Goal: Task Accomplishment & Management: Complete application form

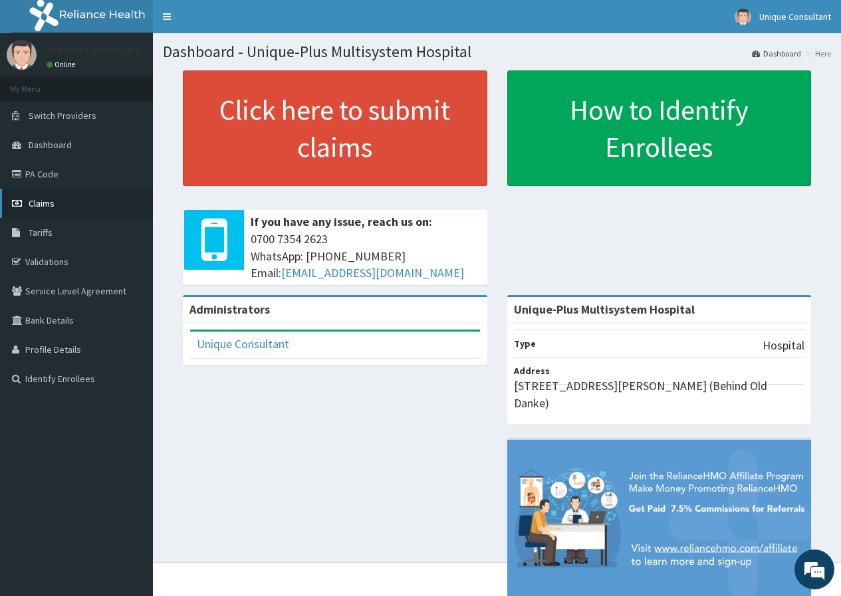
click at [41, 199] on span "Claims" at bounding box center [42, 203] width 26 height 12
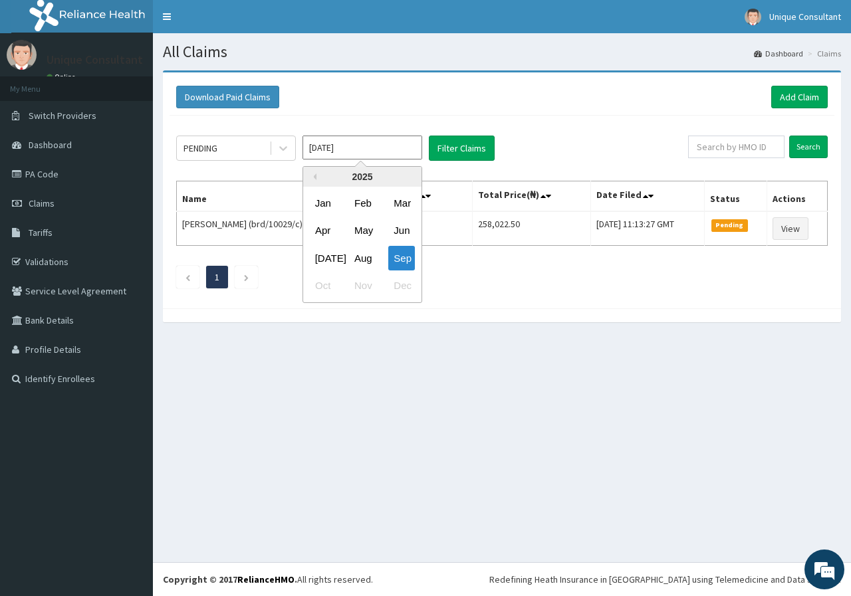
click at [403, 152] on input "[DATE]" at bounding box center [362, 148] width 120 height 24
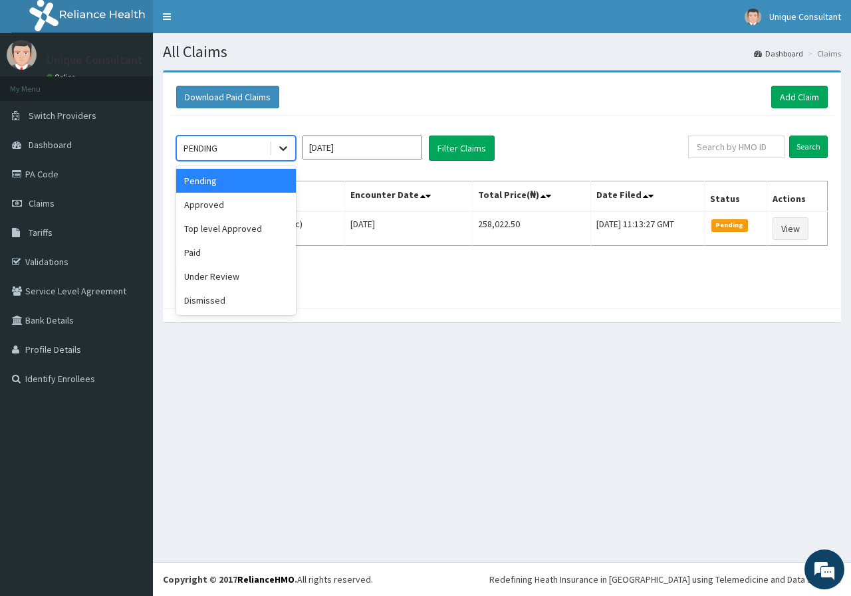
click at [292, 149] on div at bounding box center [283, 148] width 24 height 24
click at [255, 219] on div "Top level Approved" at bounding box center [236, 229] width 120 height 24
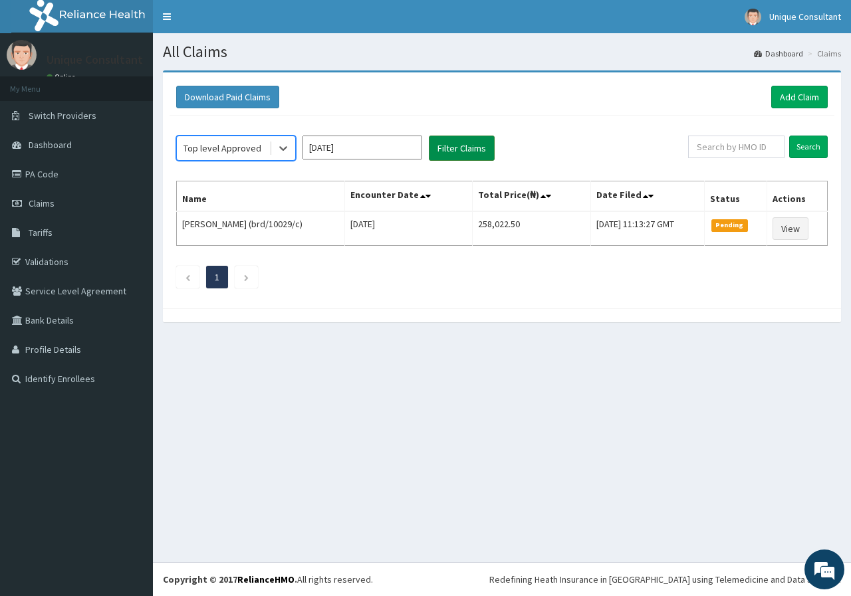
click at [443, 159] on button "Filter Claims" at bounding box center [462, 148] width 66 height 25
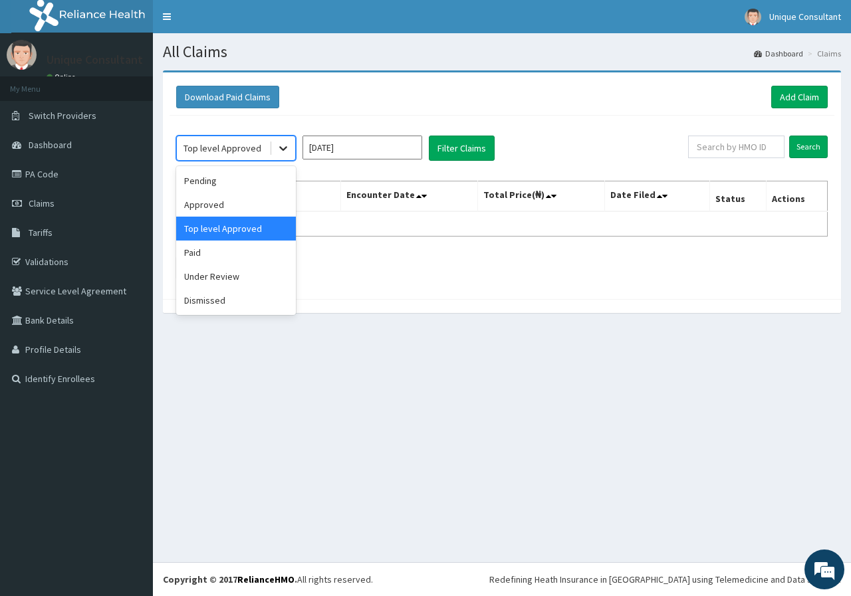
click at [288, 150] on icon at bounding box center [282, 148] width 13 height 13
click at [258, 201] on div "Approved" at bounding box center [236, 205] width 120 height 24
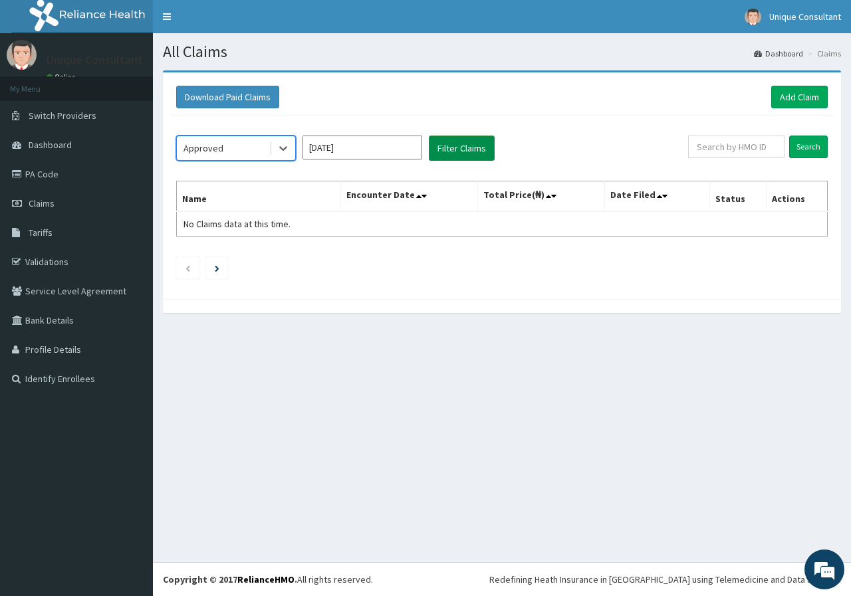
click at [453, 140] on button "Filter Claims" at bounding box center [462, 148] width 66 height 25
click at [453, 146] on button "Filter Claims" at bounding box center [462, 148] width 66 height 25
click at [289, 145] on icon at bounding box center [282, 148] width 13 height 13
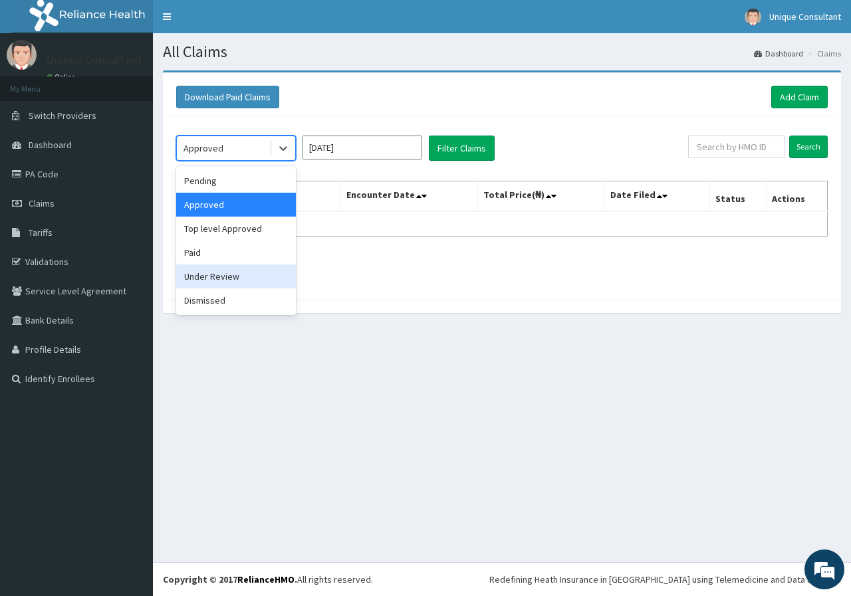
click at [243, 278] on div "Under Review" at bounding box center [236, 276] width 120 height 24
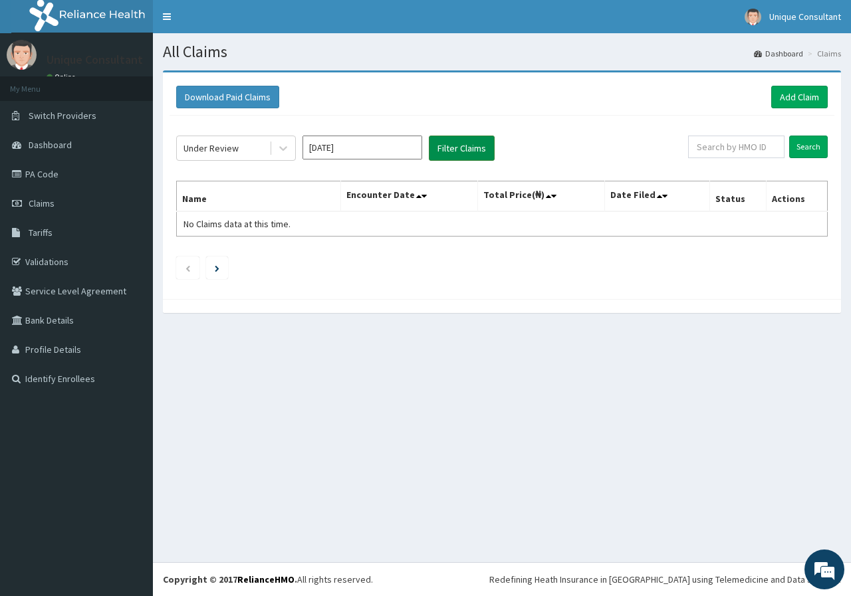
click at [453, 137] on button "Filter Claims" at bounding box center [462, 148] width 66 height 25
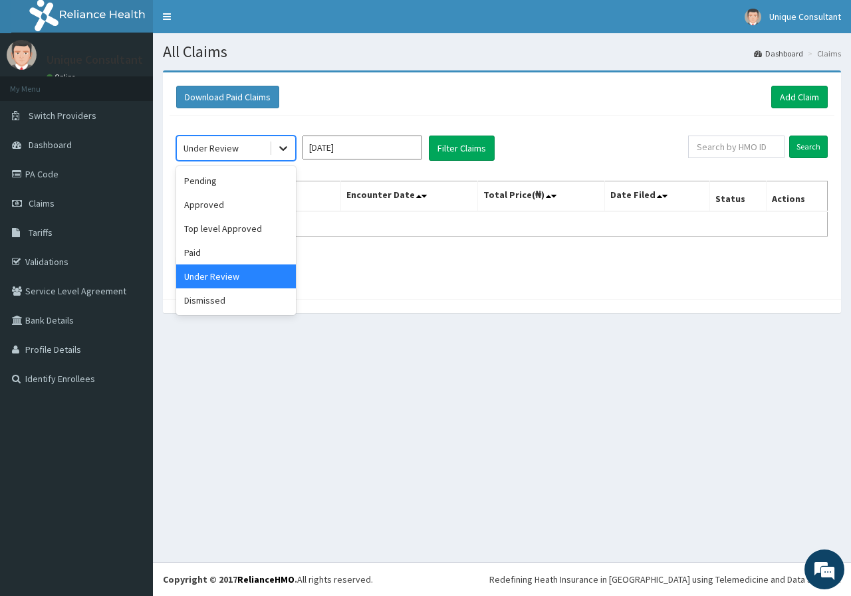
click at [271, 144] on div at bounding box center [283, 148] width 24 height 24
click at [243, 256] on div "Paid" at bounding box center [236, 253] width 120 height 24
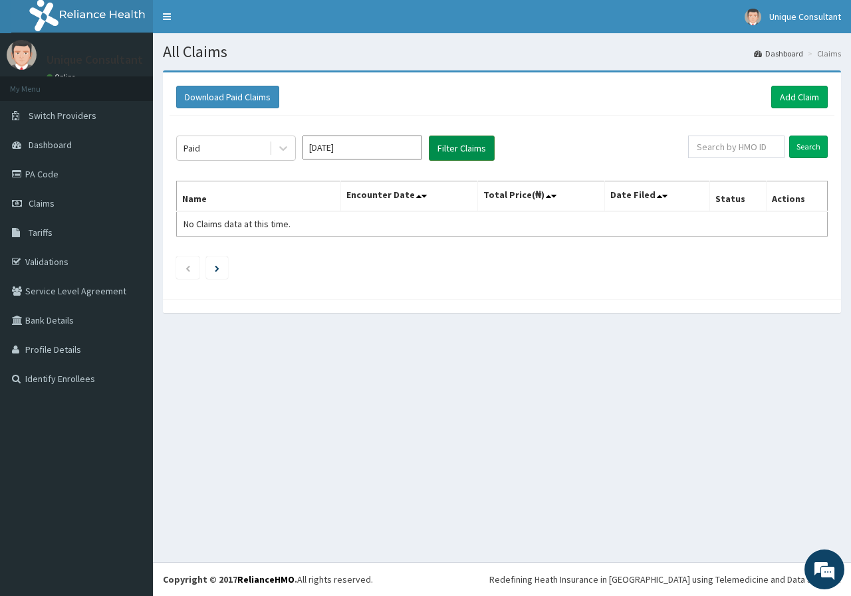
click at [466, 142] on button "Filter Claims" at bounding box center [462, 148] width 66 height 25
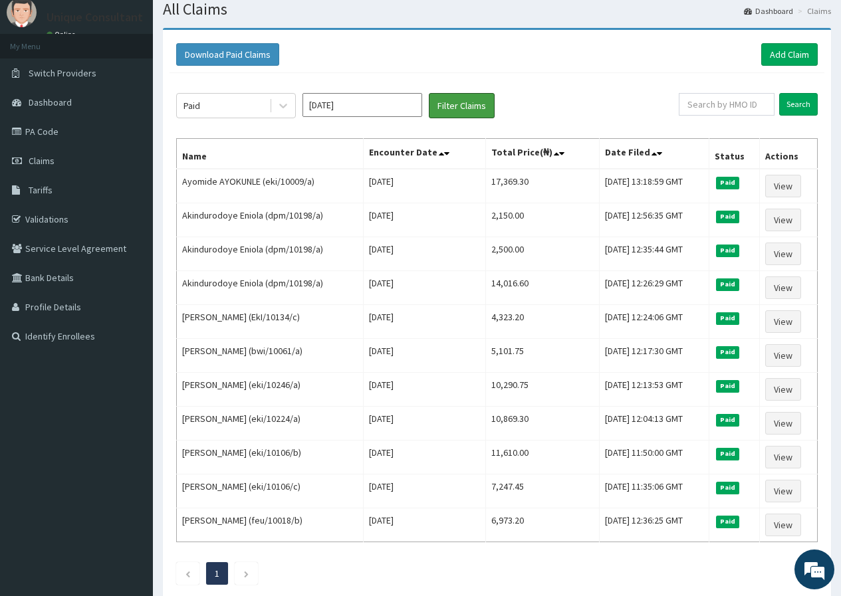
scroll to position [33, 0]
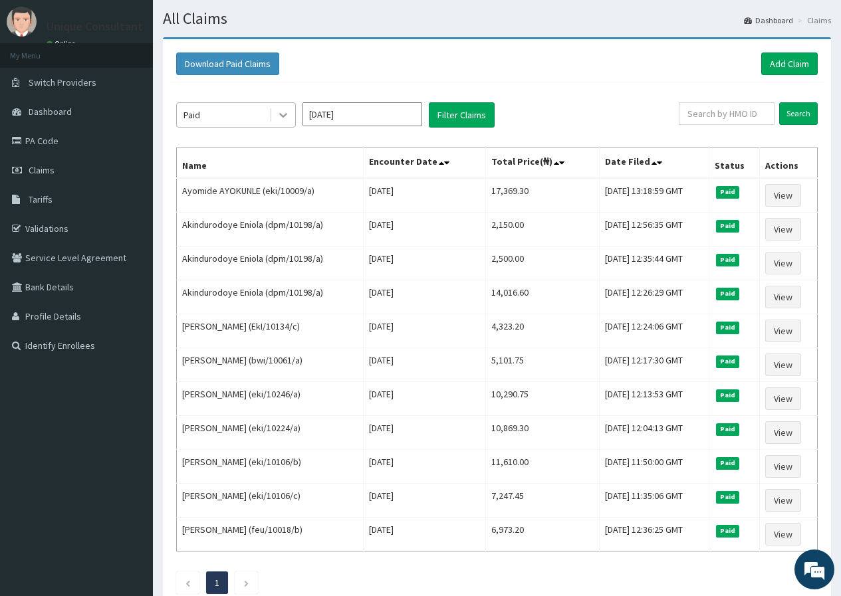
click at [278, 111] on icon at bounding box center [282, 114] width 13 height 13
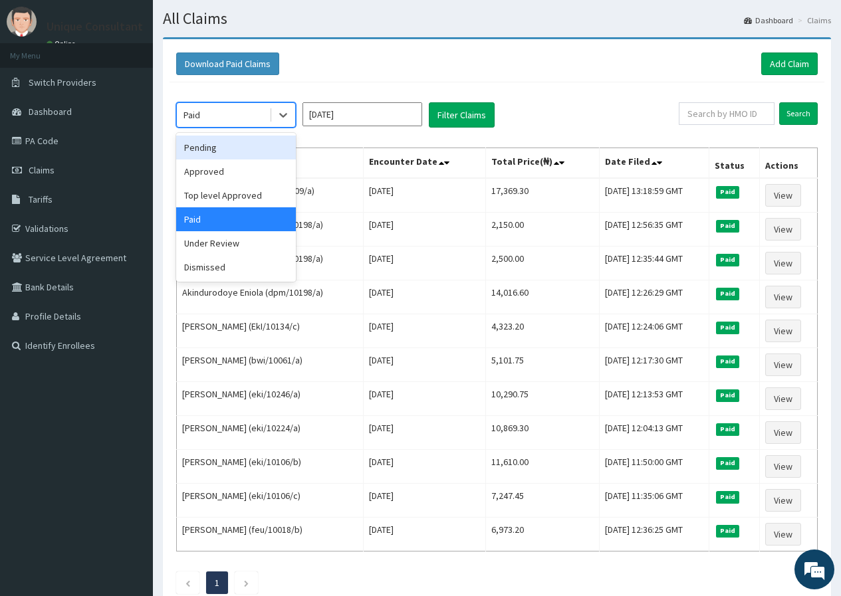
click at [271, 153] on div "Pending" at bounding box center [236, 148] width 120 height 24
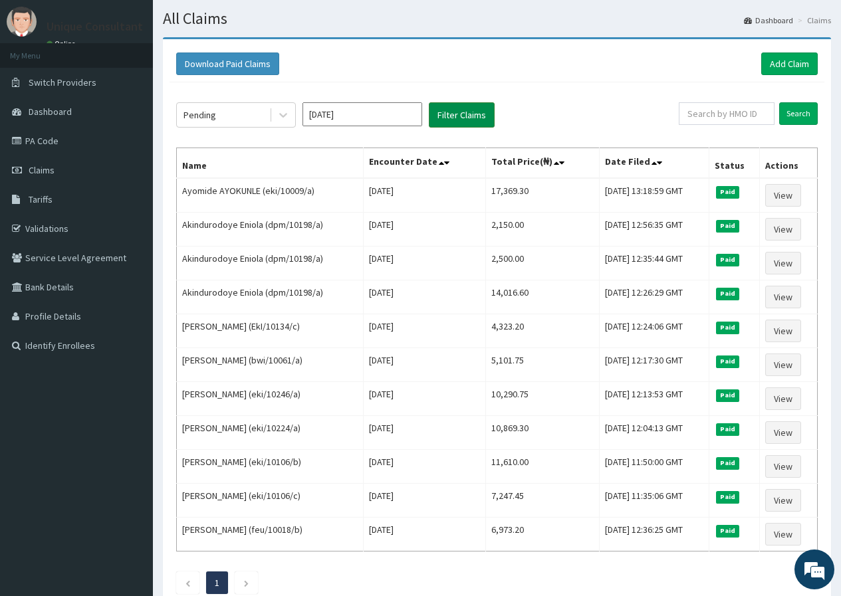
click at [474, 112] on button "Filter Claims" at bounding box center [462, 114] width 66 height 25
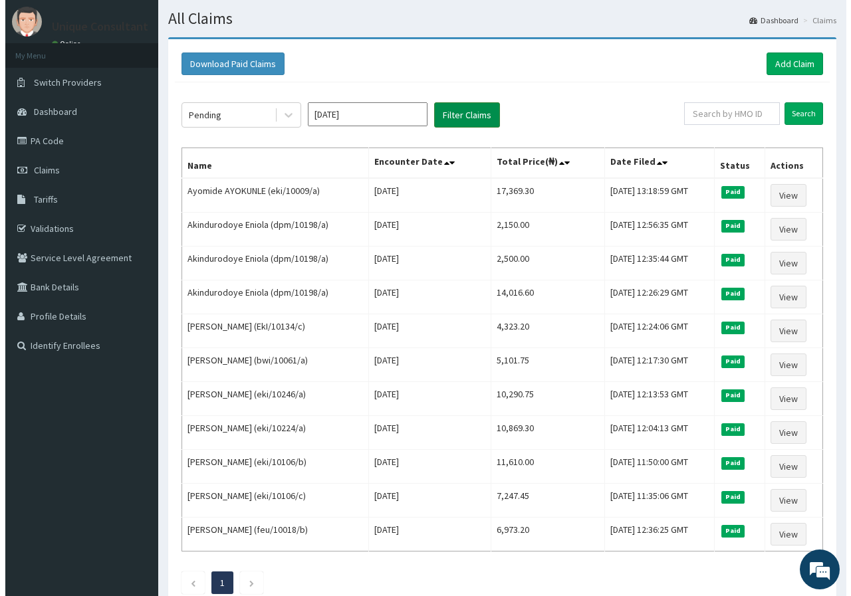
scroll to position [0, 0]
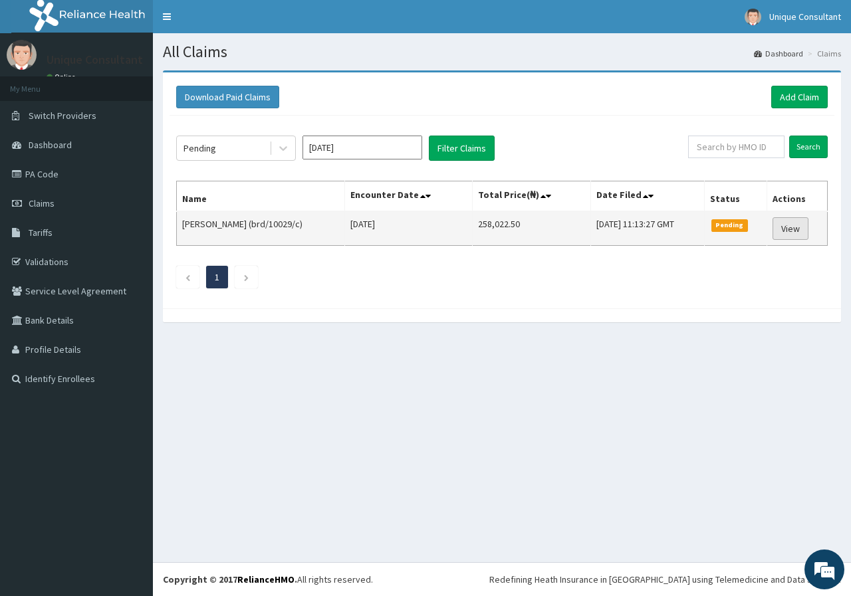
click at [792, 232] on link "View" at bounding box center [790, 228] width 36 height 23
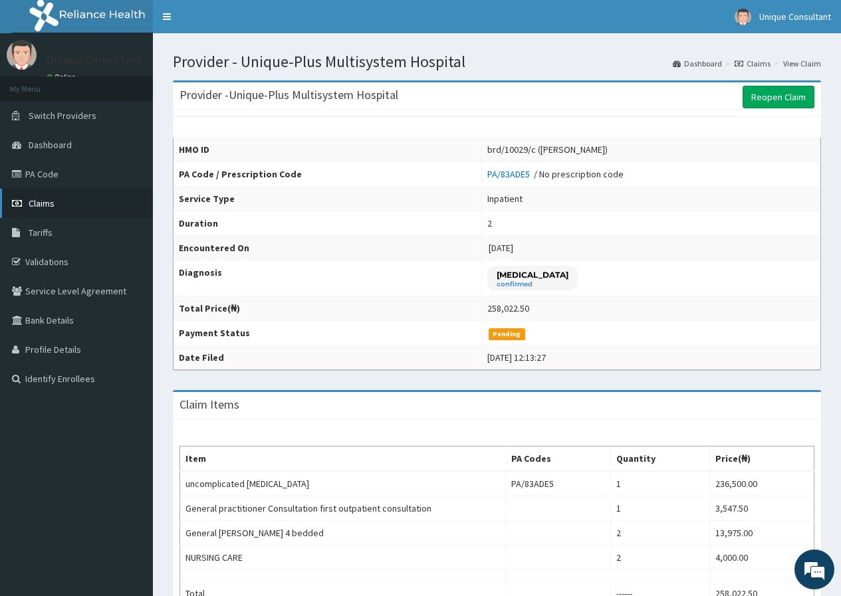
click at [28, 205] on link "Claims" at bounding box center [76, 203] width 153 height 29
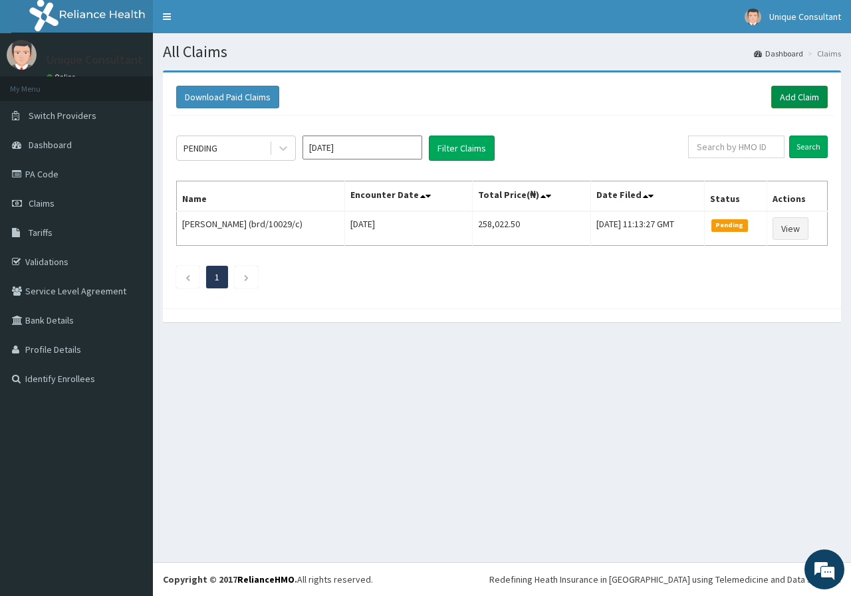
click at [796, 100] on link "Add Claim" at bounding box center [799, 97] width 56 height 23
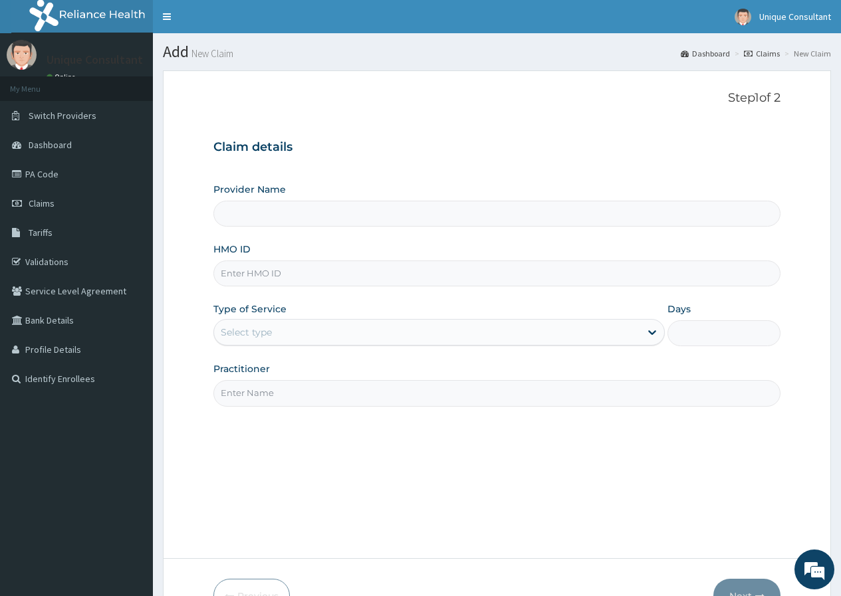
type input "Unique-Plus Multisystem Hospital"
click at [447, 274] on input "HMO ID" at bounding box center [496, 273] width 567 height 26
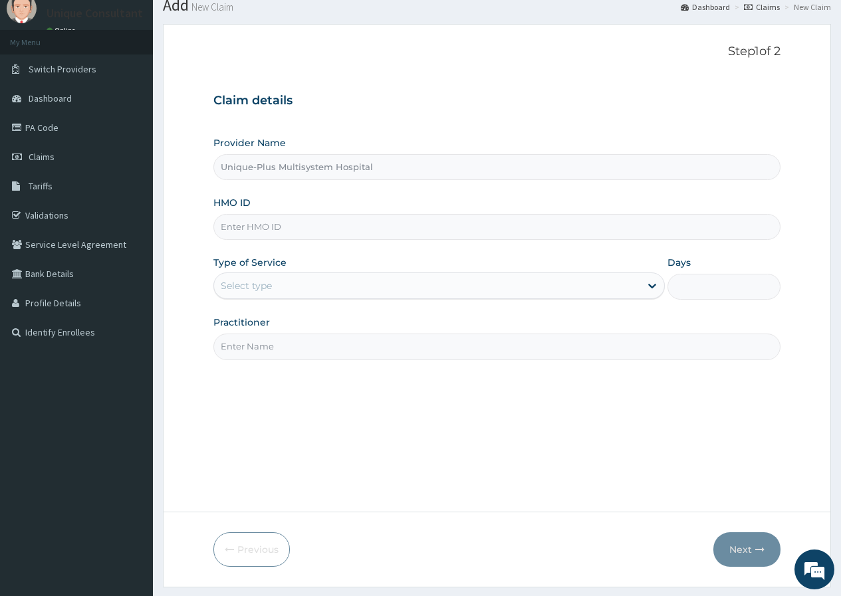
scroll to position [49, 0]
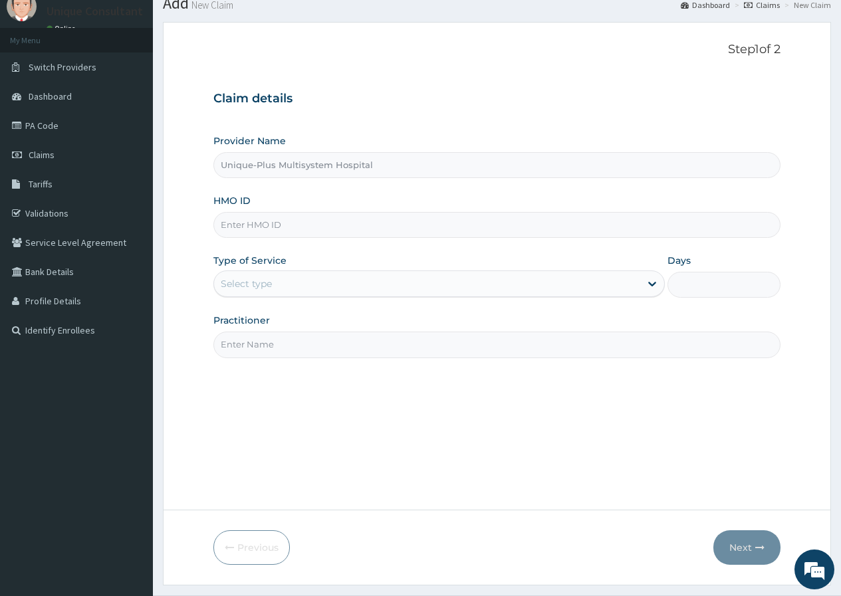
click at [480, 228] on input "HMO ID" at bounding box center [496, 225] width 567 height 26
type input "eki/10052/b"
click at [367, 284] on div "Select type" at bounding box center [427, 283] width 426 height 21
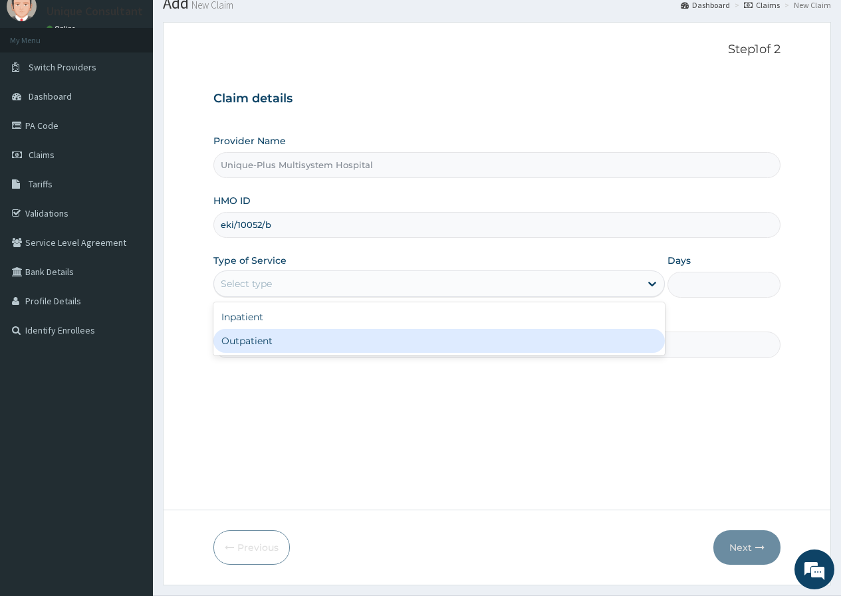
click at [345, 346] on div "Outpatient" at bounding box center [438, 341] width 451 height 24
type input "1"
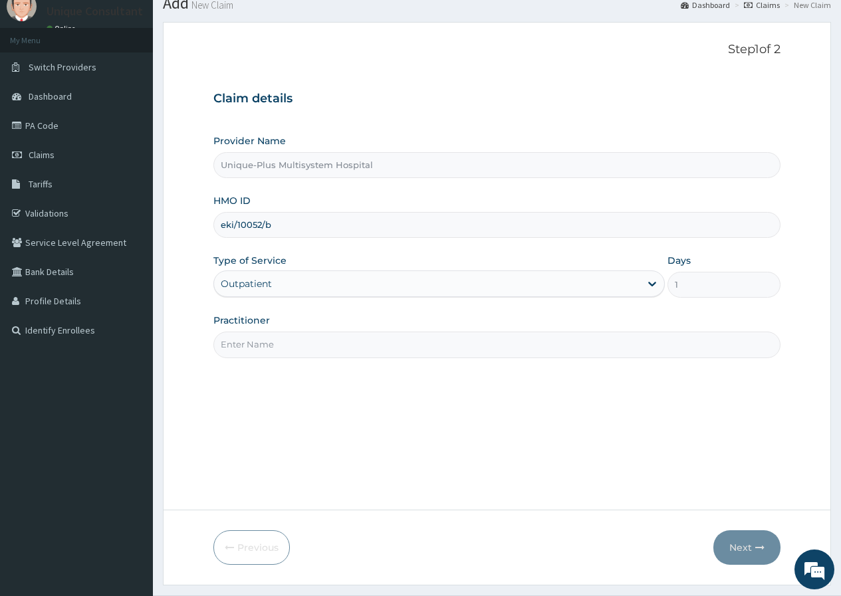
click at [345, 343] on input "Practitioner" at bounding box center [496, 345] width 567 height 26
type input "Dr. Yekeen"
click at [736, 540] on button "Next" at bounding box center [746, 547] width 67 height 35
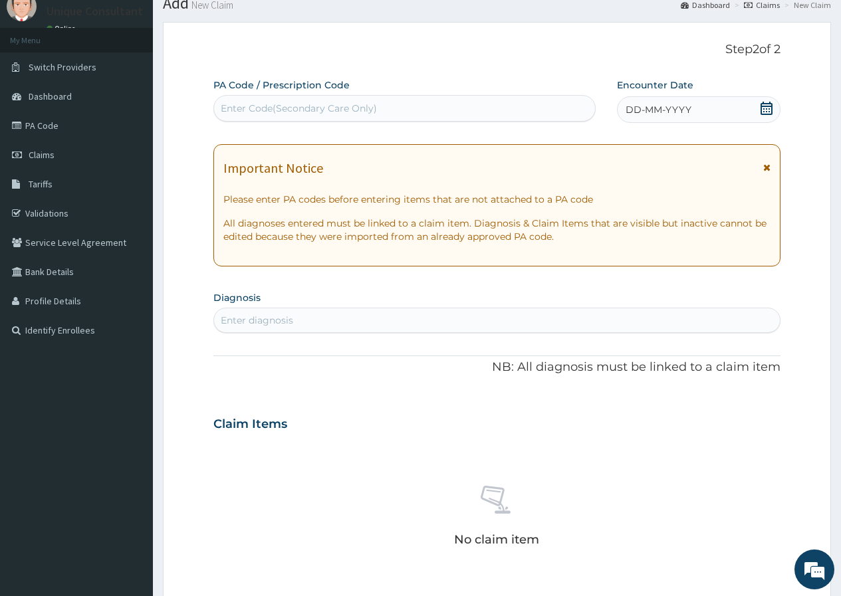
click at [702, 111] on div "DD-MM-YYYY" at bounding box center [698, 109] width 163 height 27
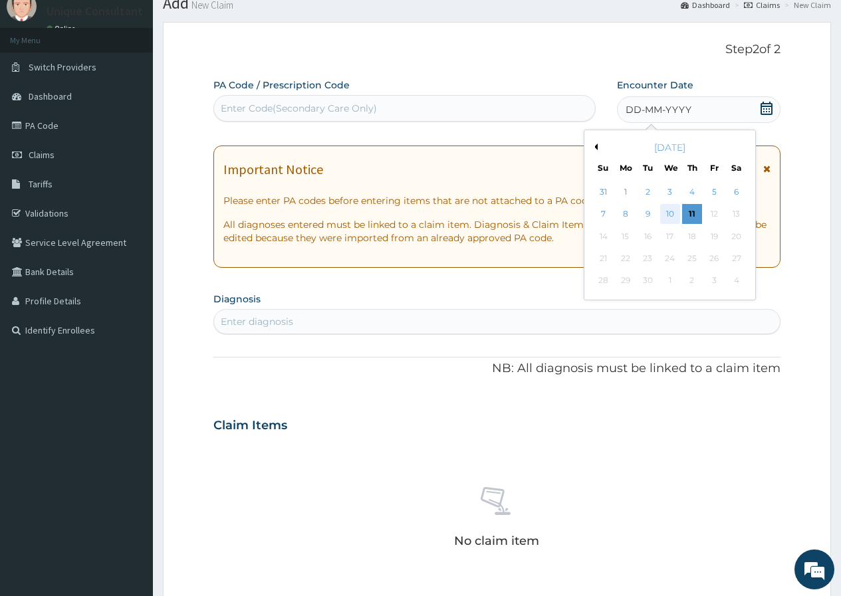
click at [672, 216] on div "10" at bounding box center [669, 215] width 20 height 20
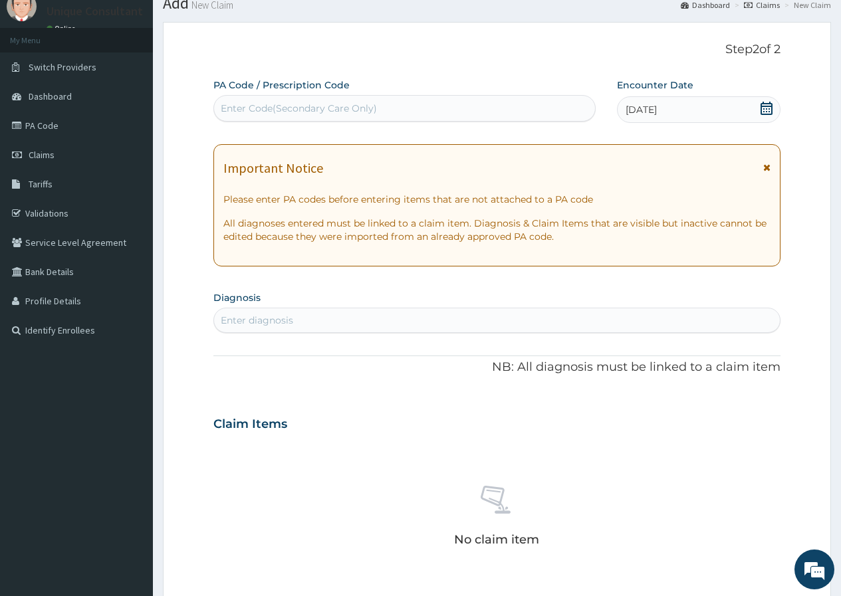
click at [482, 316] on div "Enter diagnosis" at bounding box center [496, 320] width 565 height 21
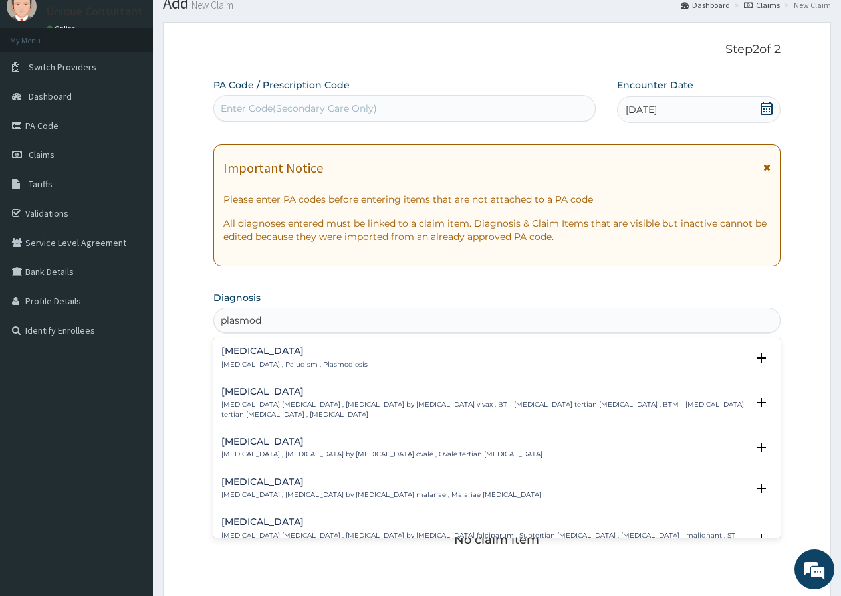
type input "plasmo"
click at [265, 348] on h4 "[MEDICAL_DATA]" at bounding box center [294, 351] width 146 height 10
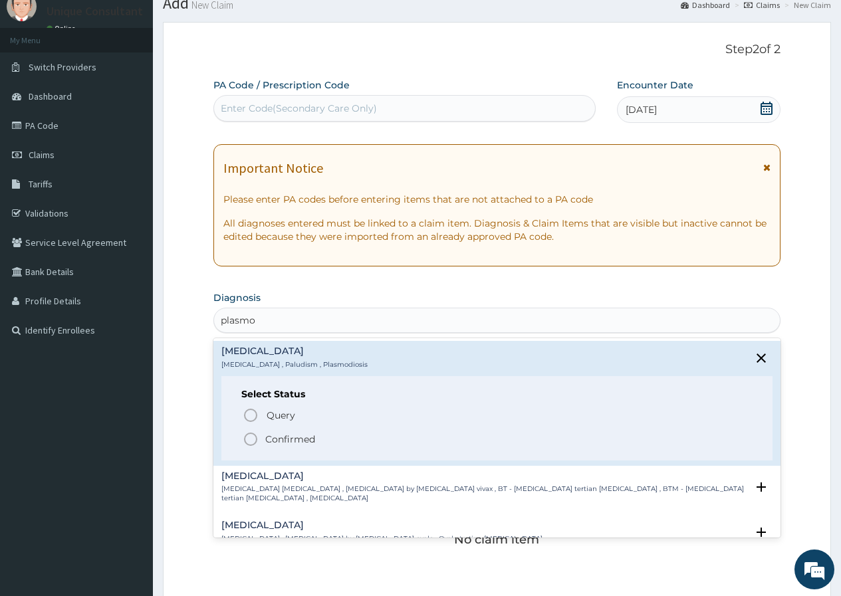
click at [272, 436] on p "Confirmed" at bounding box center [290, 439] width 50 height 13
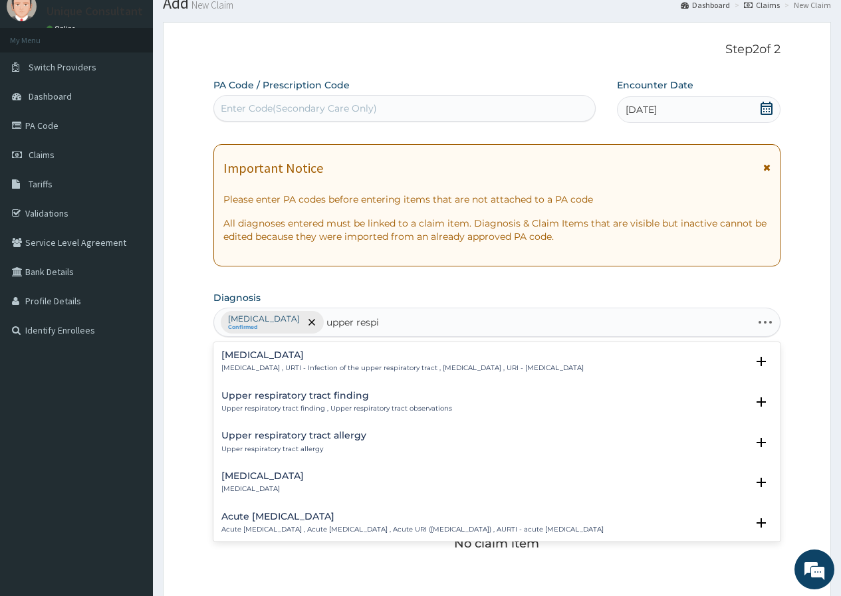
type input "upper respir"
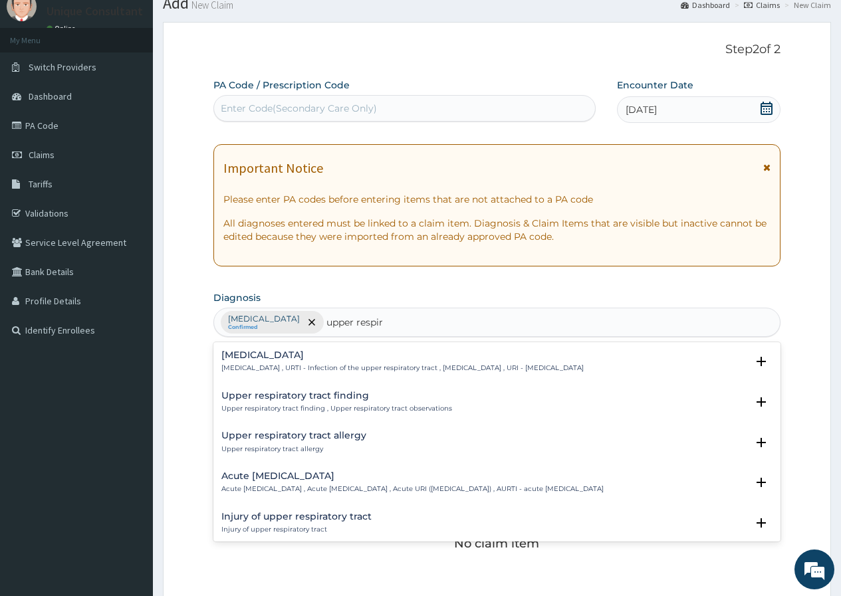
click at [301, 360] on h4 "[MEDICAL_DATA]" at bounding box center [402, 355] width 362 height 10
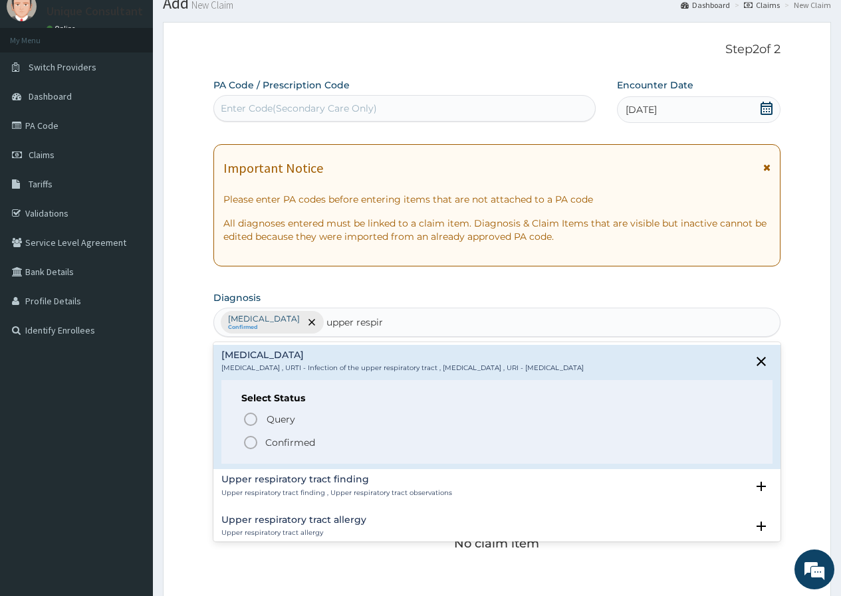
click at [299, 440] on p "Confirmed" at bounding box center [290, 442] width 50 height 13
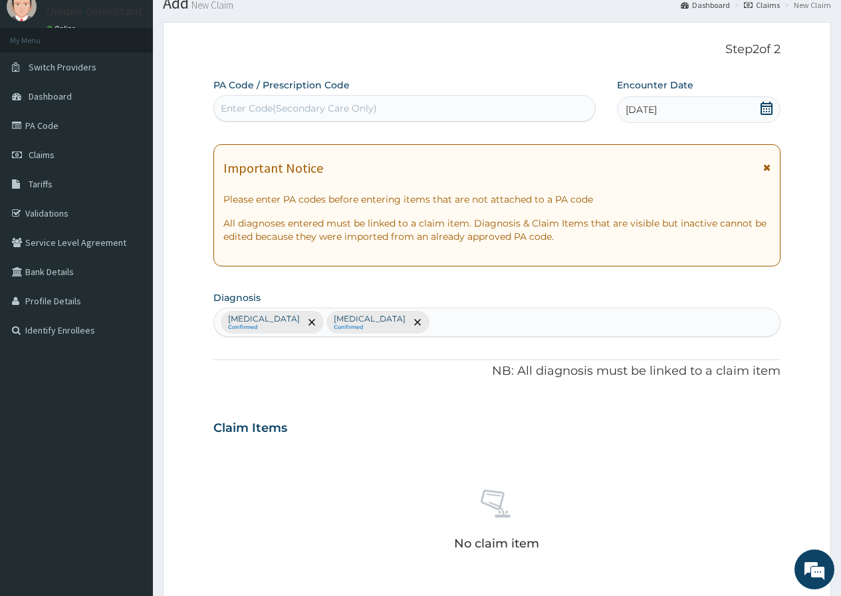
scroll to position [362, 0]
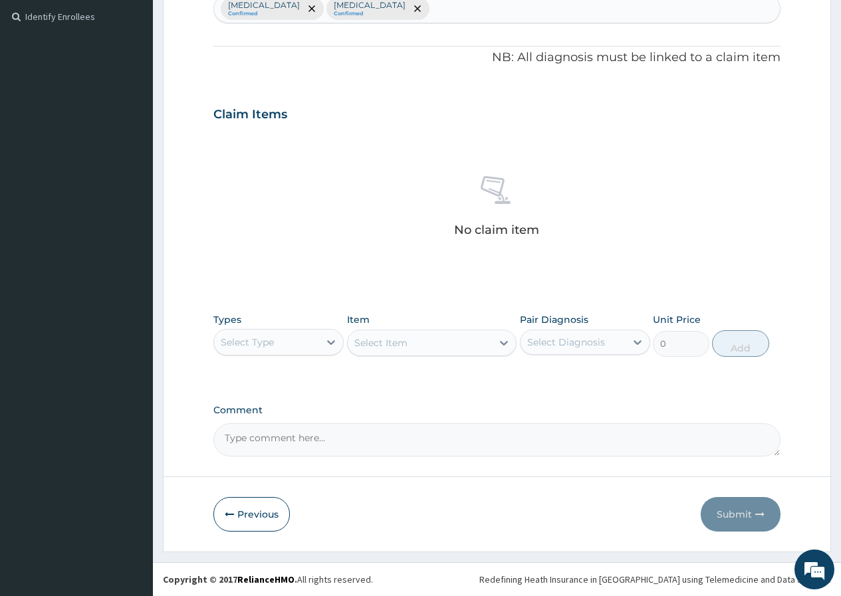
click at [299, 345] on div "Select Type" at bounding box center [266, 342] width 105 height 21
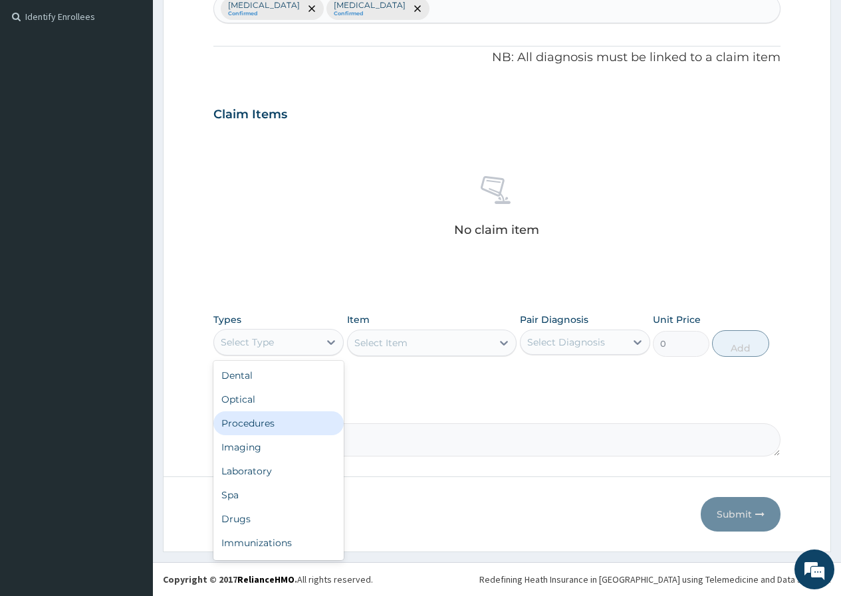
click at [315, 419] on div "Procedures" at bounding box center [278, 423] width 130 height 24
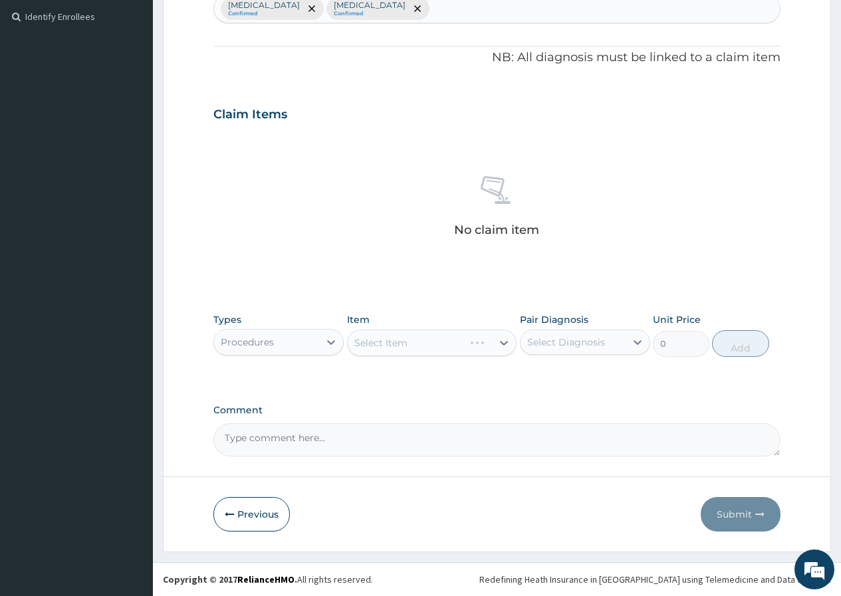
click at [437, 346] on div "Select Item" at bounding box center [432, 343] width 170 height 27
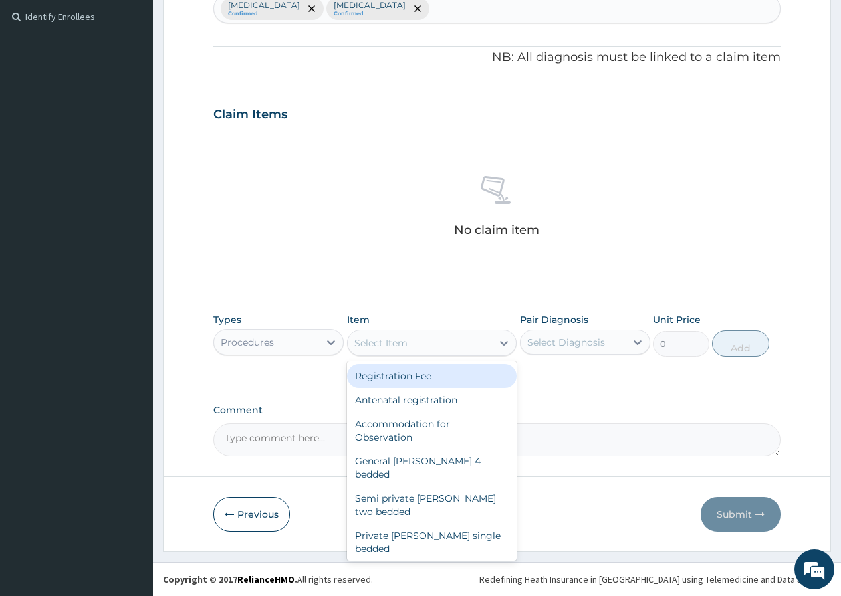
click at [437, 346] on div "Select Item" at bounding box center [420, 342] width 145 height 21
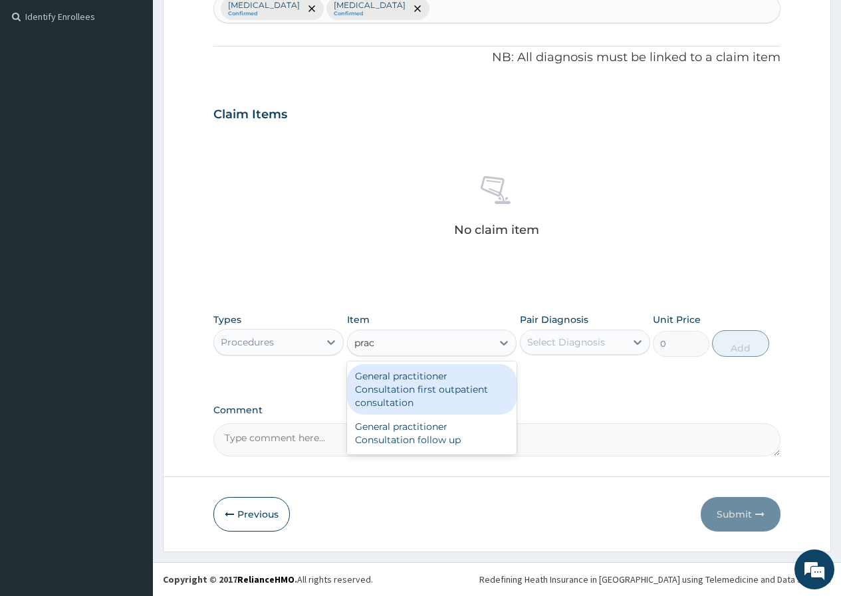
type input "pract"
click at [462, 386] on div "General practitioner Consultation first outpatient consultation" at bounding box center [432, 389] width 170 height 51
type input "3547.5"
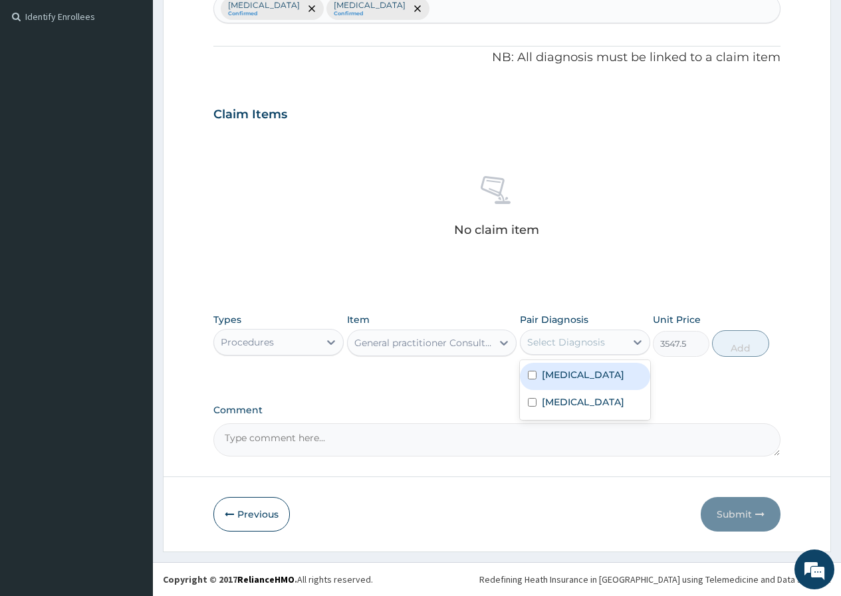
click at [604, 346] on div "Select Diagnosis" at bounding box center [572, 342] width 105 height 21
click at [596, 375] on div "Malaria" at bounding box center [585, 376] width 130 height 27
checkbox input "true"
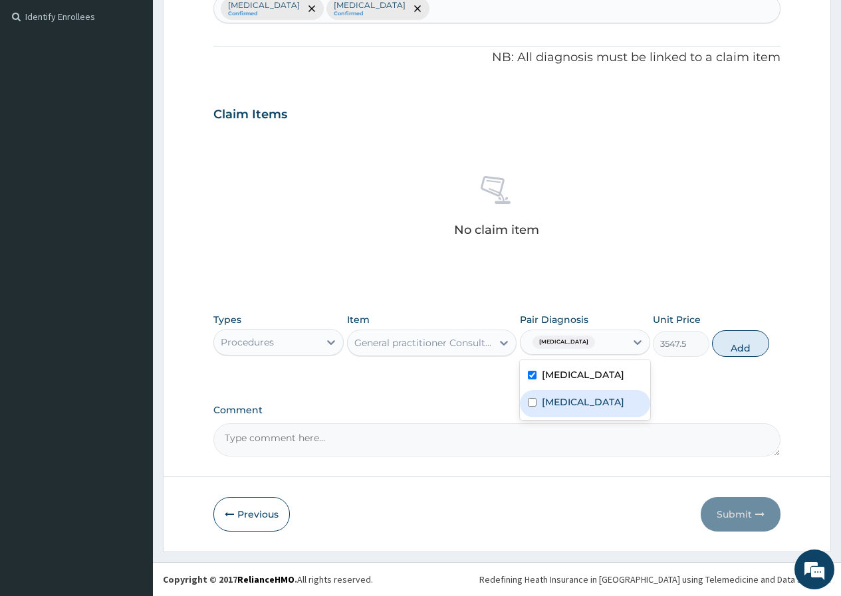
click at [587, 401] on label "Upper respiratory infection" at bounding box center [583, 401] width 82 height 13
checkbox input "true"
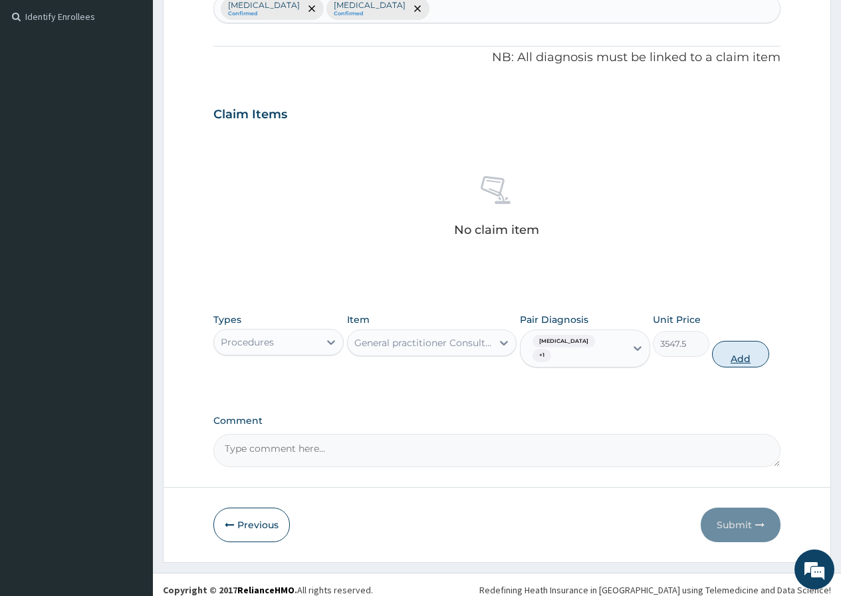
click at [722, 350] on button "Add" at bounding box center [740, 354] width 56 height 27
type input "0"
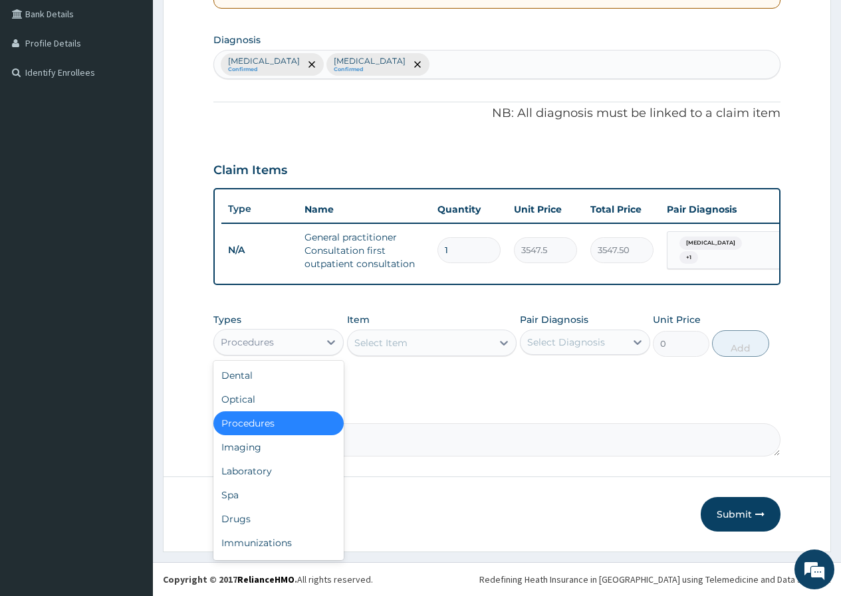
click at [310, 343] on div "Procedures" at bounding box center [266, 342] width 105 height 21
click at [285, 524] on div "Drugs" at bounding box center [278, 519] width 130 height 24
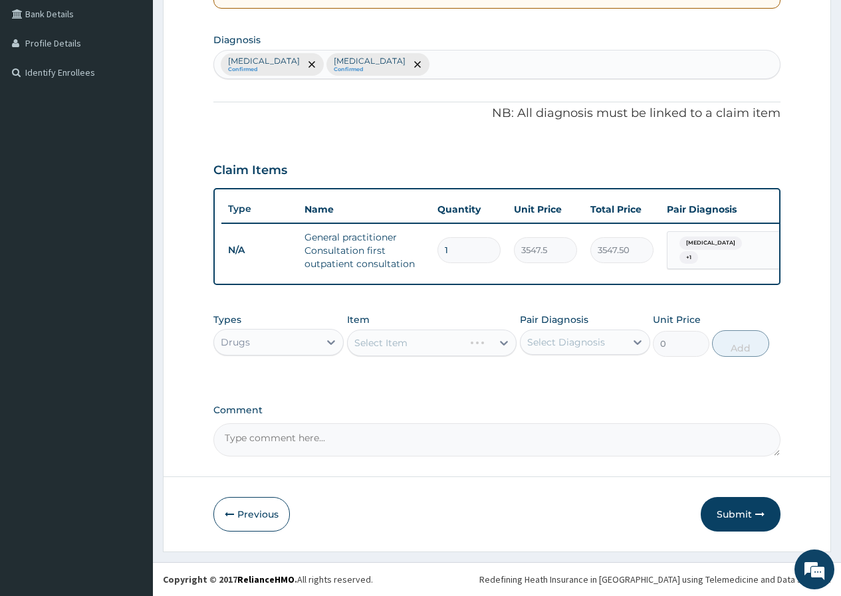
click at [469, 346] on div "Select Item" at bounding box center [432, 343] width 170 height 27
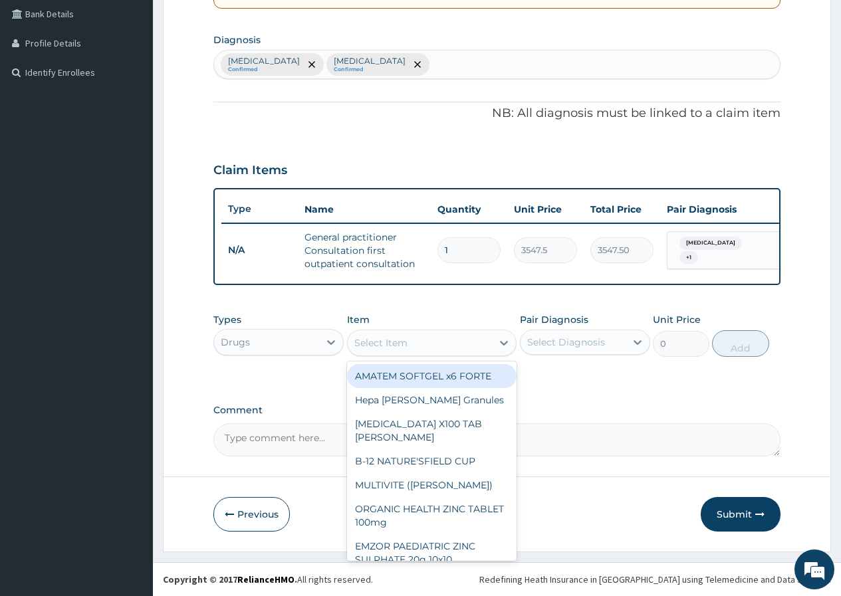
click at [469, 346] on div "Select Item" at bounding box center [420, 342] width 145 height 21
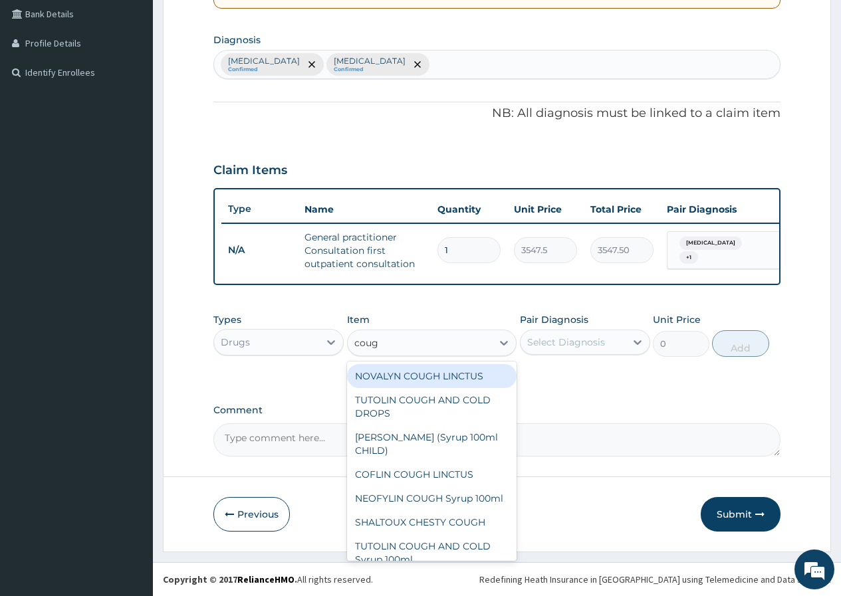
type input "cough"
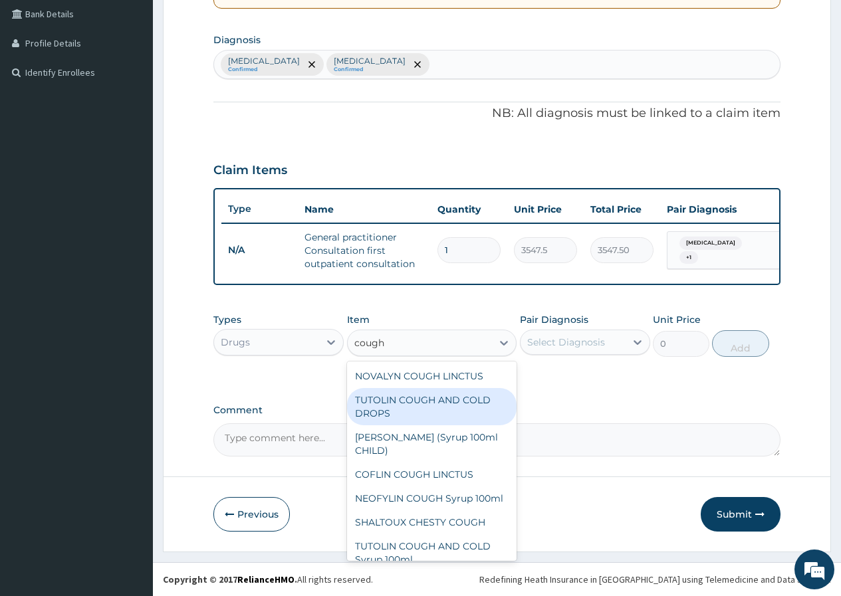
click at [474, 407] on div "TUTOLIN COUGH AND COLD DROPS" at bounding box center [432, 406] width 170 height 37
type input "1478.125"
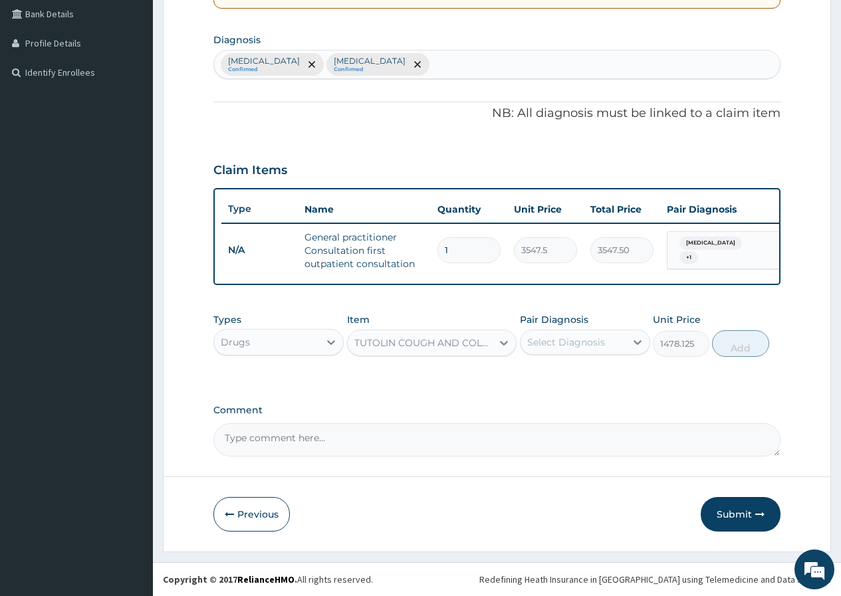
click at [542, 346] on div "Select Diagnosis" at bounding box center [566, 342] width 78 height 13
click at [552, 400] on label "Upper respiratory infection" at bounding box center [583, 401] width 82 height 13
checkbox input "true"
click at [736, 348] on button "Add" at bounding box center [740, 343] width 56 height 27
type input "0"
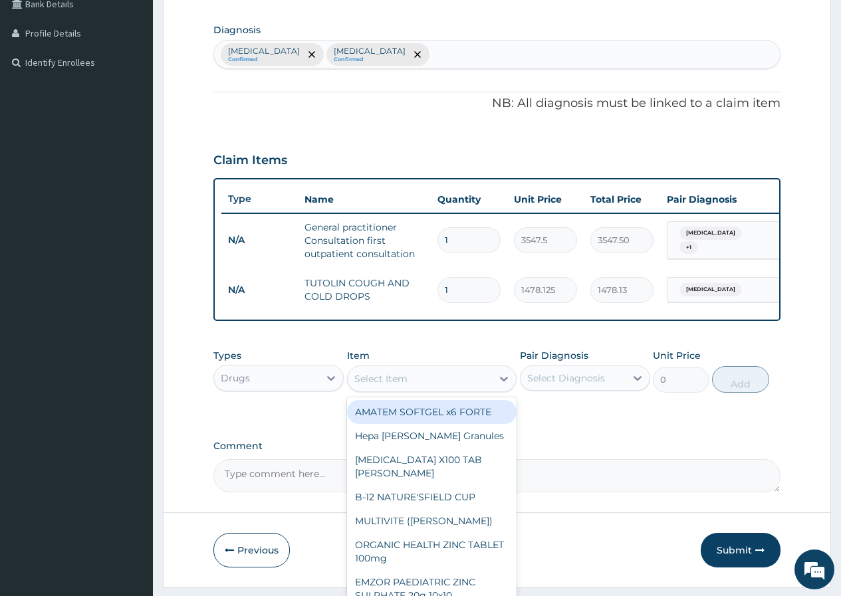
click at [391, 385] on div "Select Item" at bounding box center [380, 378] width 53 height 13
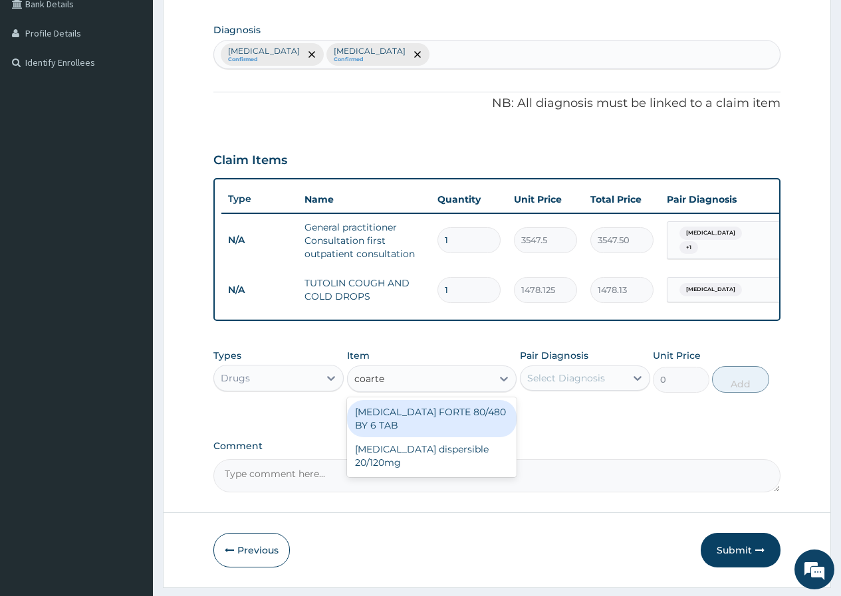
type input "coartem"
click at [398, 419] on div "[MEDICAL_DATA] FORTE 80/480 BY 6 TAB" at bounding box center [432, 418] width 170 height 37
type input "449.35"
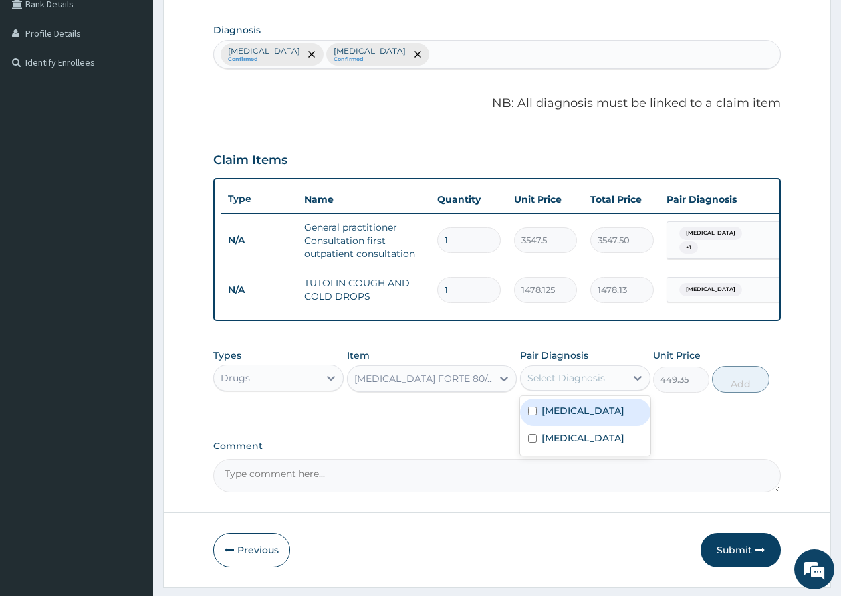
click at [561, 385] on div "Select Diagnosis" at bounding box center [566, 377] width 78 height 13
click at [563, 417] on label "Malaria" at bounding box center [583, 410] width 82 height 13
checkbox input "true"
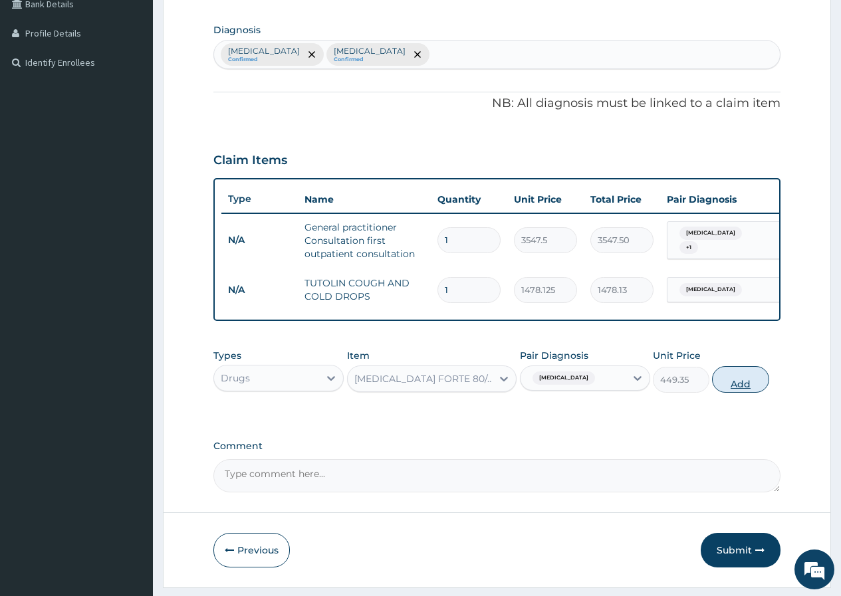
click at [731, 393] on button "Add" at bounding box center [740, 379] width 56 height 27
type input "0"
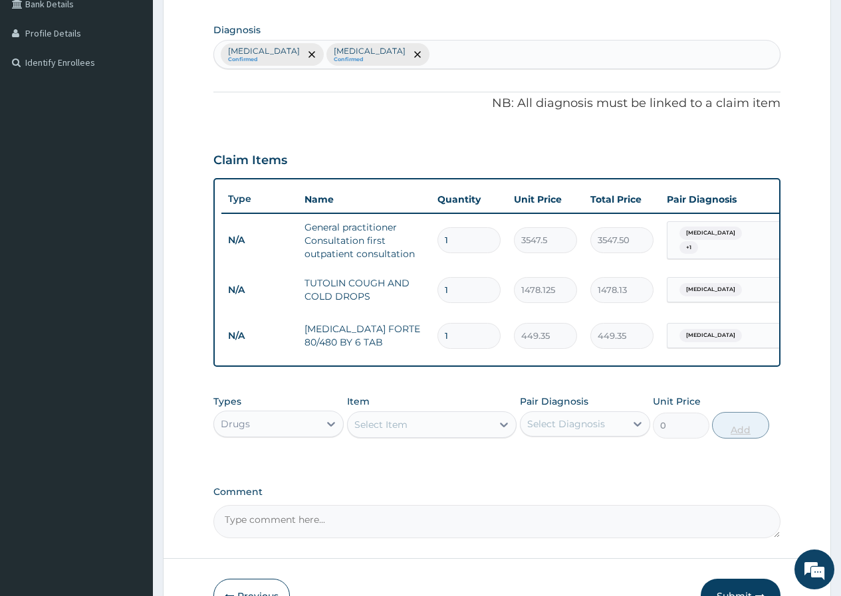
type input "2"
type input "898.70"
type input "3"
type input "1348.05"
type input "4"
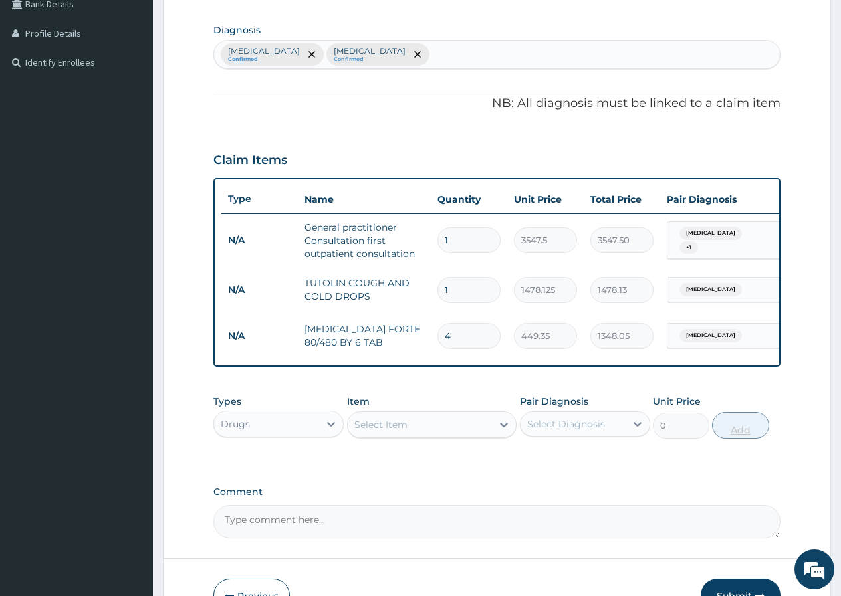
type input "1797.40"
type input "5"
type input "2246.75"
type input "6"
type input "2696.10"
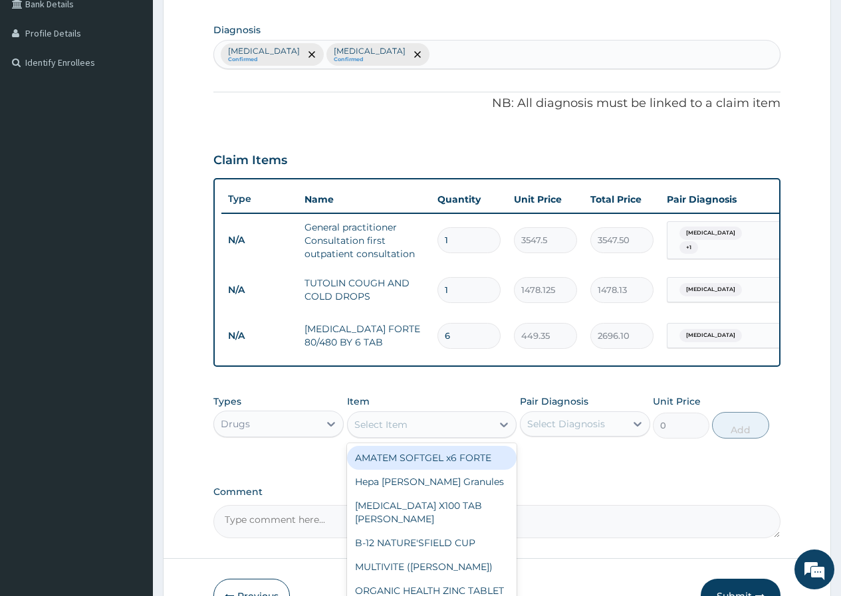
click at [423, 432] on div "Select Item" at bounding box center [420, 424] width 145 height 21
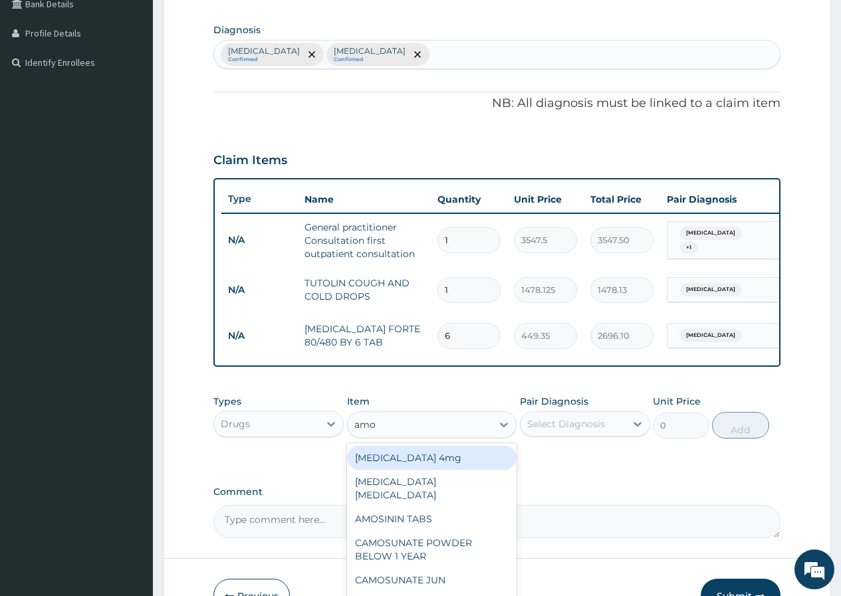
type input "amox"
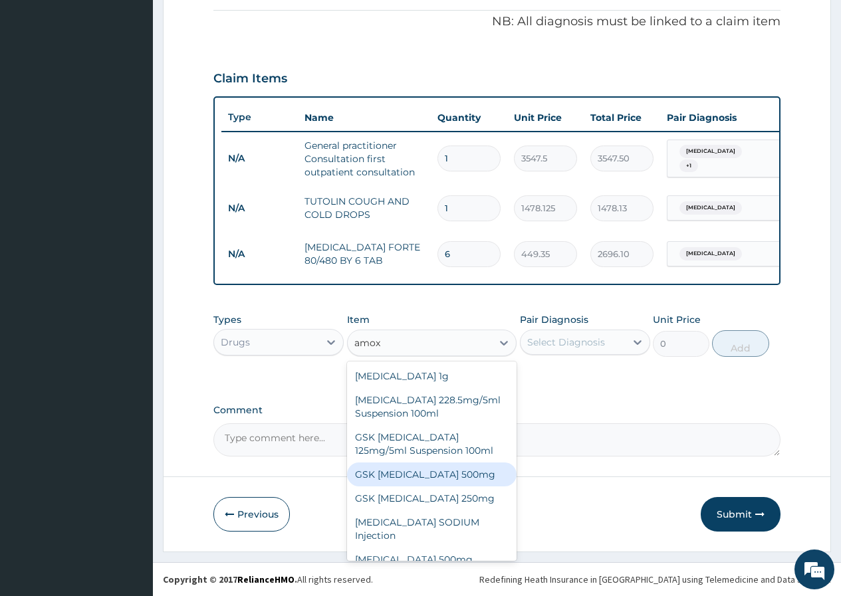
click at [455, 467] on div "GSK [MEDICAL_DATA] 500mg" at bounding box center [432, 474] width 170 height 24
type input "150"
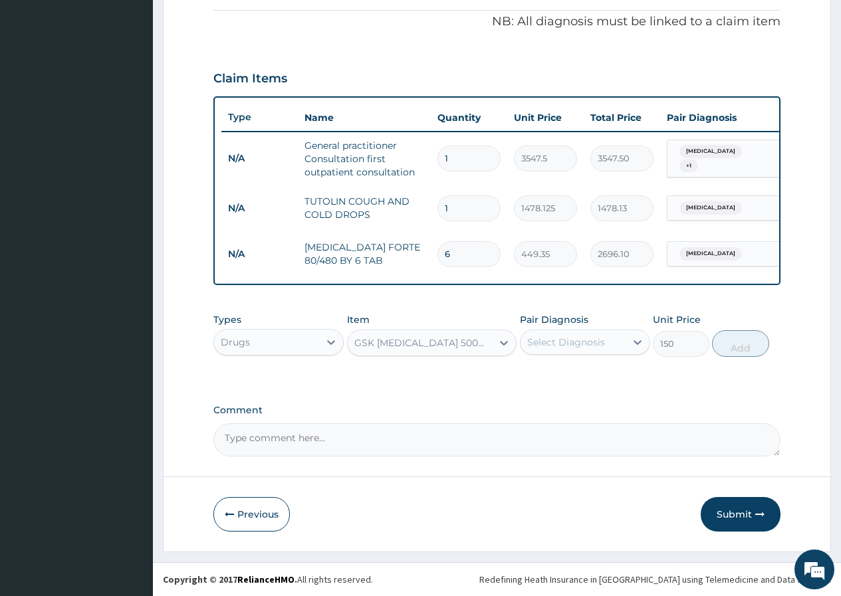
click at [569, 347] on div "Select Diagnosis" at bounding box center [566, 342] width 78 height 13
click at [571, 409] on label "[MEDICAL_DATA]" at bounding box center [583, 401] width 82 height 13
checkbox input "true"
click at [727, 352] on button "Add" at bounding box center [740, 343] width 56 height 27
type input "0"
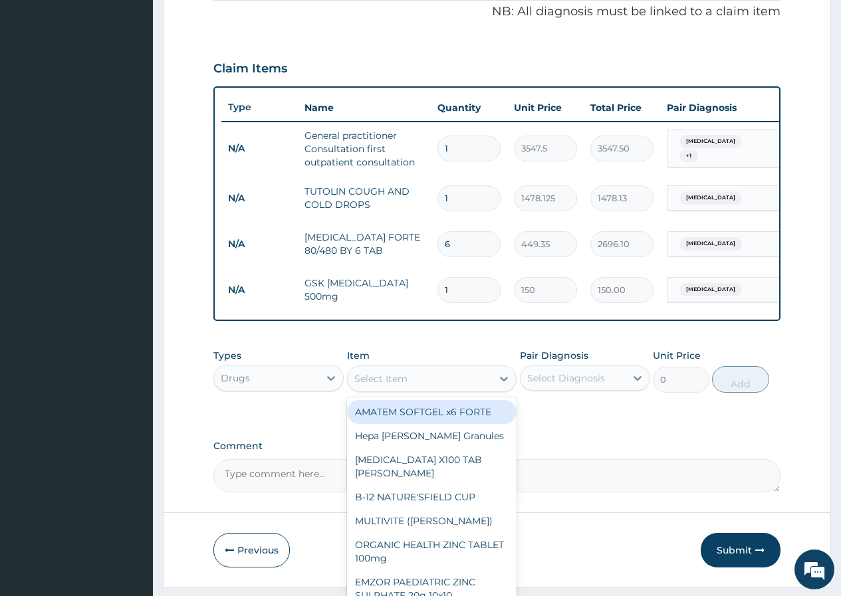
click at [448, 381] on div "Select Item" at bounding box center [420, 378] width 145 height 21
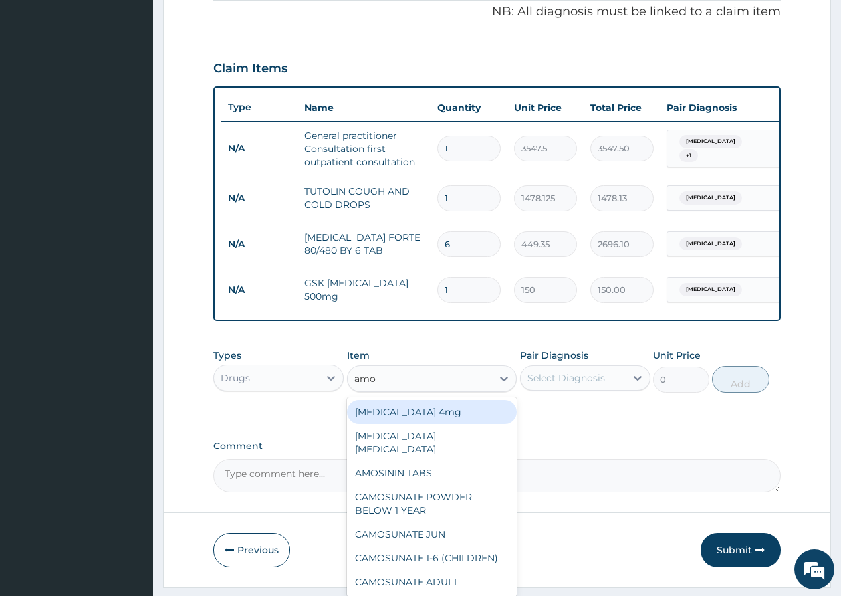
type input "amox"
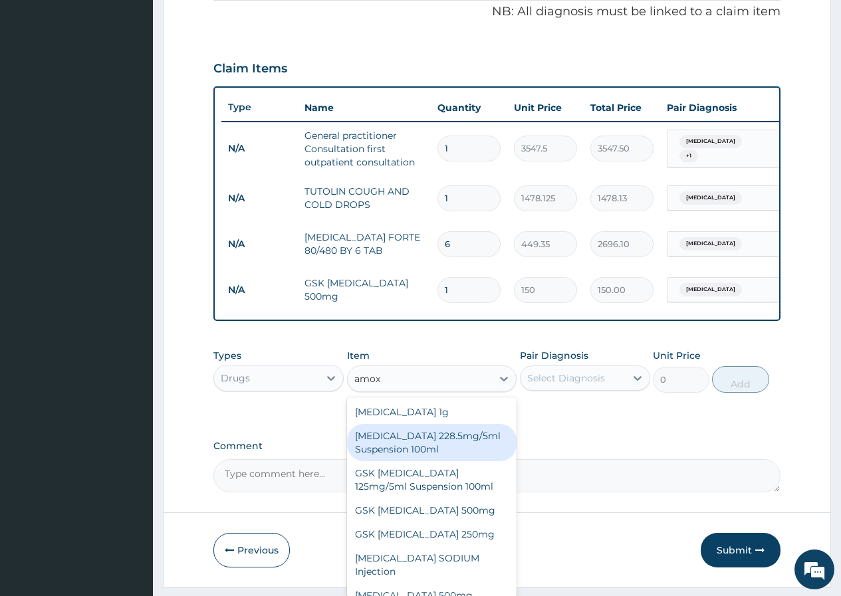
scroll to position [37, 0]
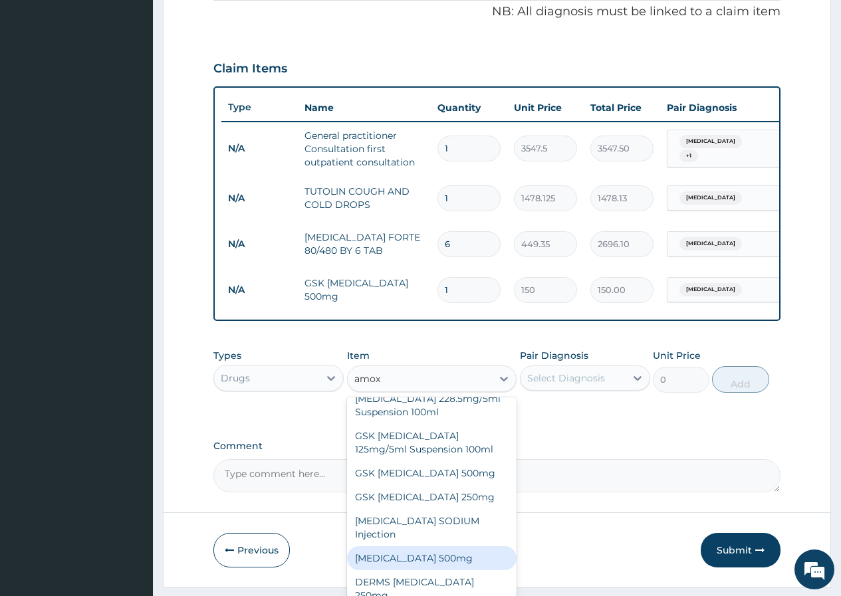
click at [460, 570] on div "[MEDICAL_DATA] 500mg" at bounding box center [432, 558] width 170 height 24
type input "140"
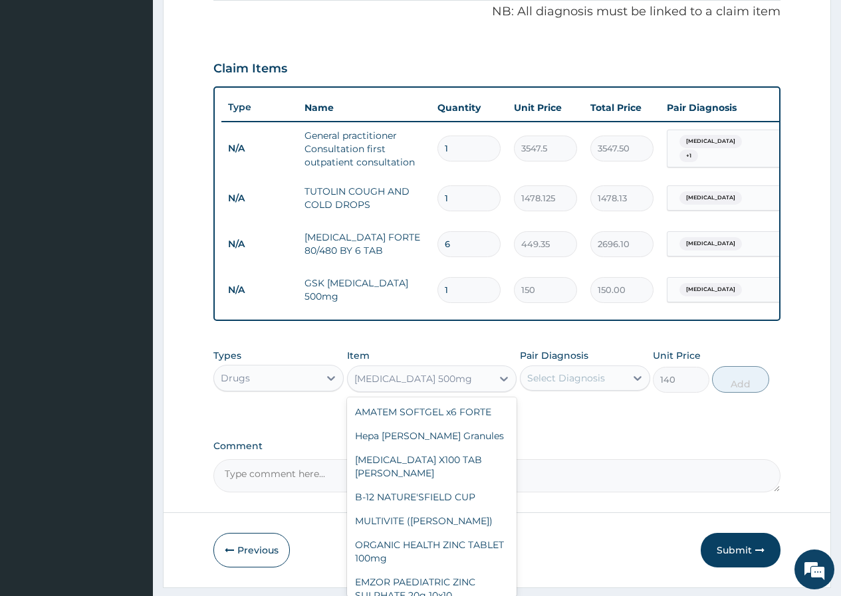
click at [454, 389] on div "[MEDICAL_DATA] 500mg" at bounding box center [420, 378] width 145 height 21
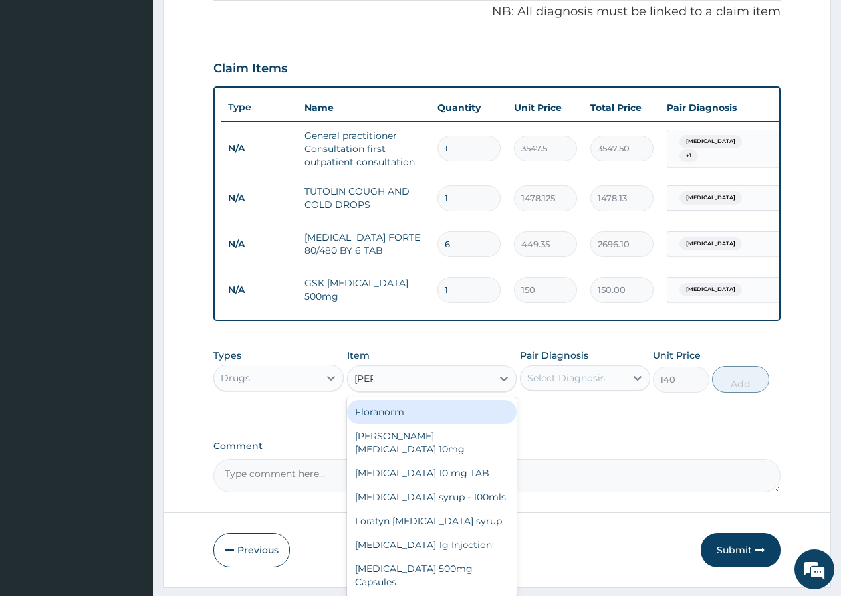
scroll to position [0, 0]
type input "lorat"
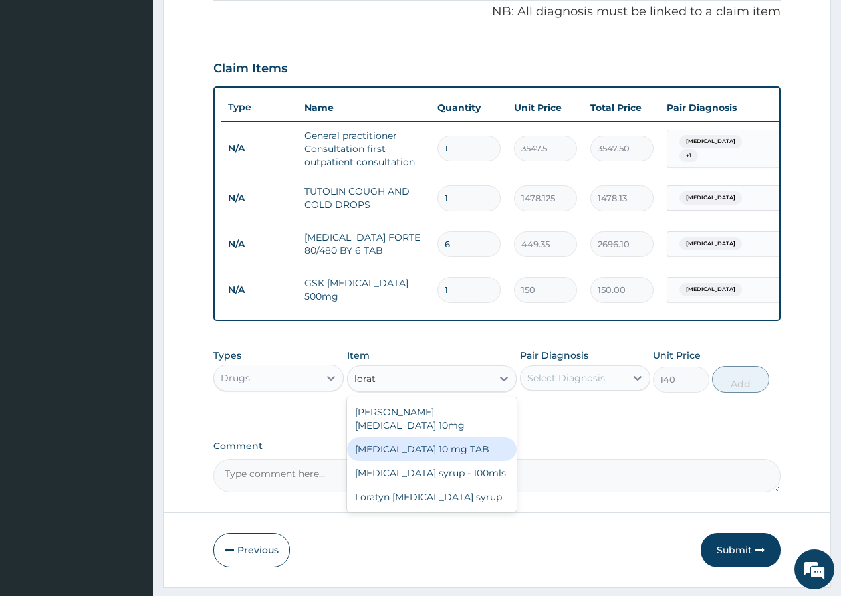
click at [457, 443] on div "[MEDICAL_DATA] 10 mg TAB" at bounding box center [432, 449] width 170 height 24
type input "120"
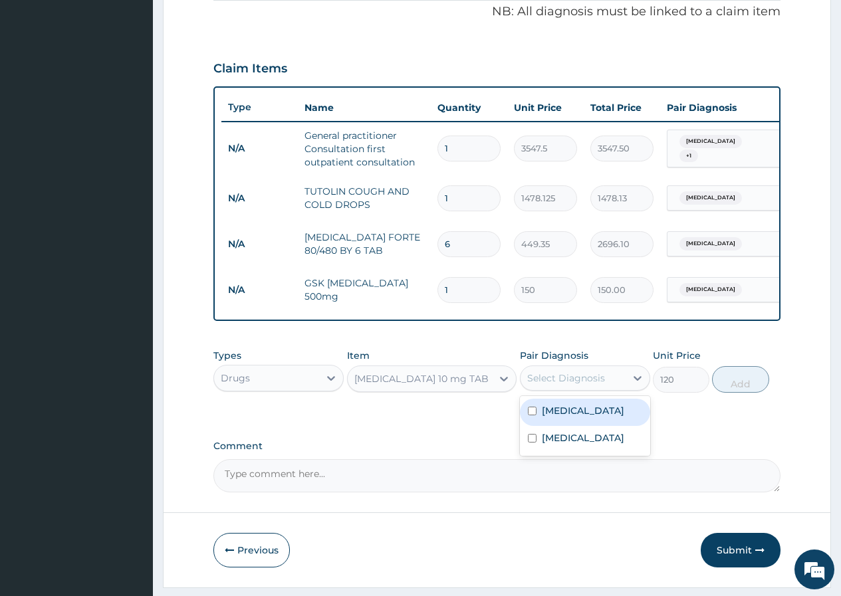
click at [567, 385] on div "Select Diagnosis" at bounding box center [566, 377] width 78 height 13
click at [577, 445] on label "[MEDICAL_DATA]" at bounding box center [583, 437] width 82 height 13
checkbox input "true"
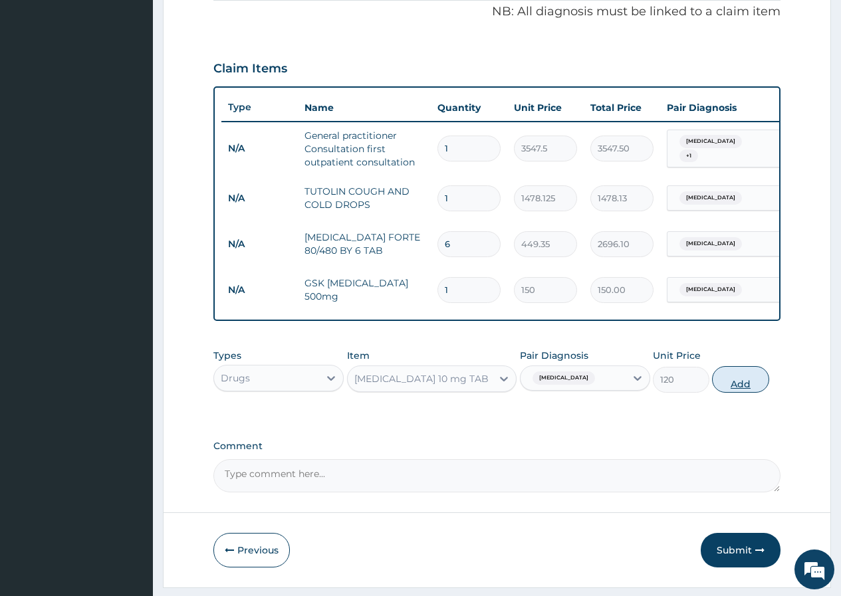
click at [734, 392] on button "Add" at bounding box center [740, 379] width 56 height 27
type input "0"
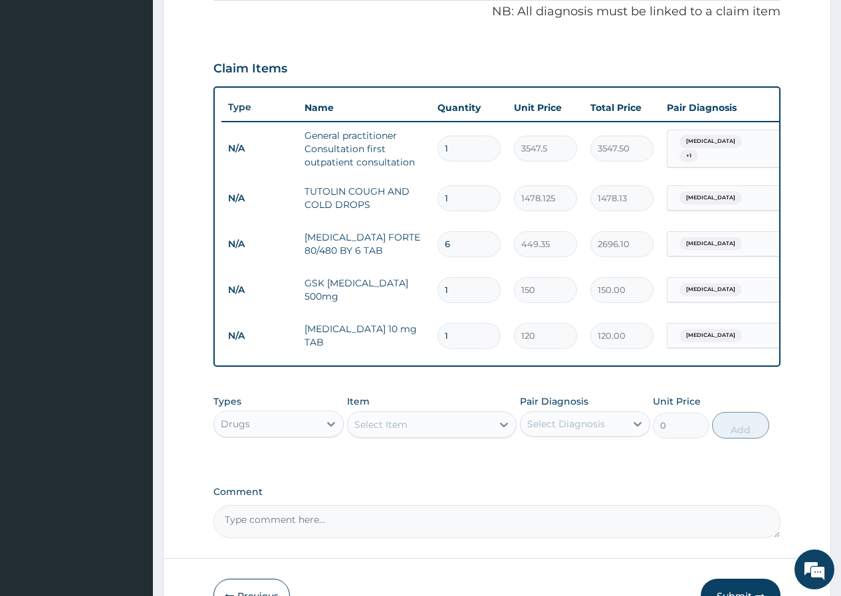
click at [456, 290] on input "1" at bounding box center [468, 290] width 63 height 26
type input "15"
type input "2250.00"
type input "15"
click at [455, 344] on input "1" at bounding box center [468, 336] width 63 height 26
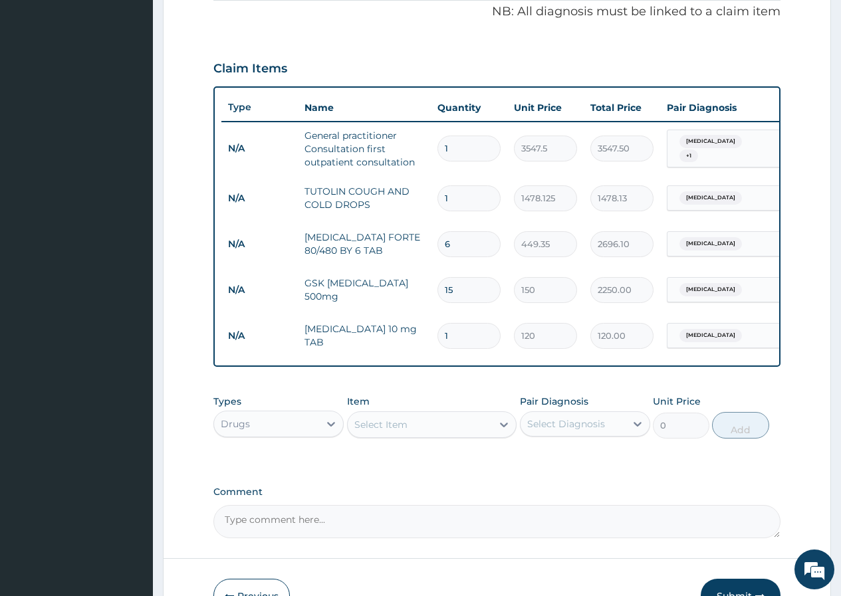
type input "10"
type input "1200.00"
type input "10"
click at [622, 465] on div "Types Drugs Item Select Item Pair Diagnosis Select Diagnosis Unit Price 0 Add" at bounding box center [496, 426] width 567 height 77
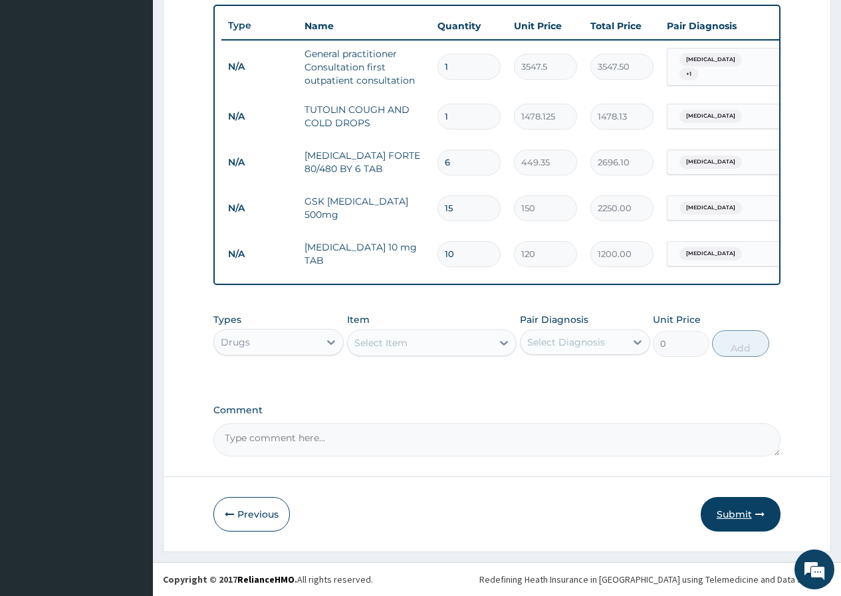
click at [746, 516] on button "Submit" at bounding box center [740, 514] width 80 height 35
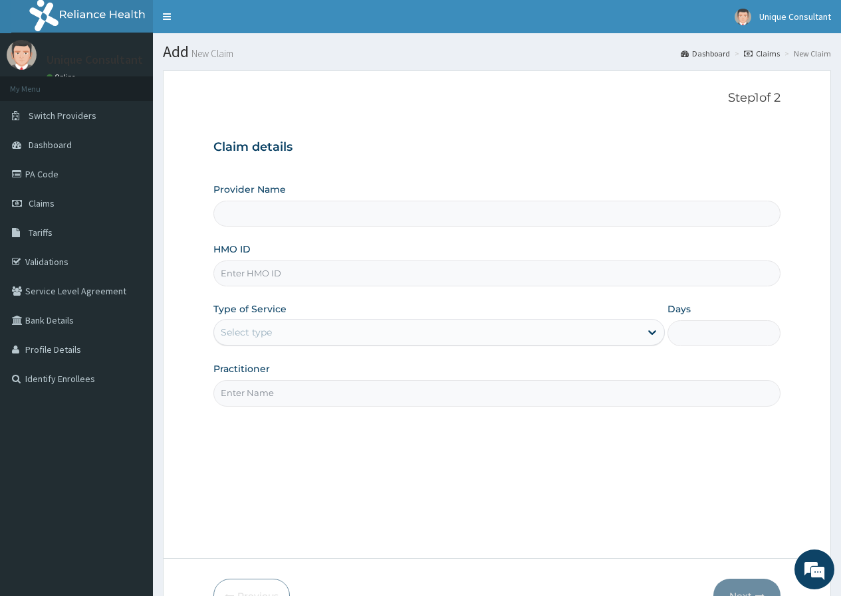
click at [310, 270] on input "HMO ID" at bounding box center [496, 273] width 567 height 26
type input "Unique-Plus Multisystem Hospital"
click at [445, 431] on div "Step 1 of 2 Claim details Provider Name Unique-Plus Multisystem Hospital HMO ID…" at bounding box center [496, 314] width 567 height 447
click at [64, 264] on link "Validations" at bounding box center [76, 261] width 153 height 29
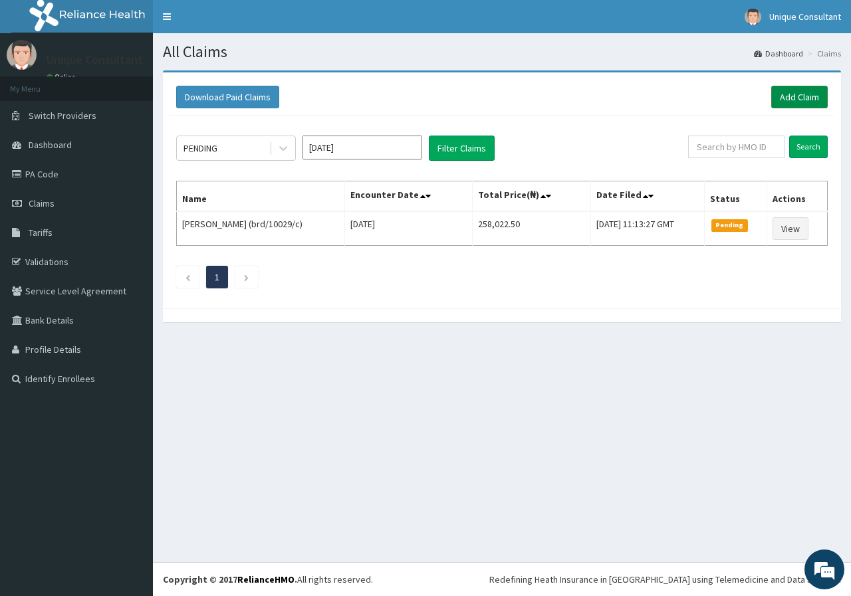
click at [813, 92] on link "Add Claim" at bounding box center [799, 97] width 56 height 23
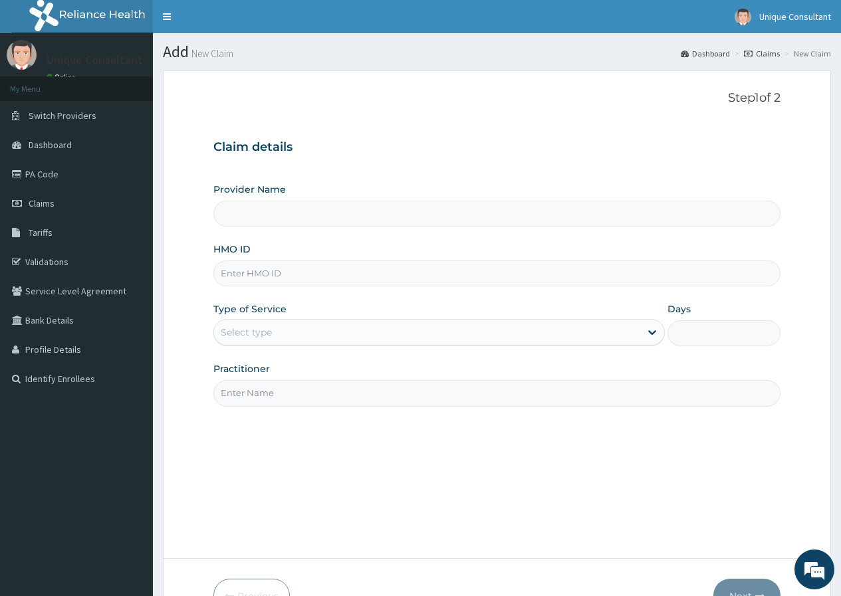
type input "Unique-Plus Multisystem Hospital"
click at [765, 291] on div "Provider Name Unique-Plus Multisystem Hospital HMO ID Type of Service Select ty…" at bounding box center [496, 294] width 567 height 223
click at [380, 276] on input "HMO ID" at bounding box center [496, 273] width 567 height 26
type input "eki/10052/e"
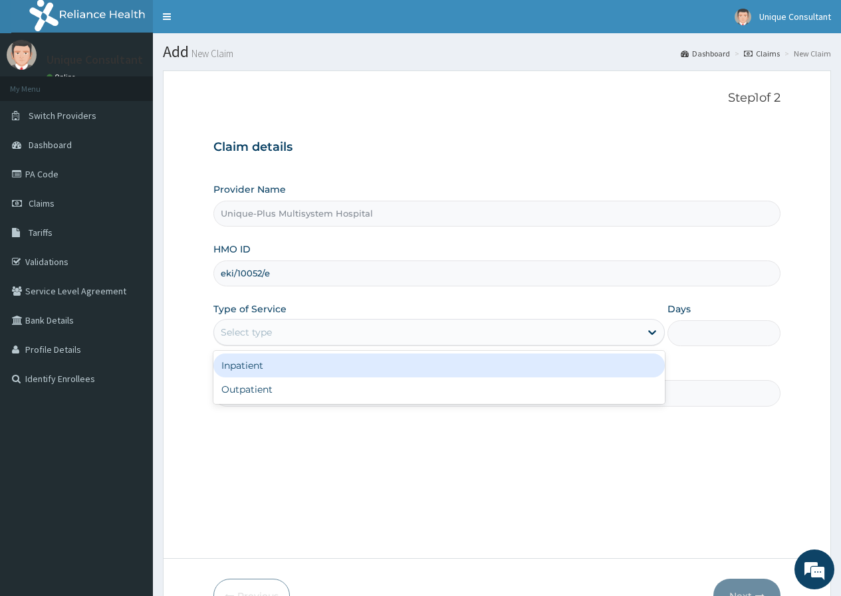
click at [381, 328] on div "Select type" at bounding box center [427, 332] width 426 height 21
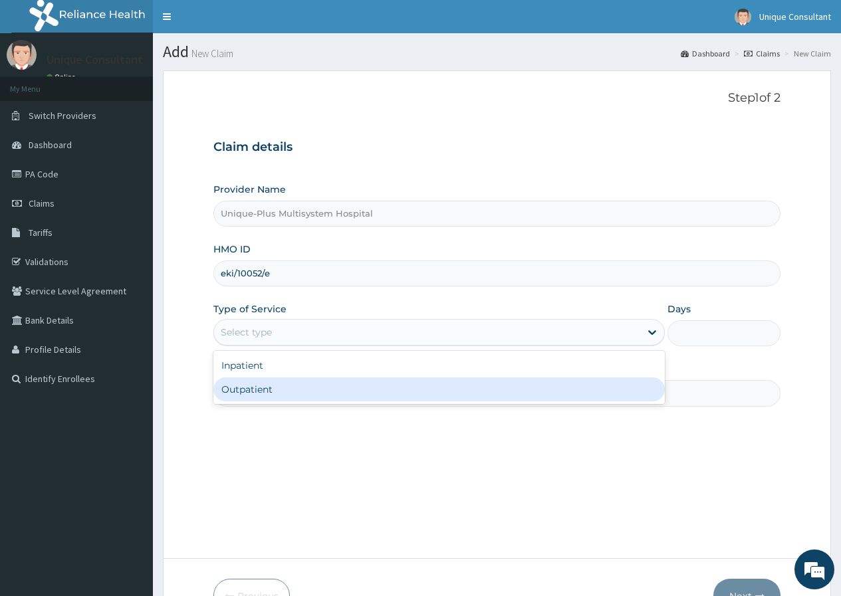
click at [371, 379] on div "Outpatient" at bounding box center [438, 389] width 451 height 24
type input "1"
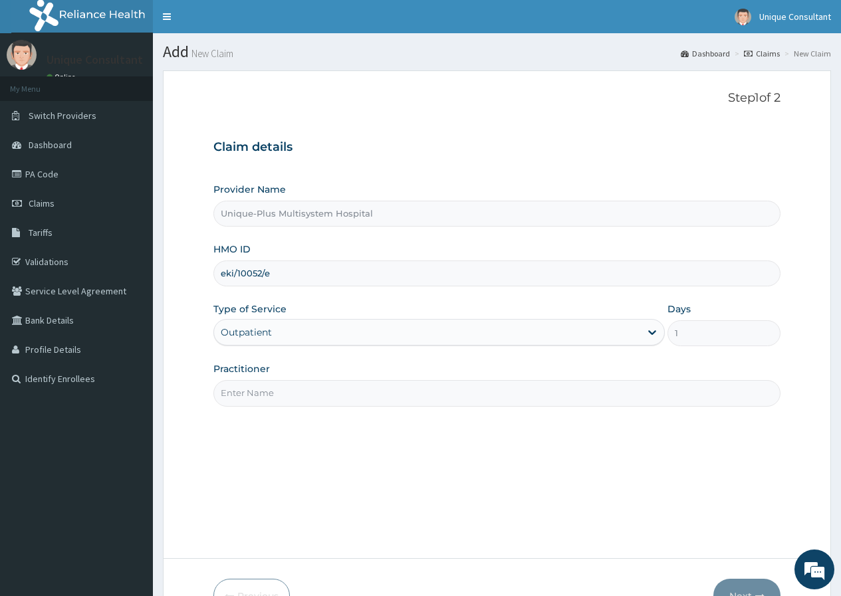
click at [369, 389] on input "Practitioner" at bounding box center [496, 393] width 567 height 26
type input "Dr. Yekeen"
click at [758, 587] on button "Next" at bounding box center [746, 596] width 67 height 35
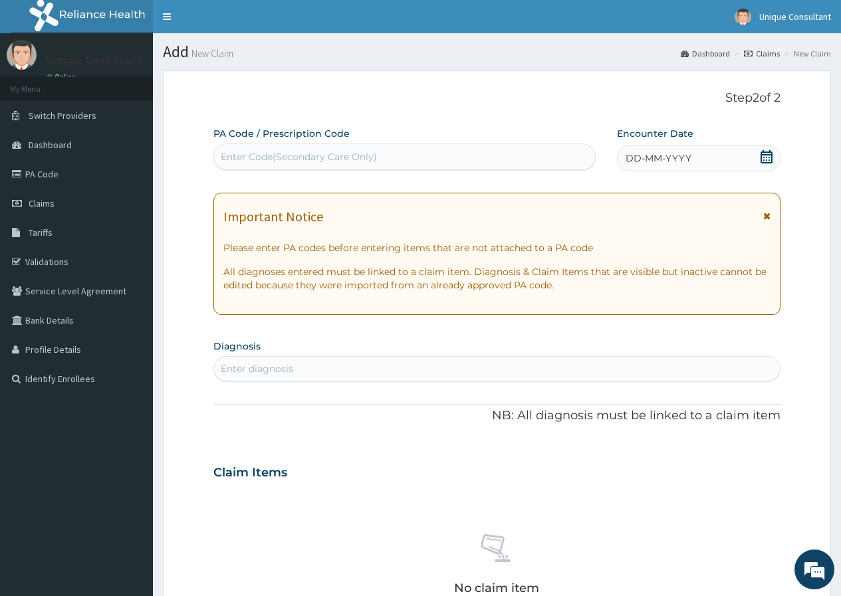
click at [698, 151] on div "DD-MM-YYYY" at bounding box center [698, 158] width 163 height 27
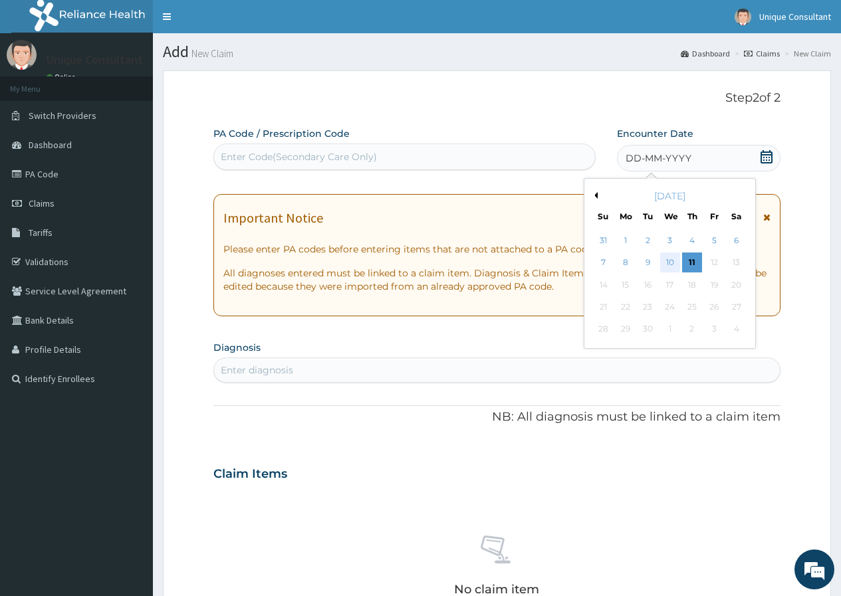
click at [670, 261] on div "10" at bounding box center [669, 263] width 20 height 20
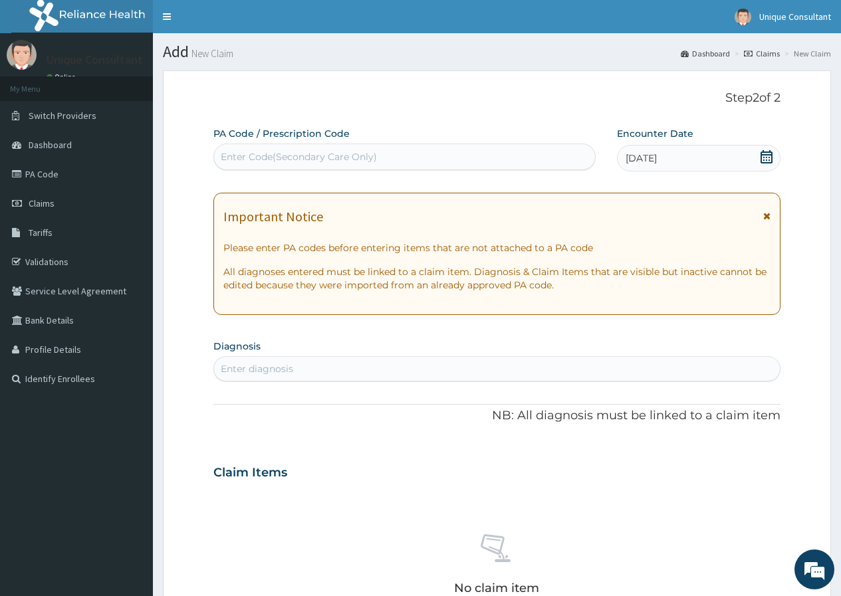
click at [246, 366] on div "Enter diagnosis" at bounding box center [257, 368] width 72 height 13
click at [775, 329] on div "PA Code / Prescription Code Enter Code(Secondary Care Only) Encounter Date 10-0…" at bounding box center [496, 471] width 567 height 688
click at [408, 367] on div "Enter diagnosis" at bounding box center [496, 368] width 565 height 21
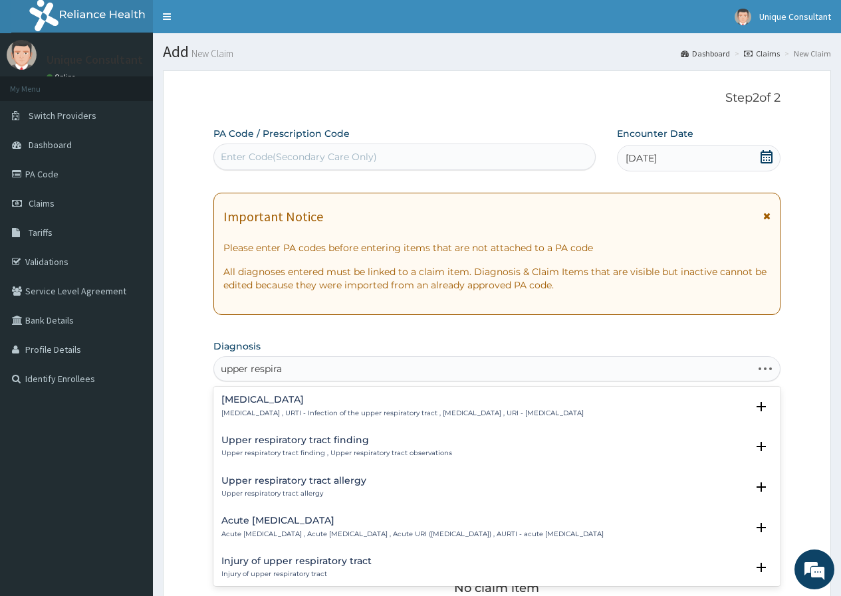
type input "upper respirat"
click at [336, 401] on h4 "Upper respiratory infection" at bounding box center [402, 400] width 362 height 10
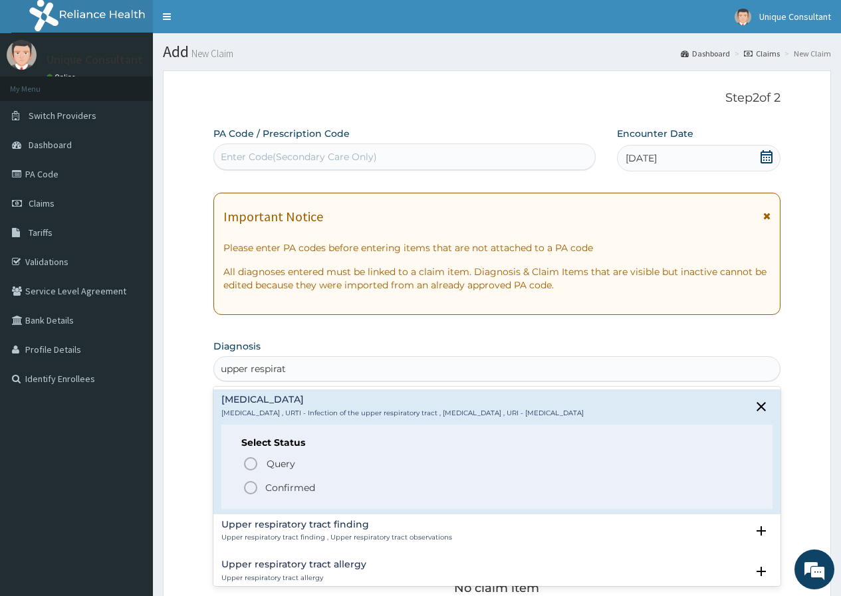
click at [280, 488] on p "Confirmed" at bounding box center [290, 487] width 50 height 13
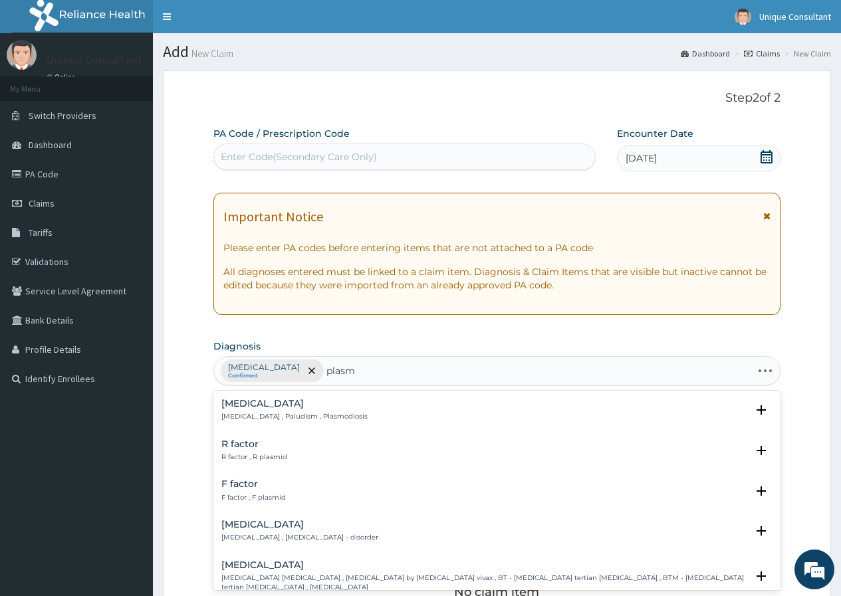
type input "plasmo"
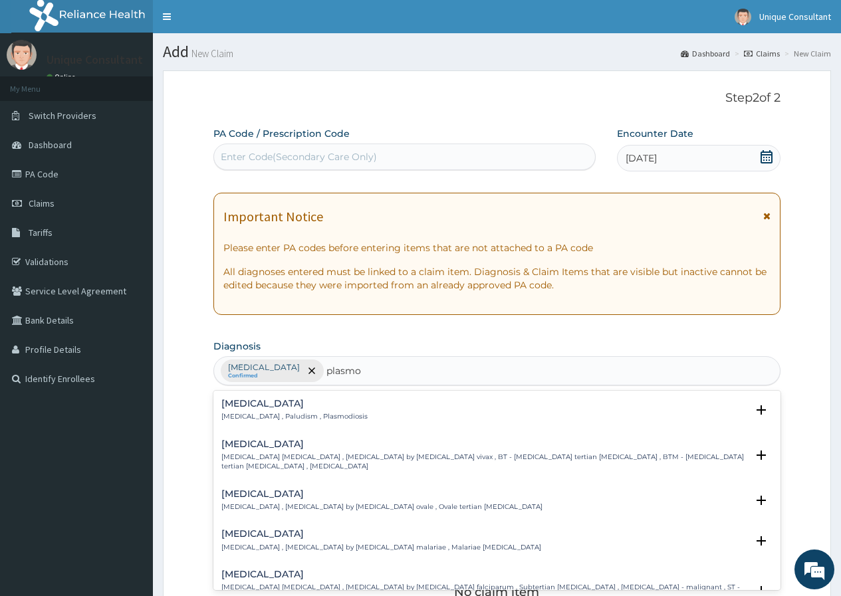
click at [306, 406] on h4 "Malaria" at bounding box center [294, 404] width 146 height 10
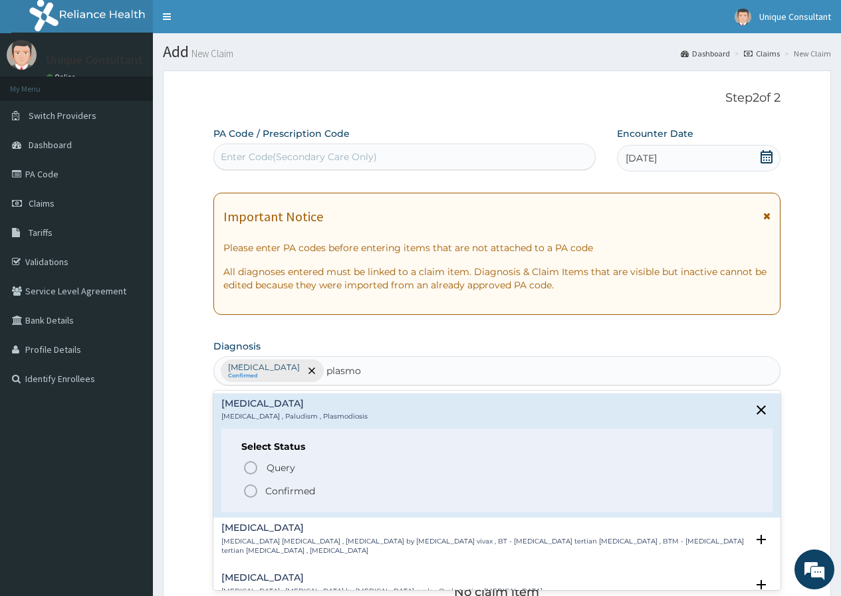
click at [278, 493] on p "Confirmed" at bounding box center [290, 490] width 50 height 13
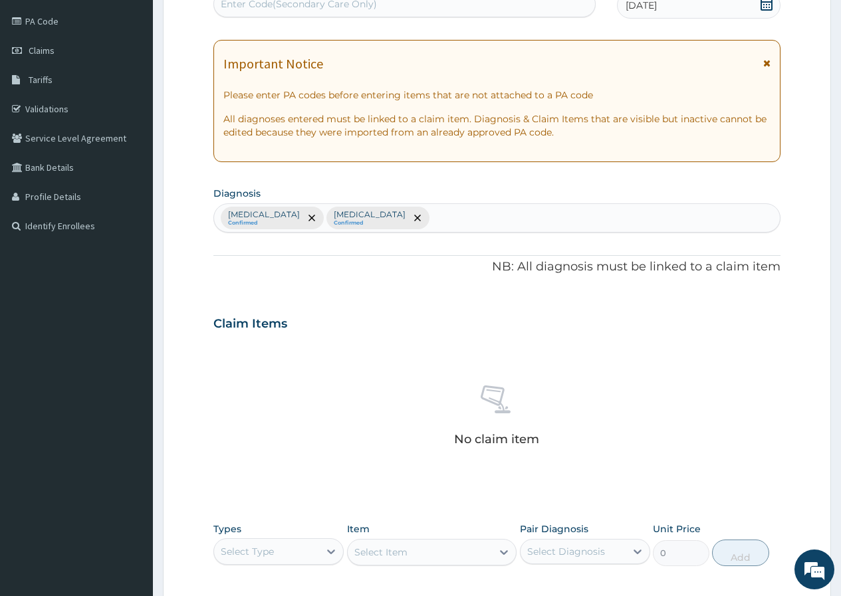
scroll to position [362, 0]
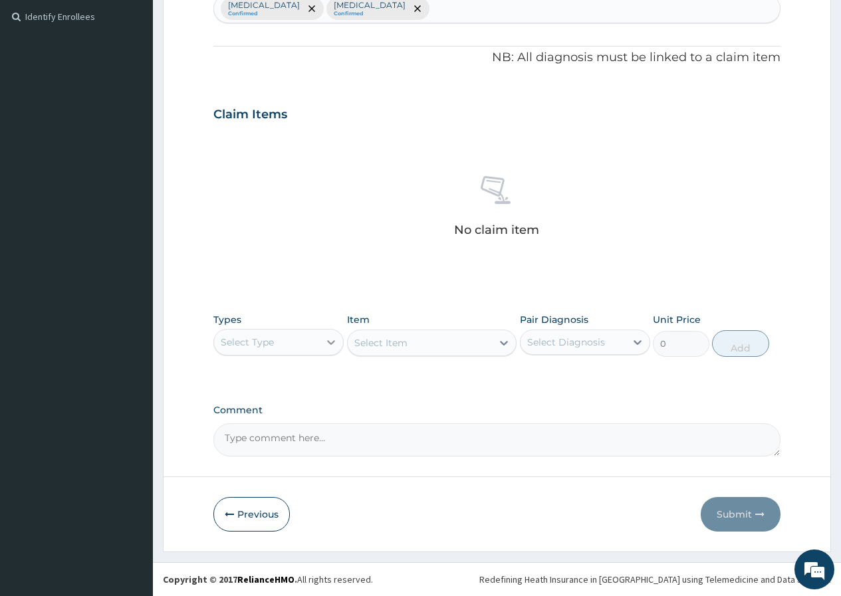
click at [320, 348] on div at bounding box center [331, 342] width 24 height 24
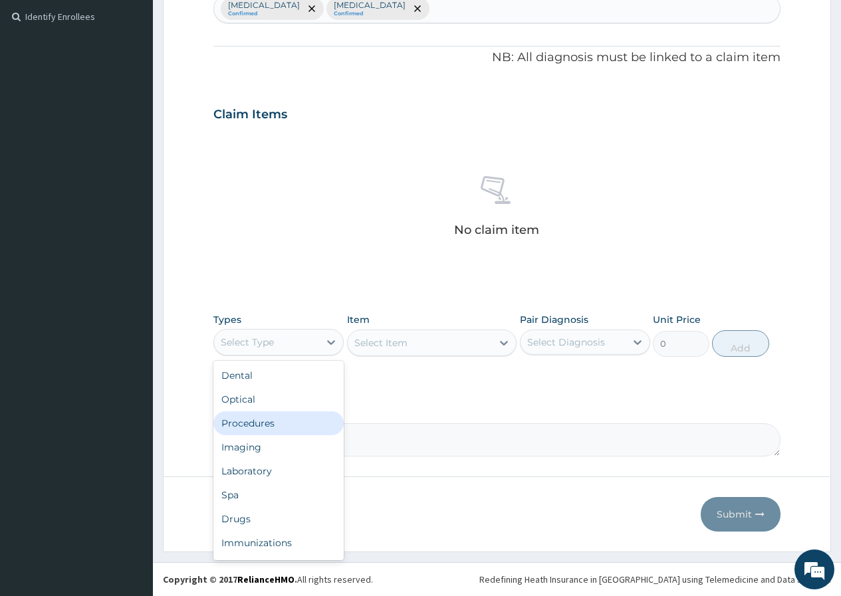
click at [303, 421] on div "Procedures" at bounding box center [278, 423] width 130 height 24
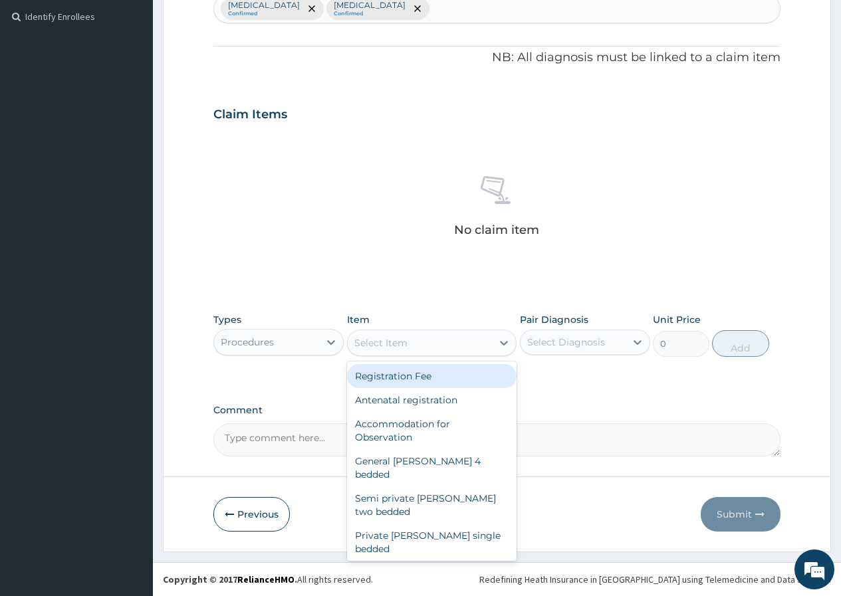
click at [431, 342] on div "Select Item" at bounding box center [420, 342] width 145 height 21
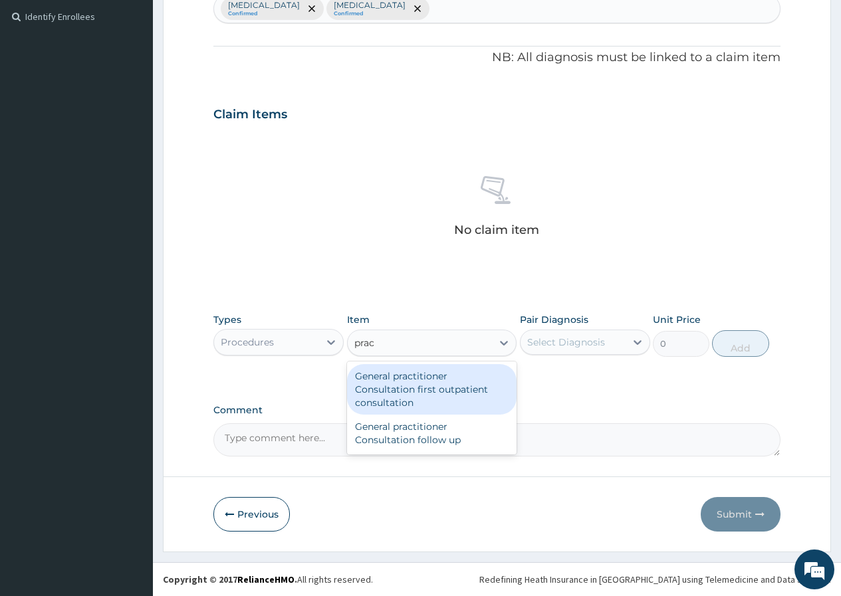
type input "pract"
click at [438, 380] on div "General practitioner Consultation first outpatient consultation" at bounding box center [432, 389] width 170 height 51
type input "3547.5"
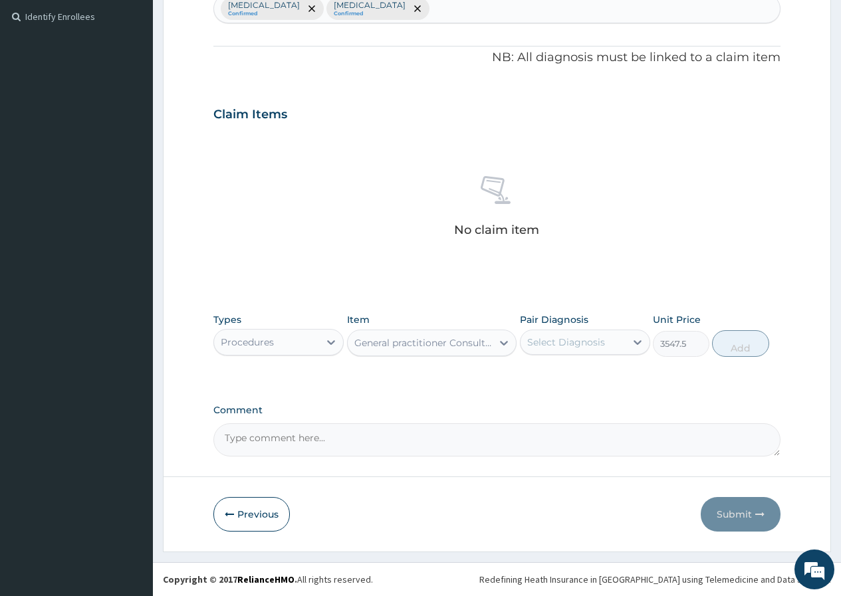
click at [527, 346] on div "Select Diagnosis" at bounding box center [566, 342] width 78 height 13
drag, startPoint x: 535, startPoint y: 378, endPoint x: 542, endPoint y: 397, distance: 20.0
click at [536, 381] on div "Upper respiratory infection" at bounding box center [585, 376] width 130 height 27
checkbox input "true"
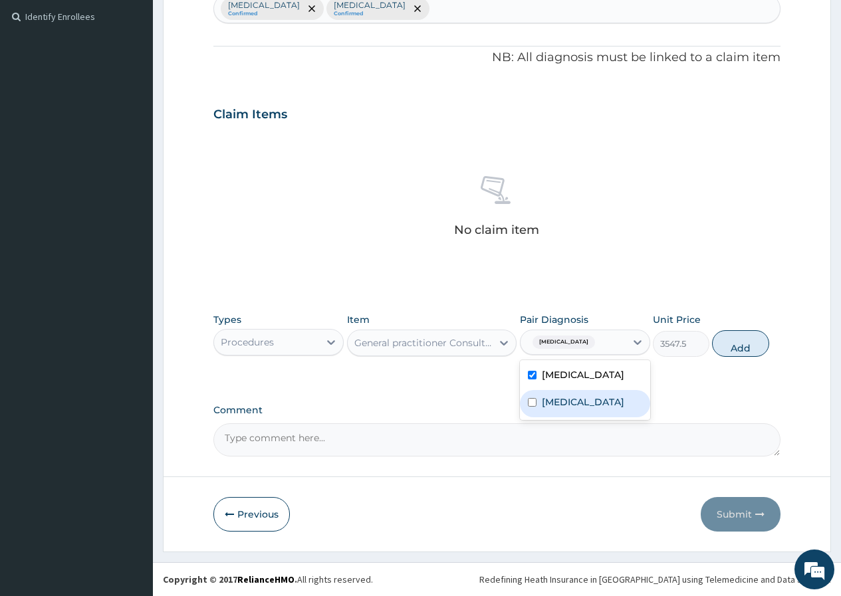
click at [547, 409] on label "Malaria" at bounding box center [583, 401] width 82 height 13
checkbox input "true"
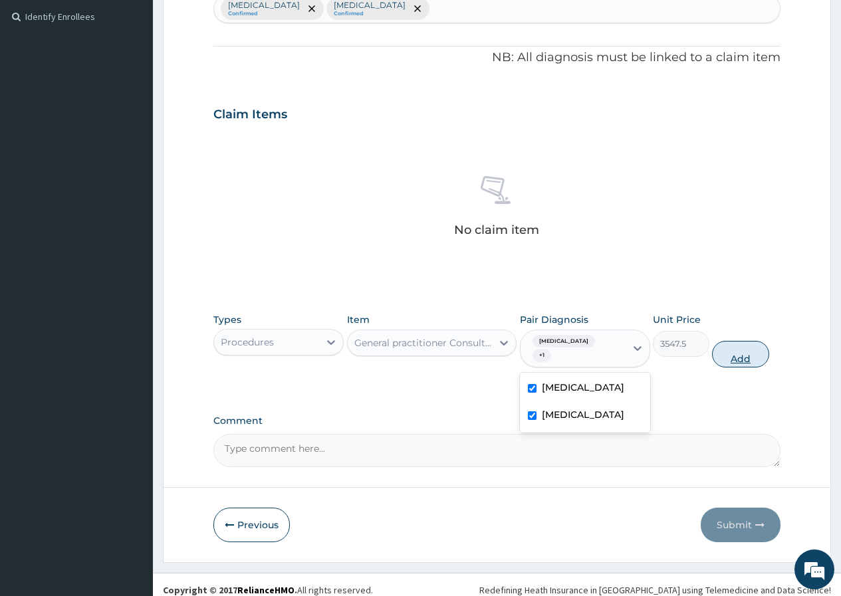
click at [727, 357] on button "Add" at bounding box center [740, 354] width 56 height 27
type input "0"
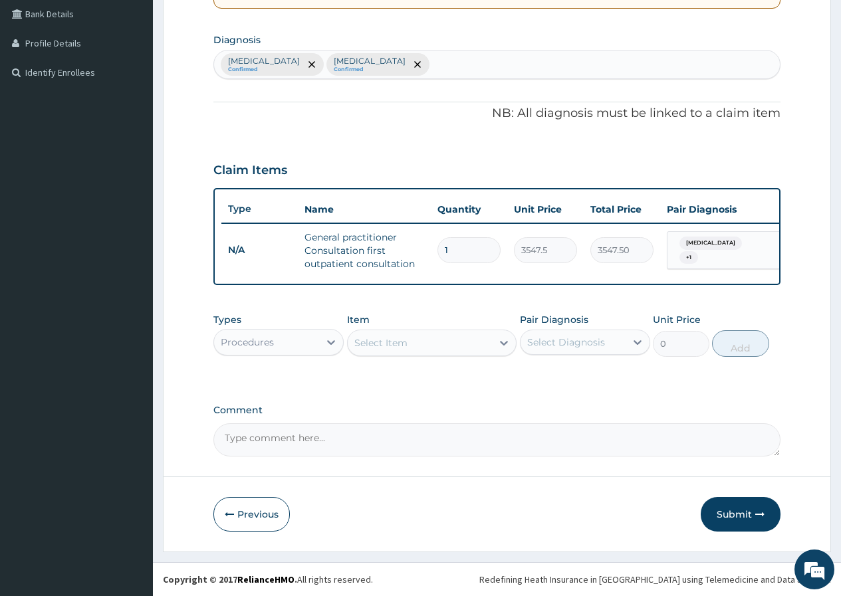
scroll to position [316, 0]
click at [298, 346] on div "Procedures" at bounding box center [266, 342] width 105 height 21
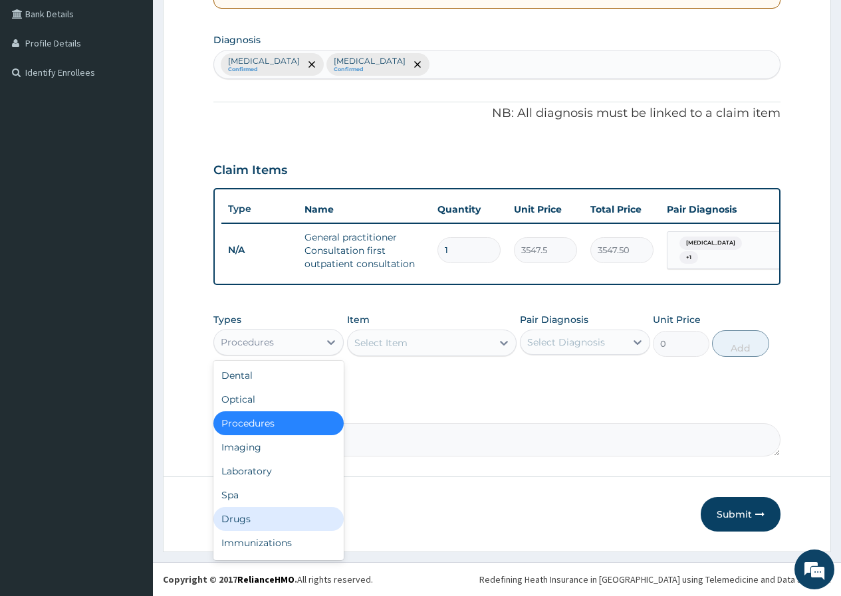
click at [281, 514] on div "Drugs" at bounding box center [278, 519] width 130 height 24
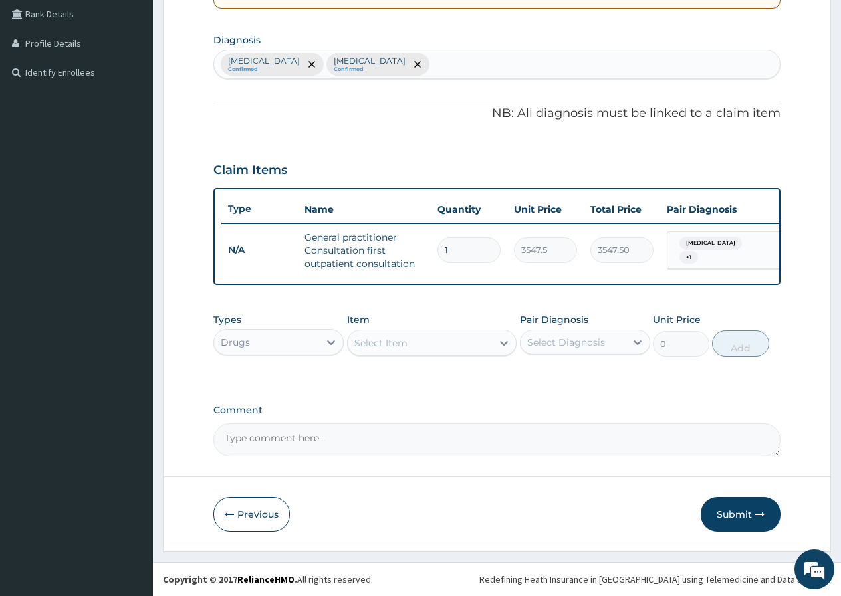
click at [435, 351] on div "Select Item" at bounding box center [420, 342] width 145 height 21
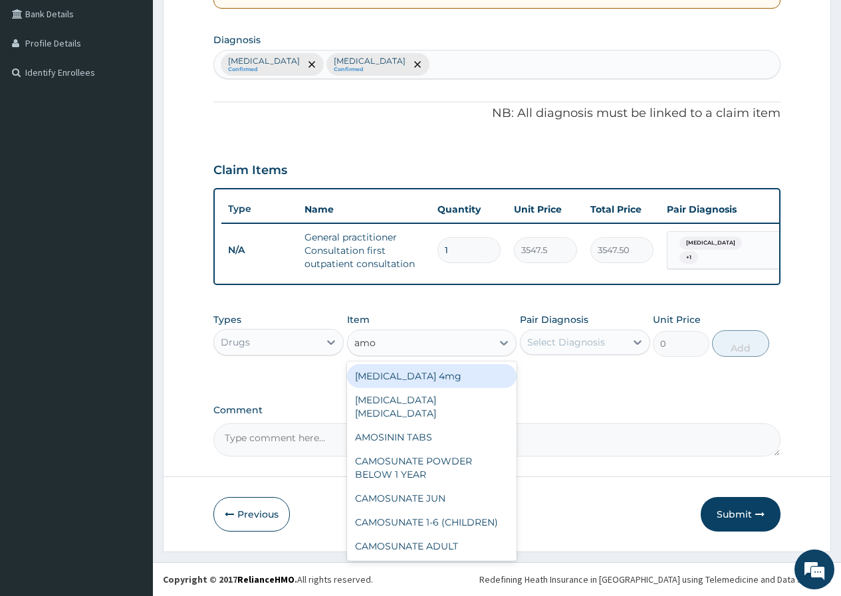
type input "amox"
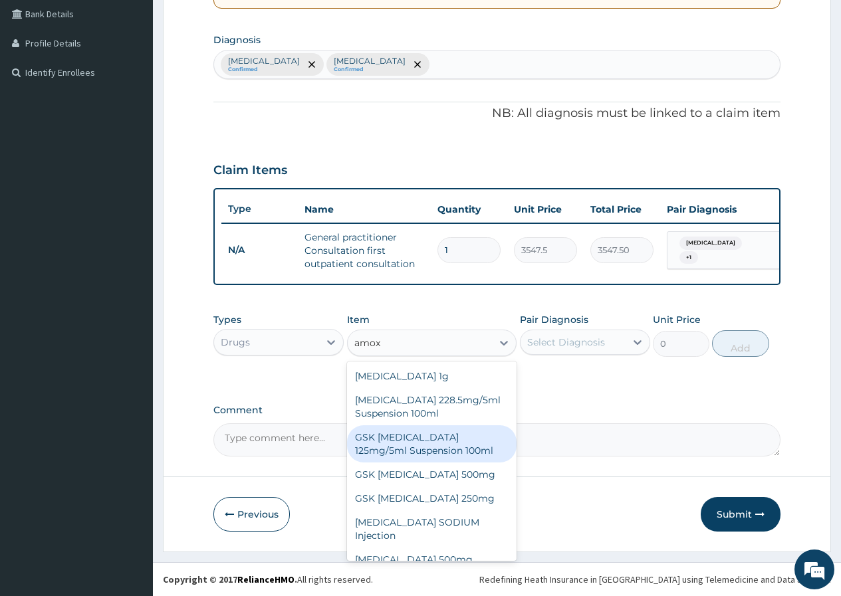
click at [457, 434] on div "GSK [MEDICAL_DATA] 125mg/5ml Suspension 100ml" at bounding box center [432, 443] width 170 height 37
type input "8868.75"
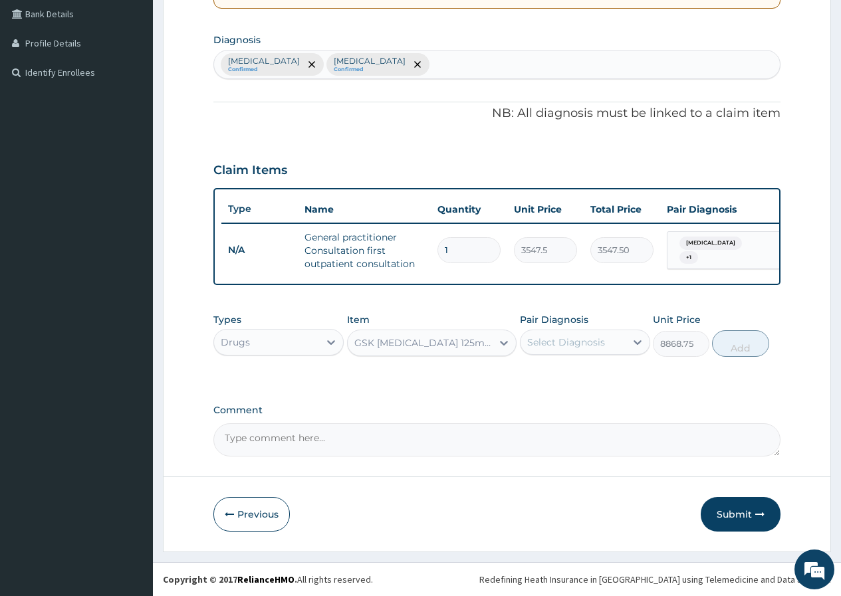
click at [548, 336] on div "Select Diagnosis" at bounding box center [566, 342] width 78 height 13
click at [548, 381] on label "[MEDICAL_DATA]" at bounding box center [583, 374] width 82 height 13
checkbox input "true"
click at [731, 347] on button "Add" at bounding box center [740, 343] width 56 height 27
type input "0"
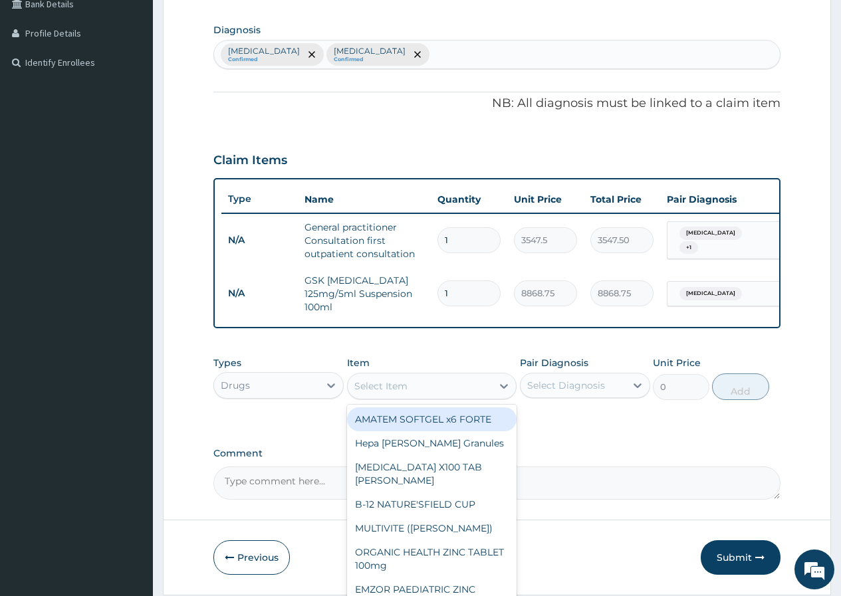
click at [435, 396] on div "Select Item" at bounding box center [420, 385] width 145 height 21
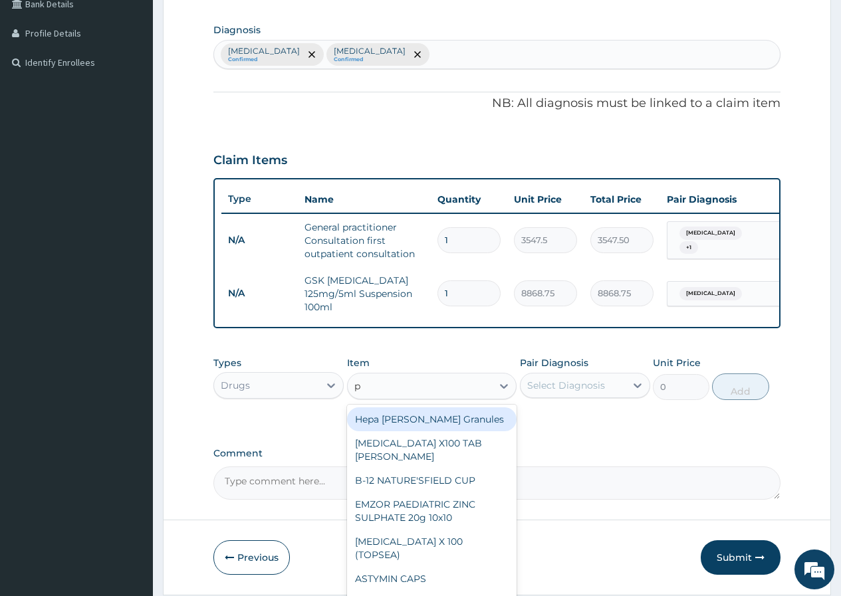
type input "p-"
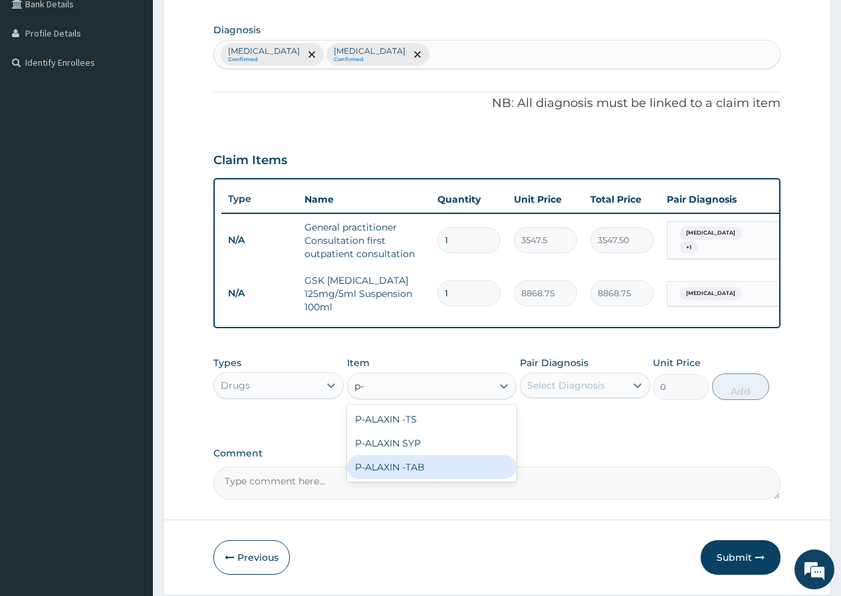
click at [463, 478] on div "P-ALAXIN -TAB" at bounding box center [432, 467] width 170 height 24
type input "106.425"
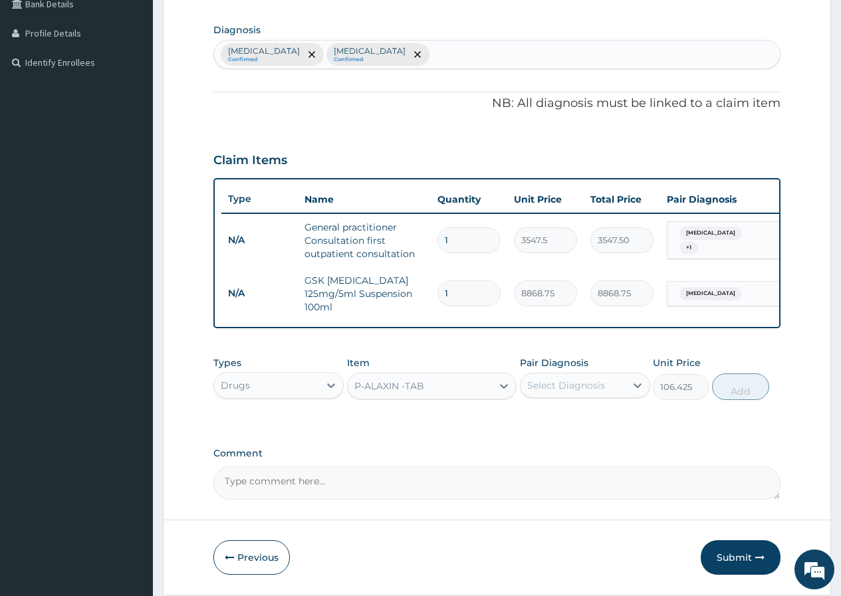
click at [556, 388] on div "Select Diagnosis" at bounding box center [566, 385] width 78 height 13
click at [554, 460] on div "Malaria" at bounding box center [585, 446] width 130 height 27
checkbox input "true"
click at [758, 378] on button "Add" at bounding box center [740, 386] width 56 height 27
type input "0"
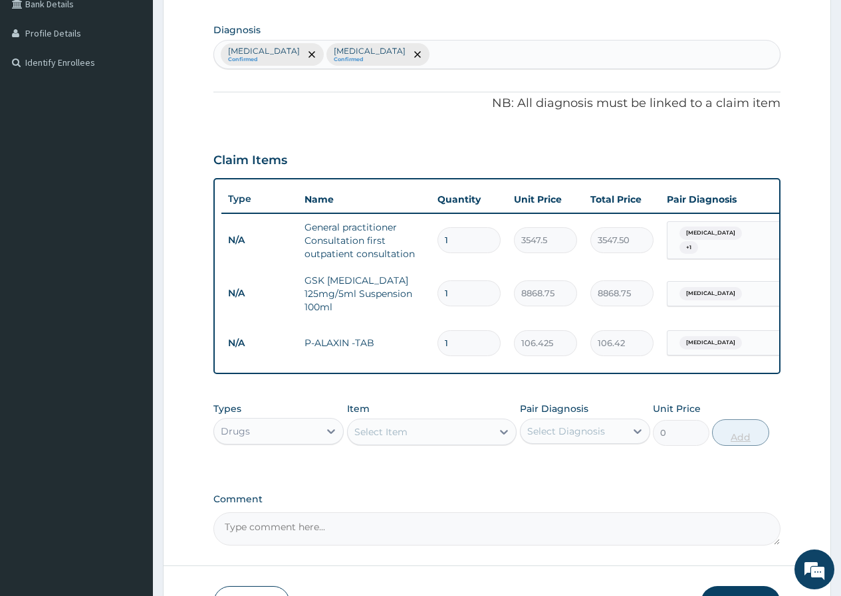
type input "12"
type input "1277.10"
type input "12"
click at [448, 441] on div "Select Item" at bounding box center [420, 431] width 145 height 21
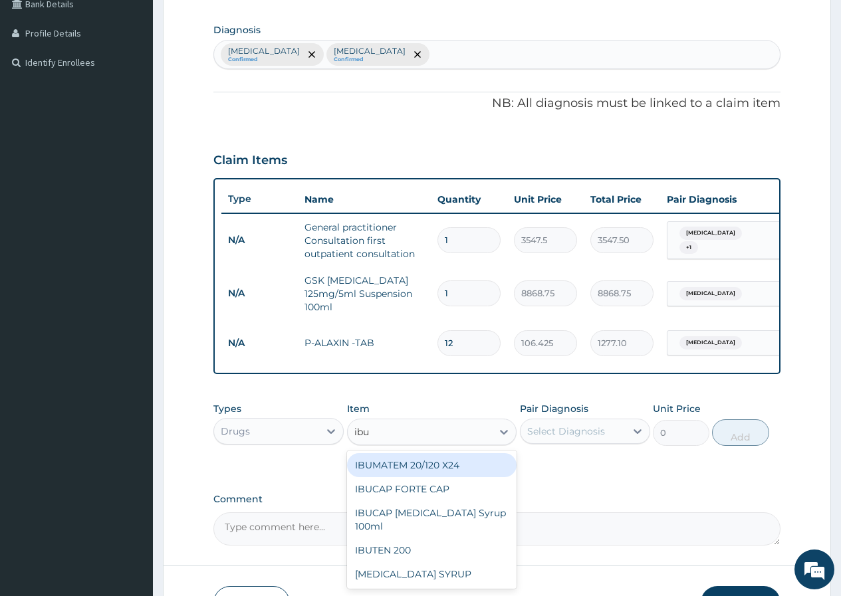
type input "ibup"
click at [448, 462] on div "[MEDICAL_DATA] SYRUP" at bounding box center [432, 465] width 170 height 24
type input "1500"
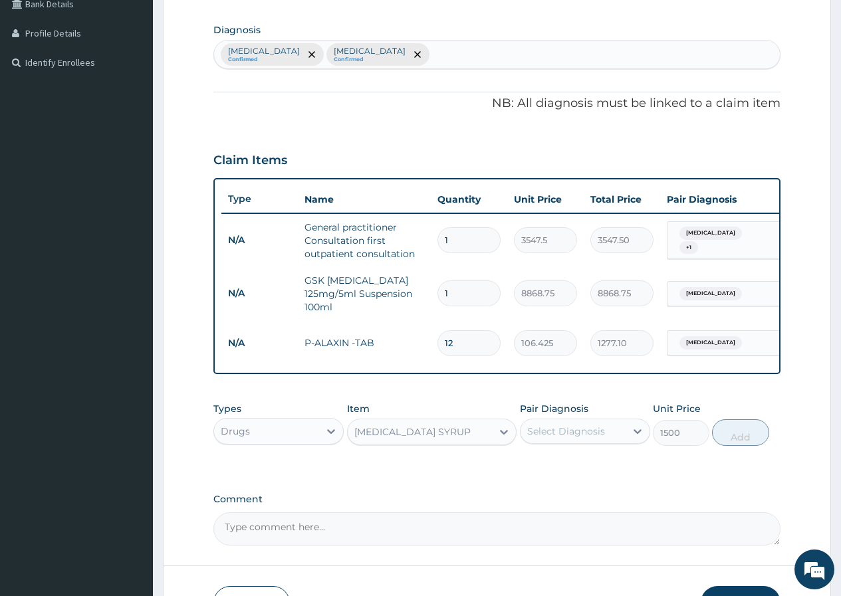
click at [569, 431] on div "Select Diagnosis" at bounding box center [566, 431] width 78 height 13
click at [571, 470] on label "[MEDICAL_DATA]" at bounding box center [583, 463] width 82 height 13
checkbox input "true"
click at [728, 436] on button "Add" at bounding box center [740, 432] width 56 height 27
type input "0"
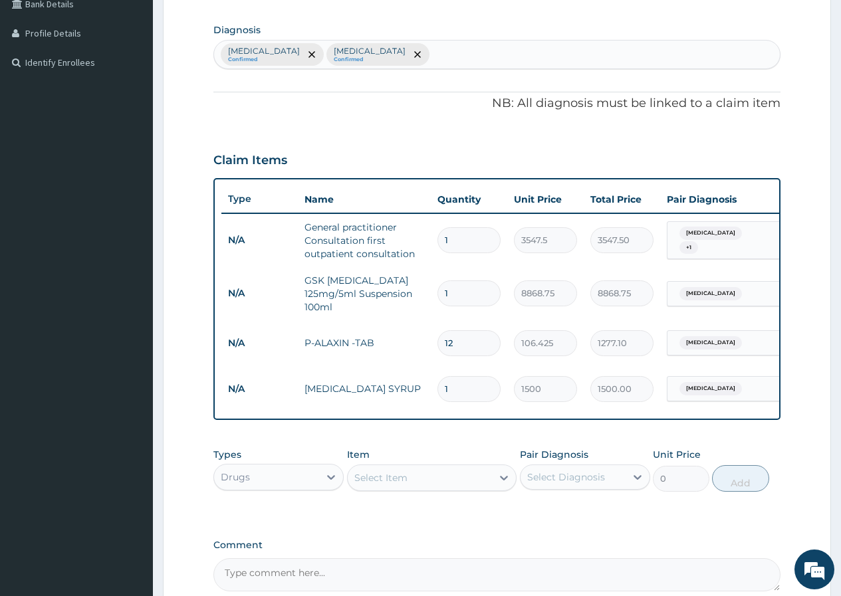
click at [449, 480] on div "Select Item" at bounding box center [420, 477] width 145 height 21
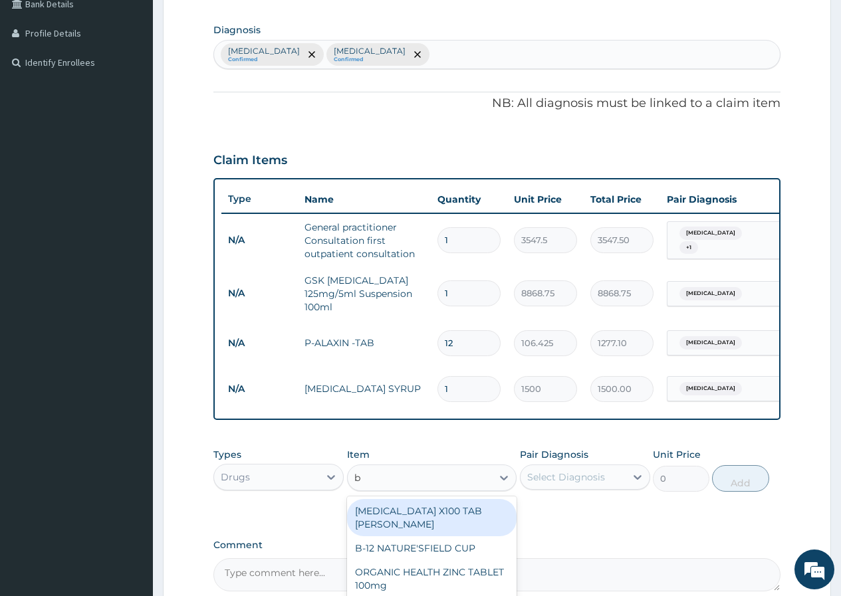
type input "bc"
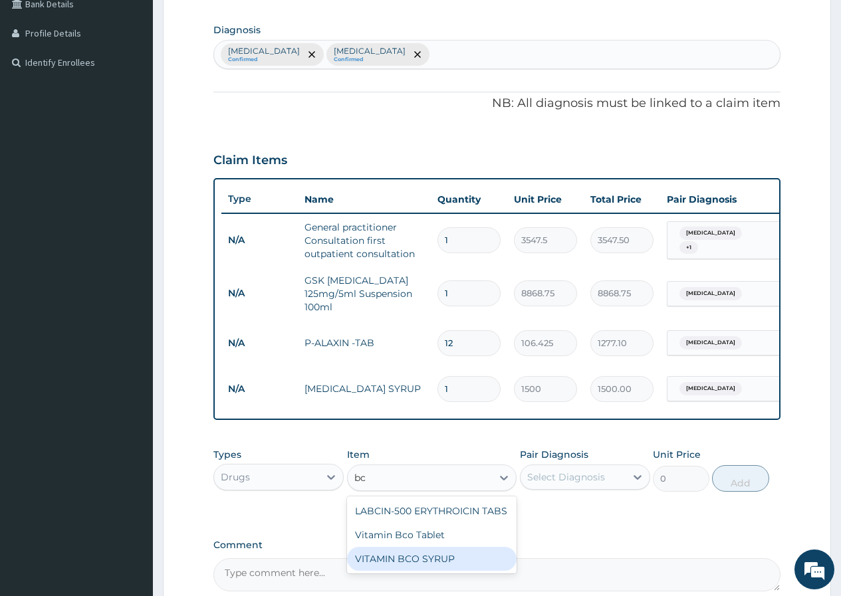
click at [449, 566] on div "VITAMIN BCO SYRUP" at bounding box center [432, 559] width 170 height 24
type input "1000"
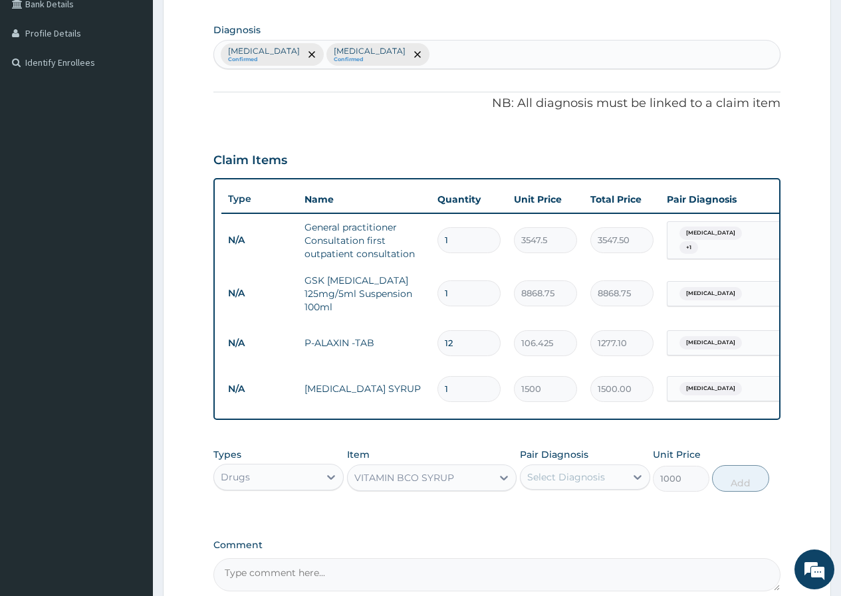
click at [607, 477] on div "Select Diagnosis" at bounding box center [572, 476] width 105 height 21
click at [588, 547] on div "Malaria" at bounding box center [585, 538] width 130 height 27
checkbox input "true"
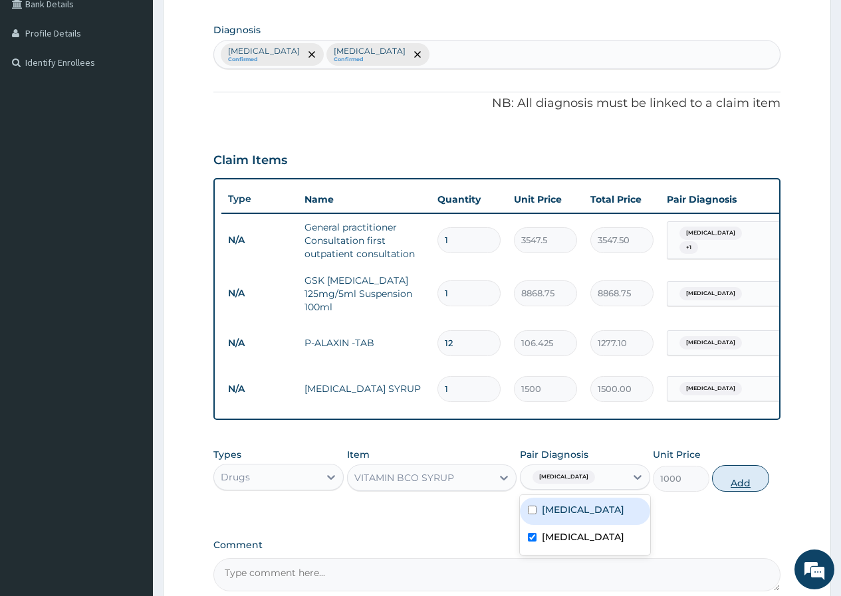
click at [716, 485] on button "Add" at bounding box center [740, 478] width 56 height 27
type input "0"
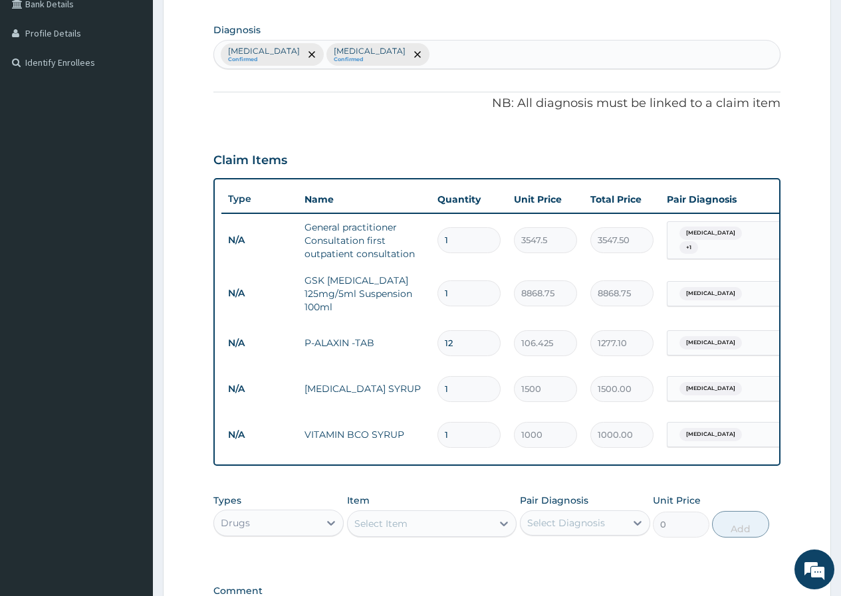
scroll to position [500, 0]
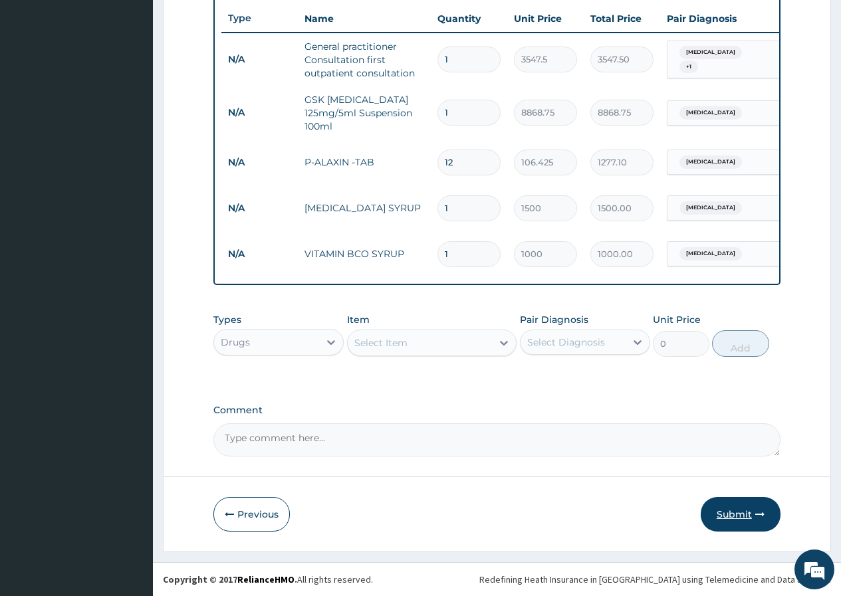
click at [733, 514] on button "Submit" at bounding box center [740, 514] width 80 height 35
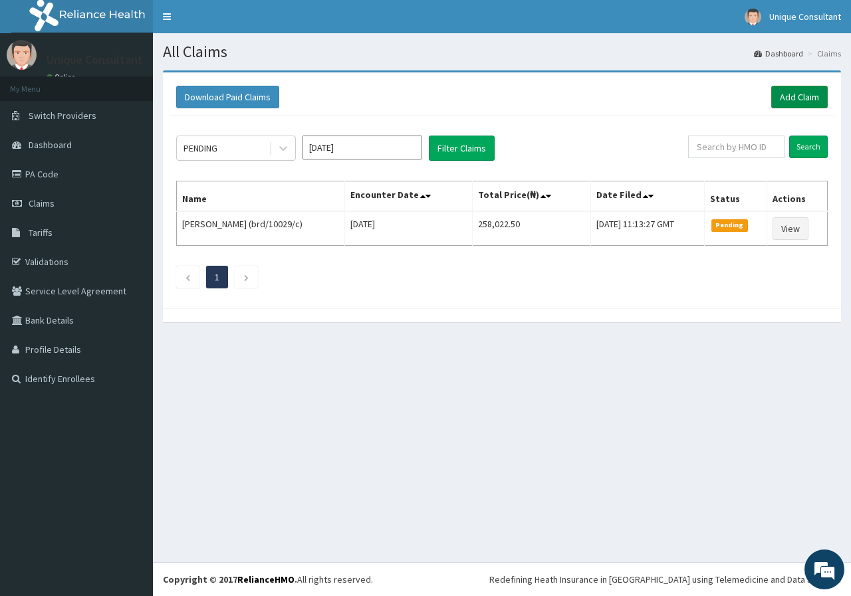
click at [789, 92] on link "Add Claim" at bounding box center [799, 97] width 56 height 23
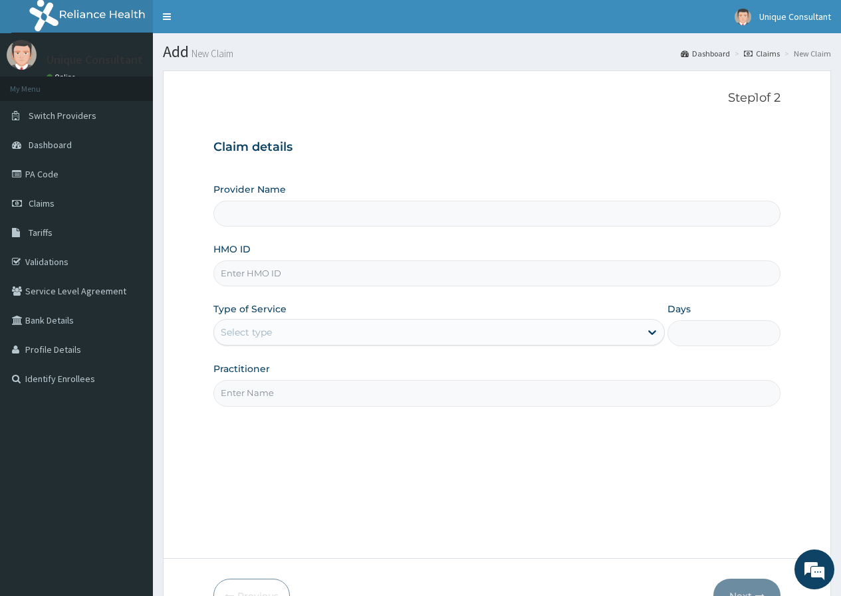
click at [369, 266] on input "HMO ID" at bounding box center [496, 273] width 567 height 26
type input "e"
type input "Unique-Plus Multisystem Hospital"
type input "eki/10052/c"
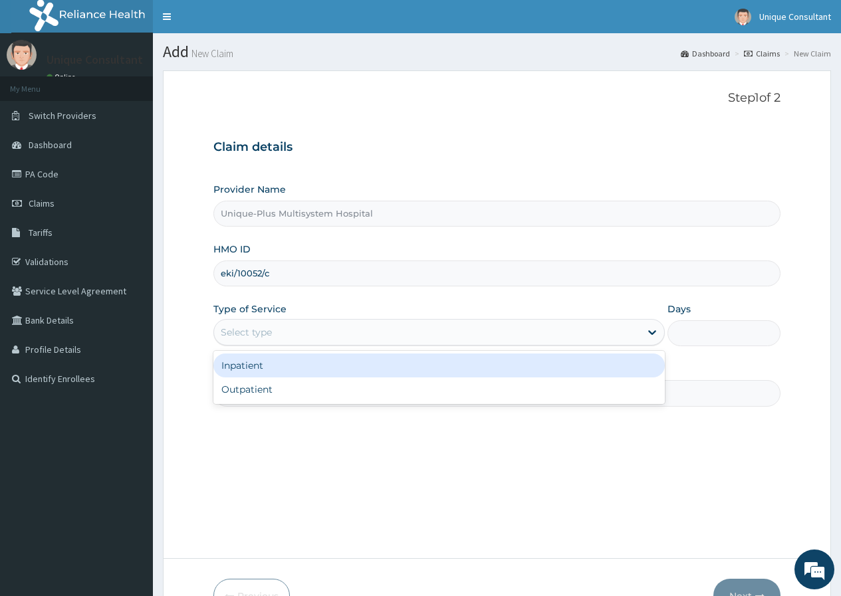
click at [344, 339] on div "Select type" at bounding box center [427, 332] width 426 height 21
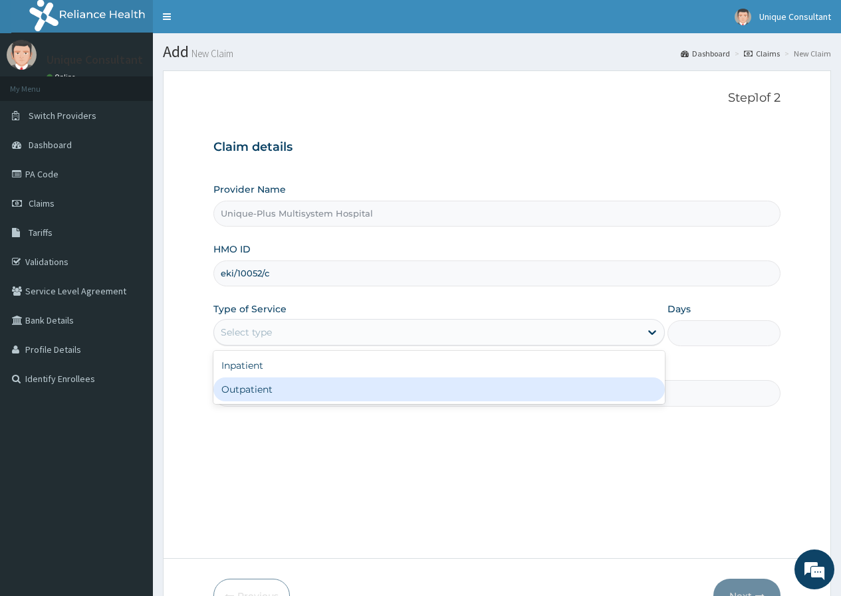
click at [361, 383] on div "Outpatient" at bounding box center [438, 389] width 451 height 24
type input "1"
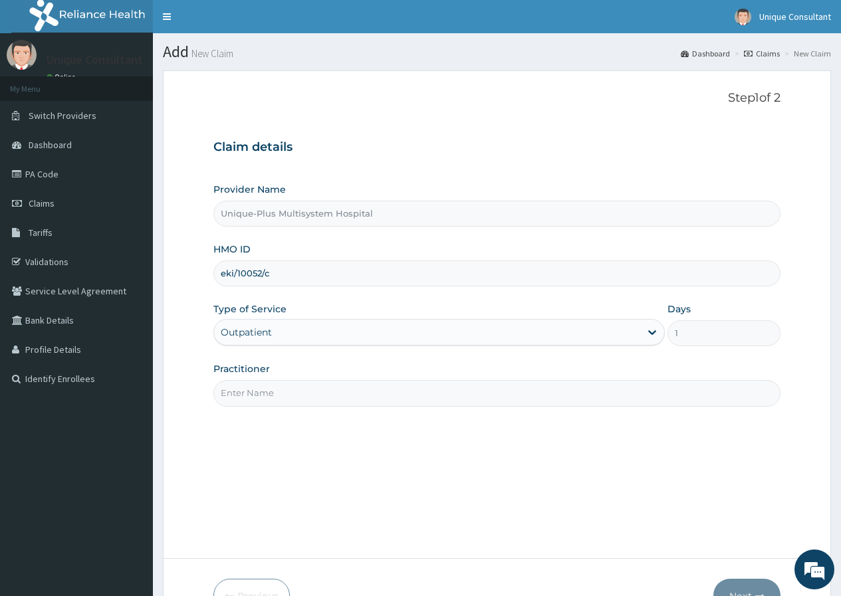
click at [365, 391] on input "Practitioner" at bounding box center [496, 393] width 567 height 26
type input "Dr. Yekeen"
click at [726, 583] on button "Next" at bounding box center [746, 596] width 67 height 35
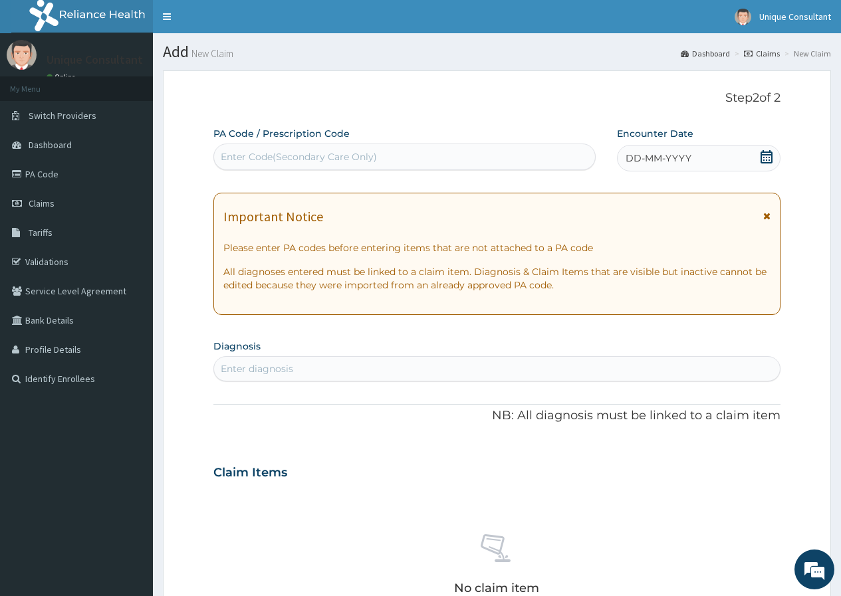
click at [678, 160] on span "DD-MM-YYYY" at bounding box center [658, 158] width 66 height 13
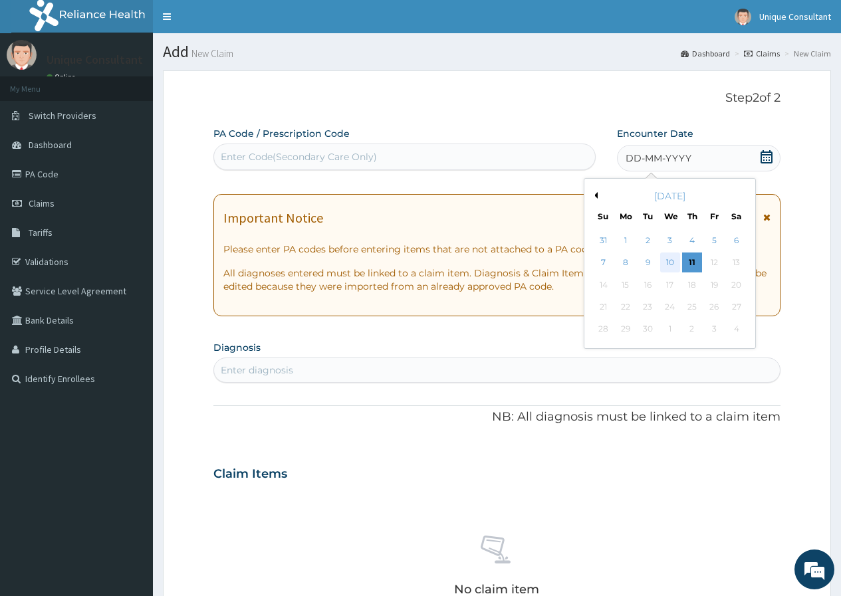
click at [664, 256] on div "10" at bounding box center [669, 263] width 20 height 20
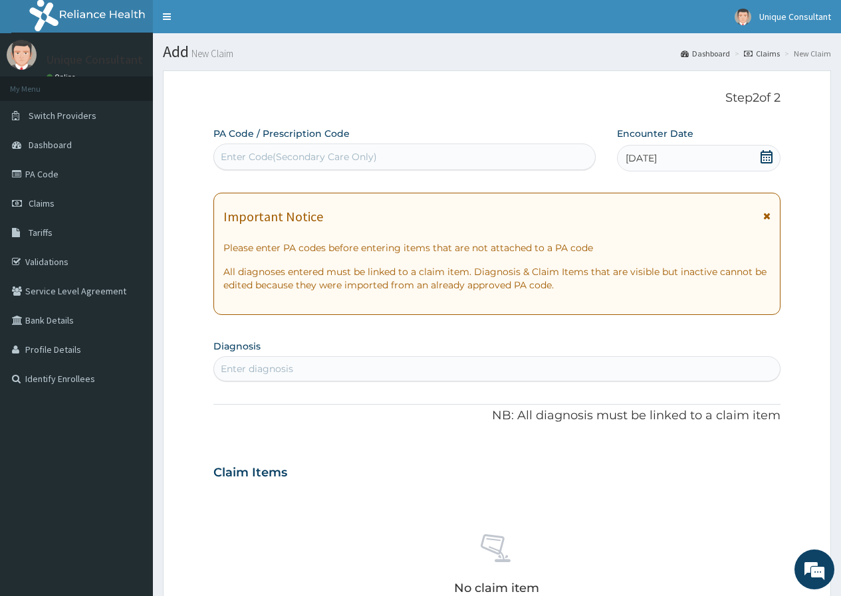
click at [558, 364] on div "Enter diagnosis" at bounding box center [496, 368] width 565 height 21
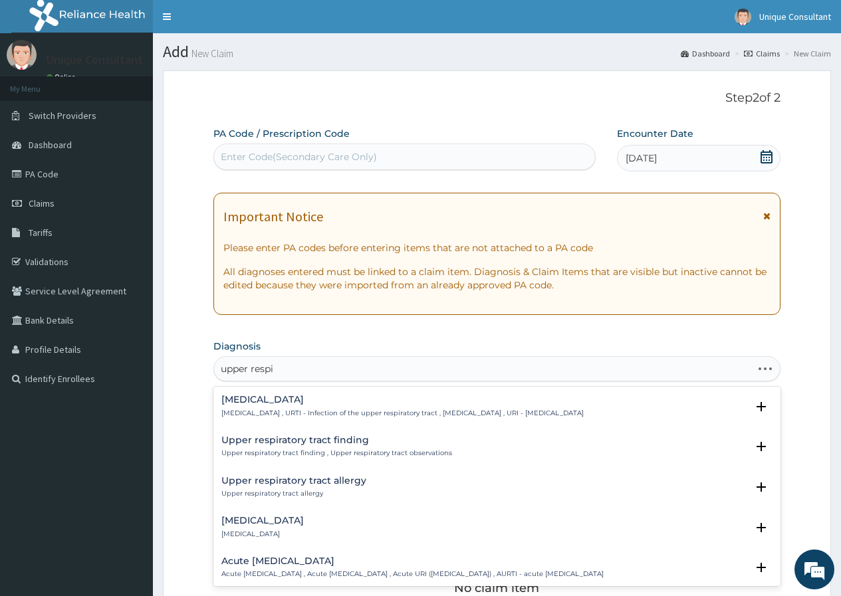
type input "upper respir"
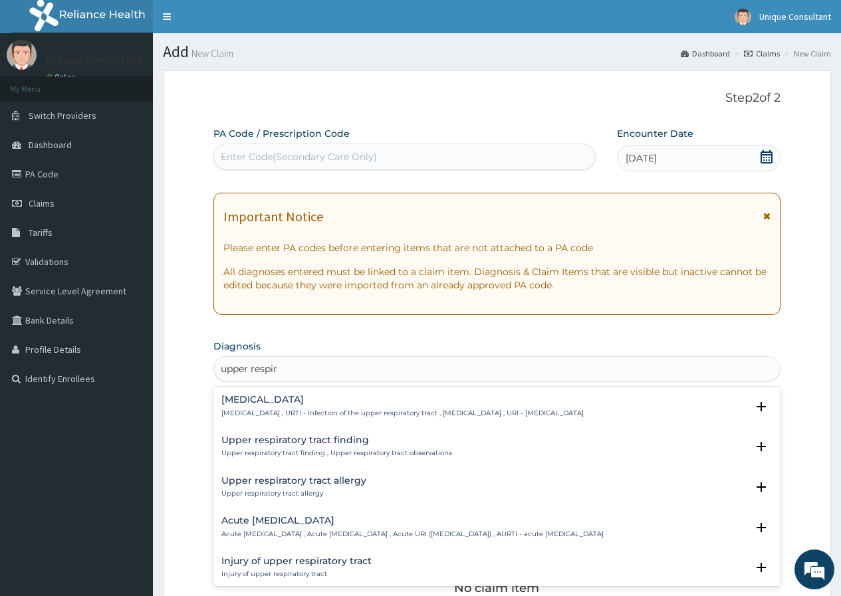
click at [290, 411] on p "Upper respiratory infection , URTI - Infection of the upper respiratory tract ,…" at bounding box center [402, 413] width 362 height 9
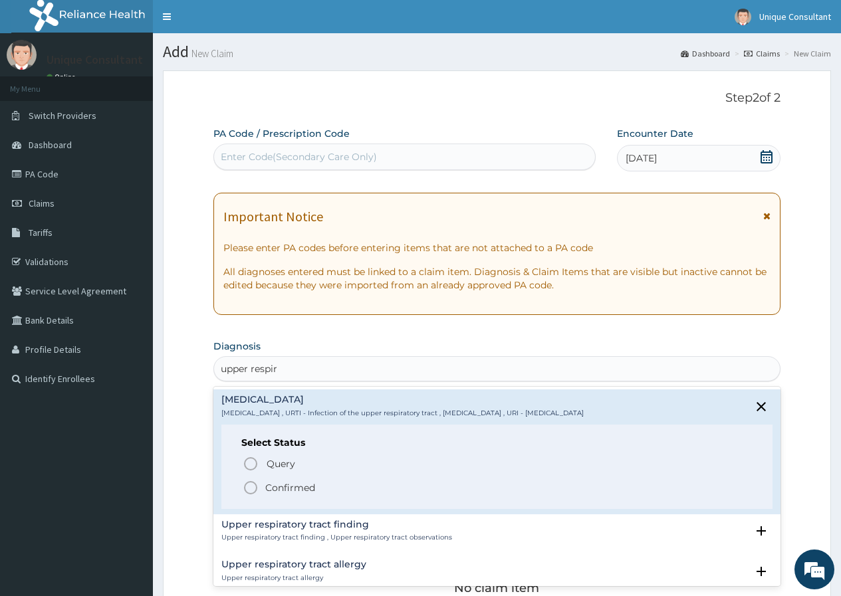
click at [307, 492] on p "Confirmed" at bounding box center [290, 487] width 50 height 13
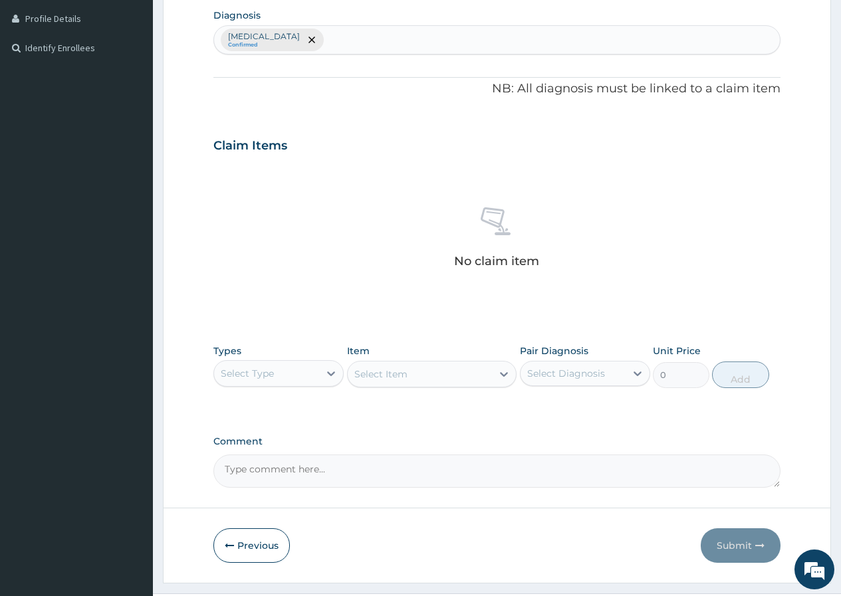
scroll to position [362, 0]
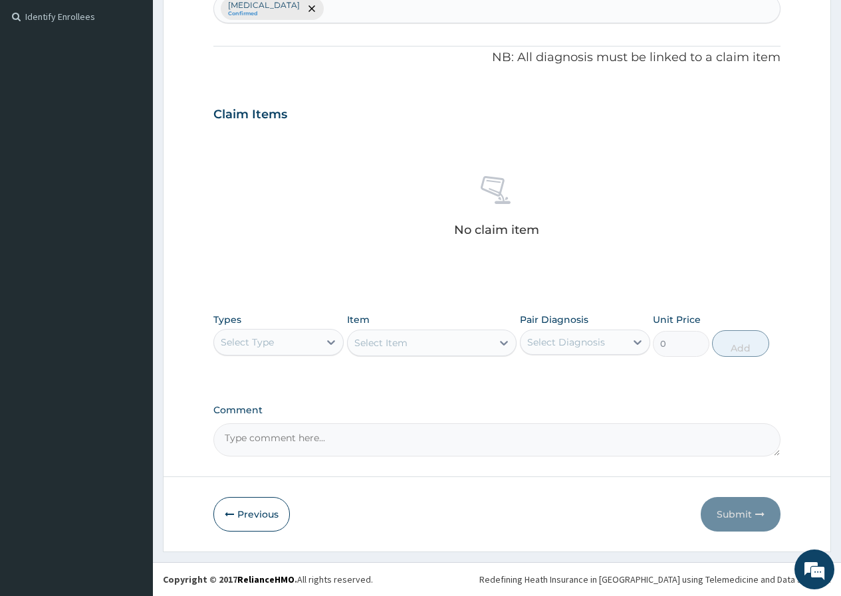
drag, startPoint x: 268, startPoint y: 343, endPoint x: 266, endPoint y: 357, distance: 14.9
click at [266, 352] on div "Select Type" at bounding box center [266, 342] width 105 height 21
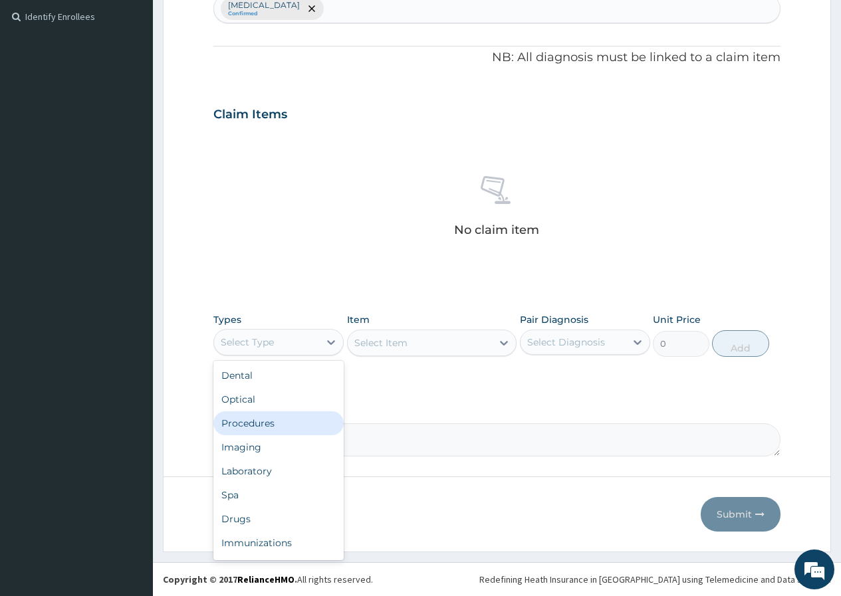
click at [262, 416] on div "Procedures" at bounding box center [278, 423] width 130 height 24
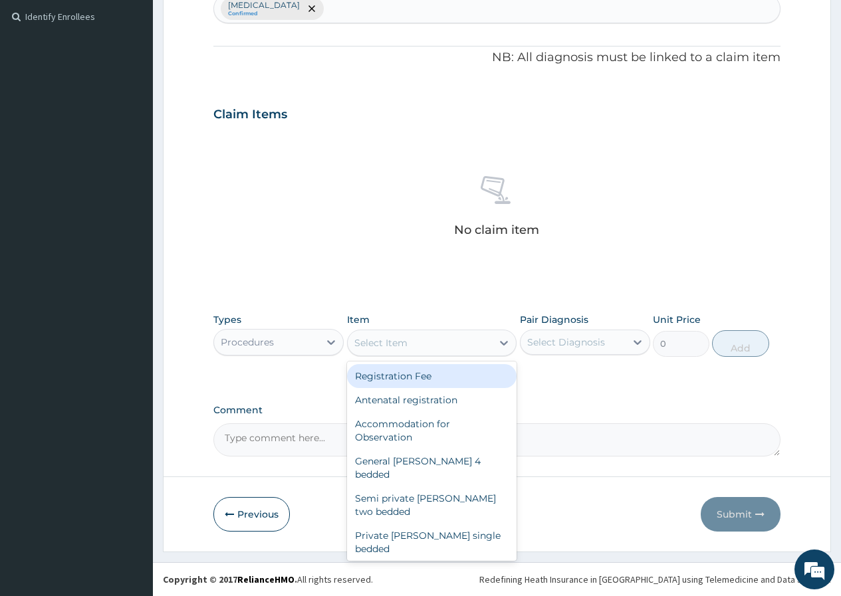
click at [458, 342] on div "Select Item" at bounding box center [420, 342] width 145 height 21
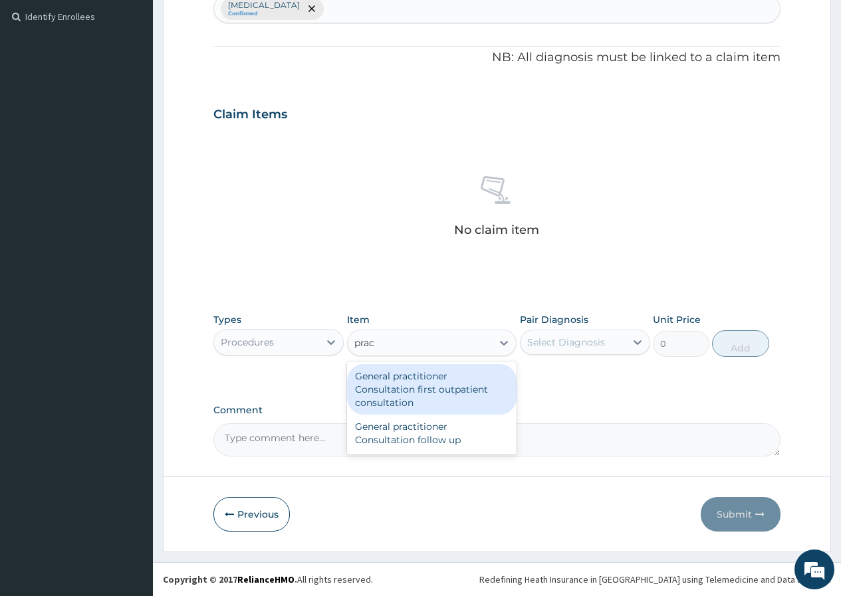
type input "pract"
click at [452, 395] on div "General practitioner Consultation first outpatient consultation" at bounding box center [432, 389] width 170 height 51
type input "3547.5"
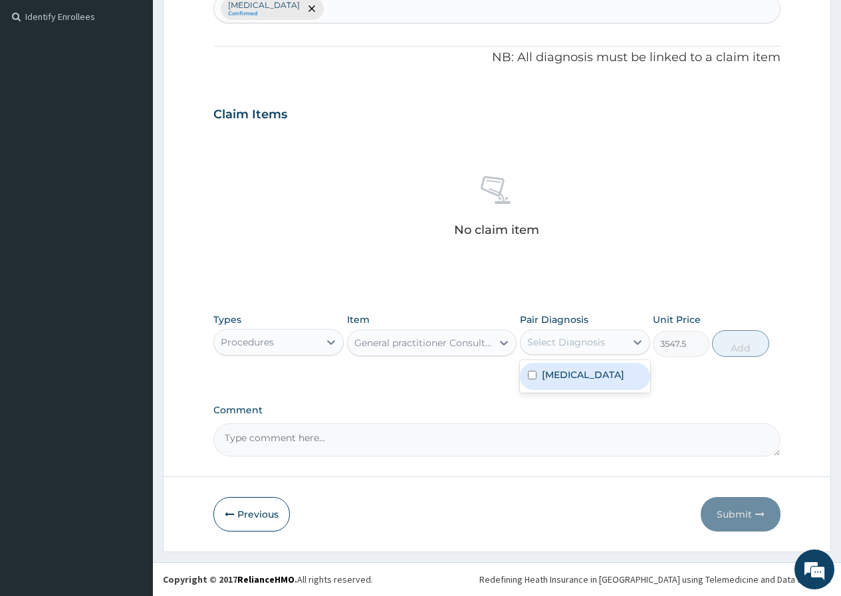
click at [573, 343] on div "Select Diagnosis" at bounding box center [566, 342] width 78 height 13
click at [573, 372] on label "Upper respiratory infection" at bounding box center [583, 374] width 82 height 13
checkbox input "true"
click at [750, 348] on button "Add" at bounding box center [740, 343] width 56 height 27
type input "0"
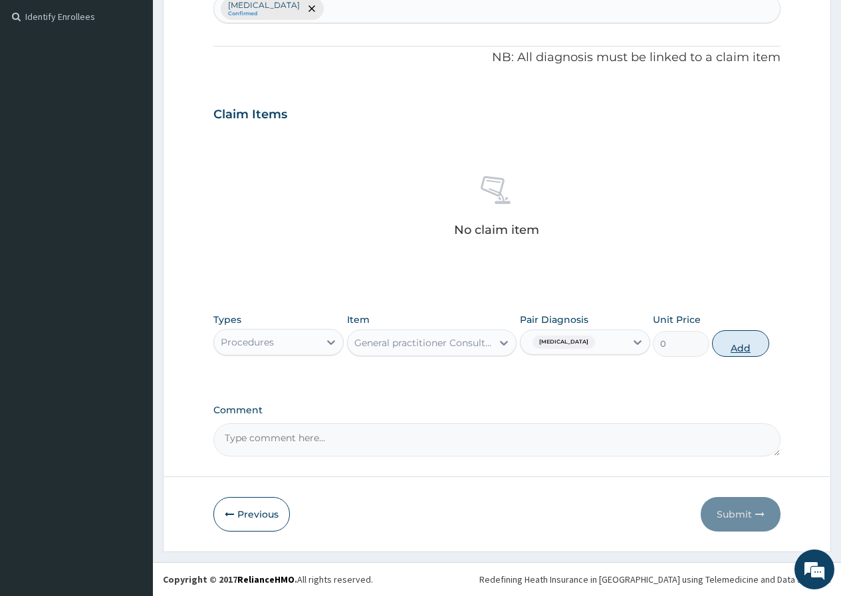
scroll to position [316, 0]
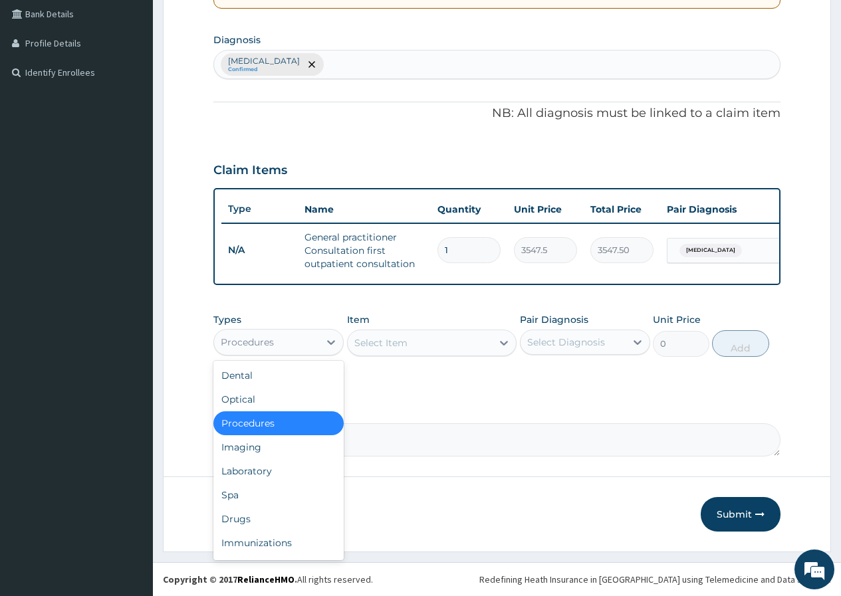
click at [294, 348] on div "Procedures" at bounding box center [266, 342] width 105 height 21
click at [278, 520] on div "Drugs" at bounding box center [278, 519] width 130 height 24
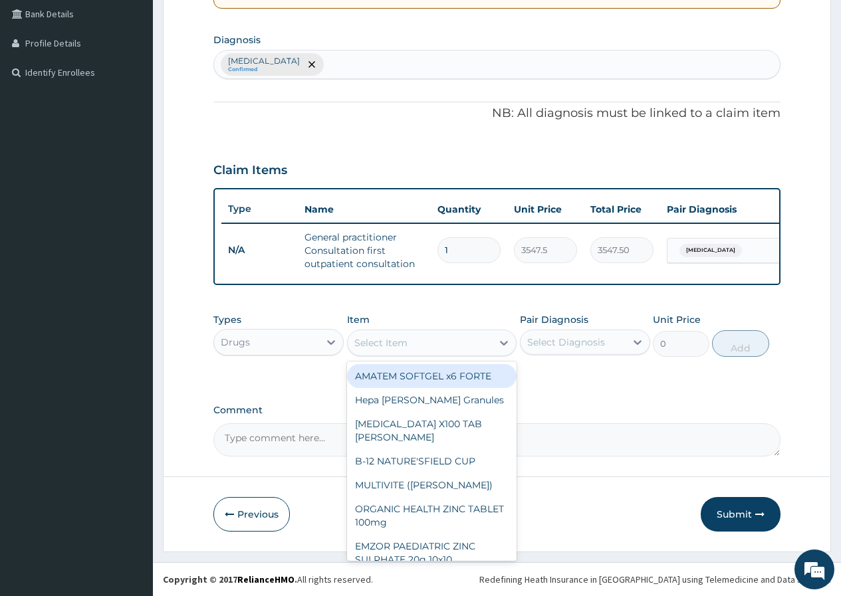
click at [447, 344] on div "Select Item" at bounding box center [420, 342] width 145 height 21
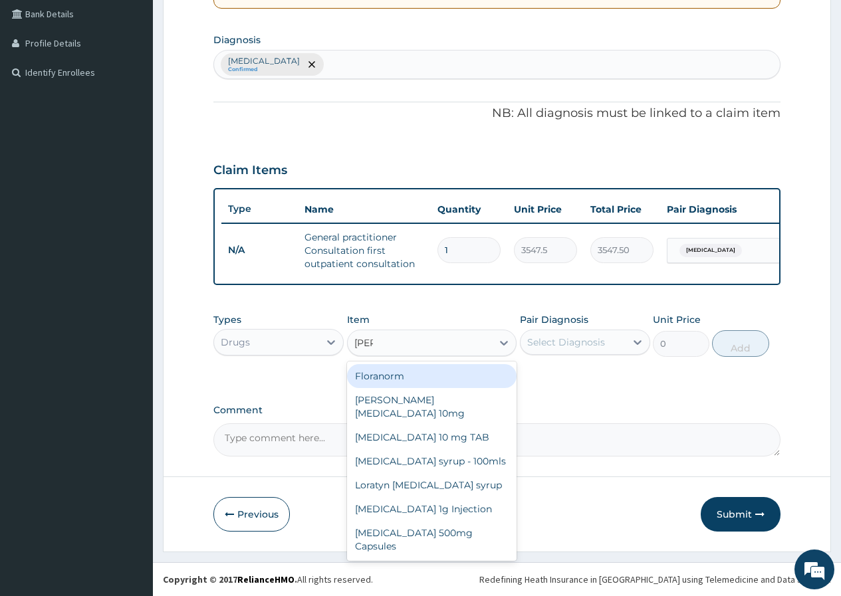
type input "lorat"
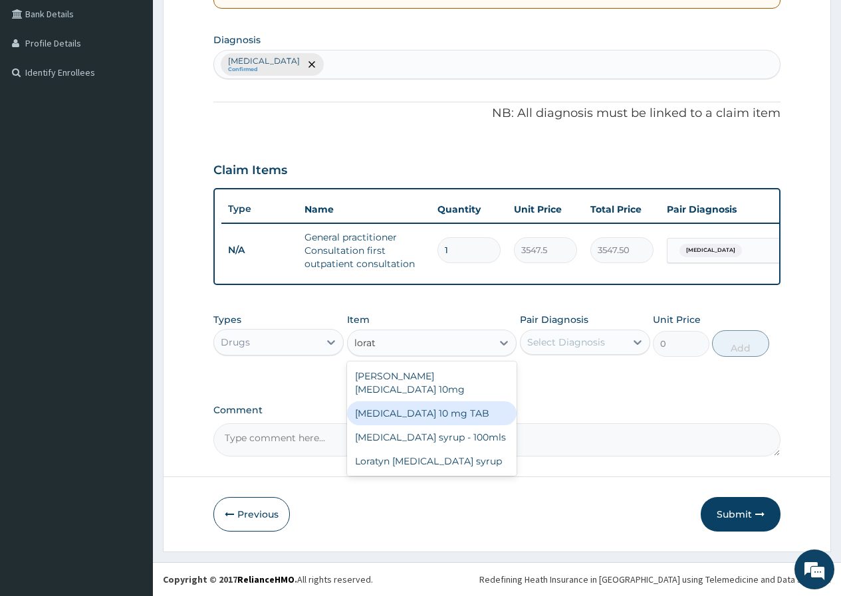
click at [400, 401] on div "LORATADINE 10 mg TAB" at bounding box center [432, 413] width 170 height 24
type input "120"
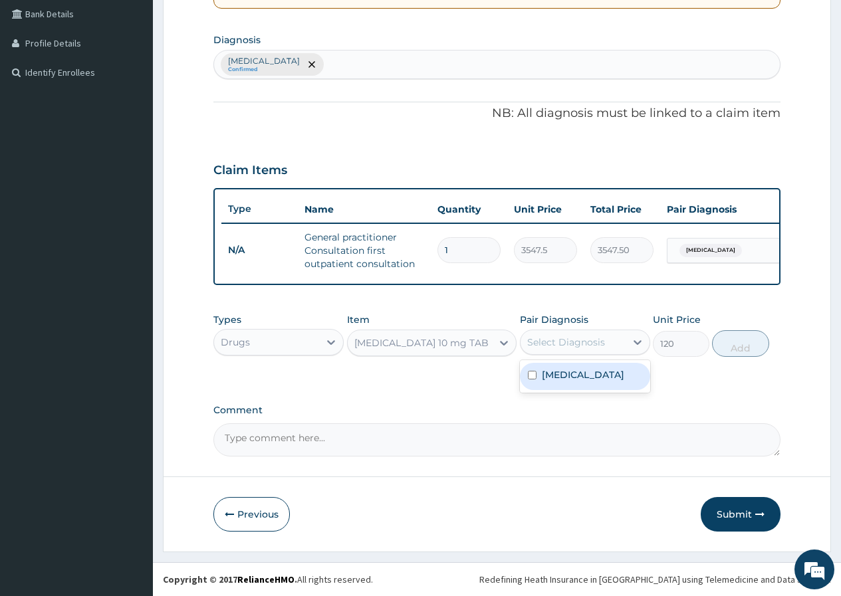
click at [555, 348] on div "Select Diagnosis" at bounding box center [566, 342] width 78 height 13
click at [558, 381] on label "Upper respiratory infection" at bounding box center [583, 374] width 82 height 13
checkbox input "true"
click at [723, 354] on button "Add" at bounding box center [740, 343] width 56 height 27
type input "0"
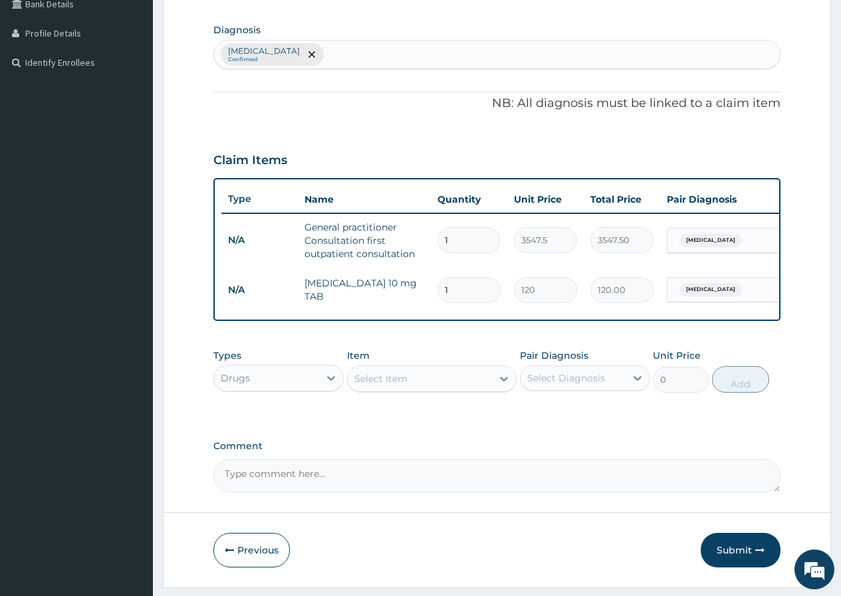
type input "2"
type input "240.00"
type input "3"
type input "360.00"
type input "4"
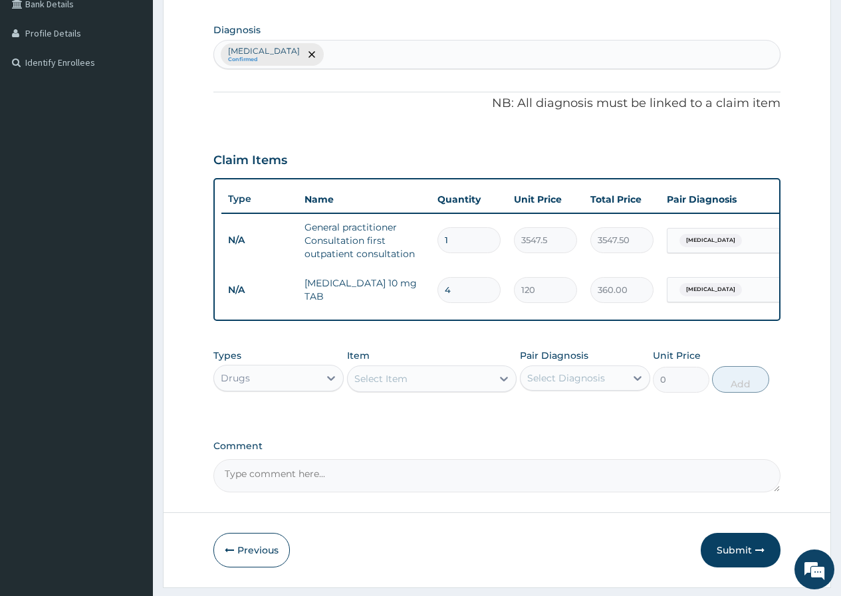
type input "480.00"
type input "5"
type input "600.00"
type input "6"
type input "720.00"
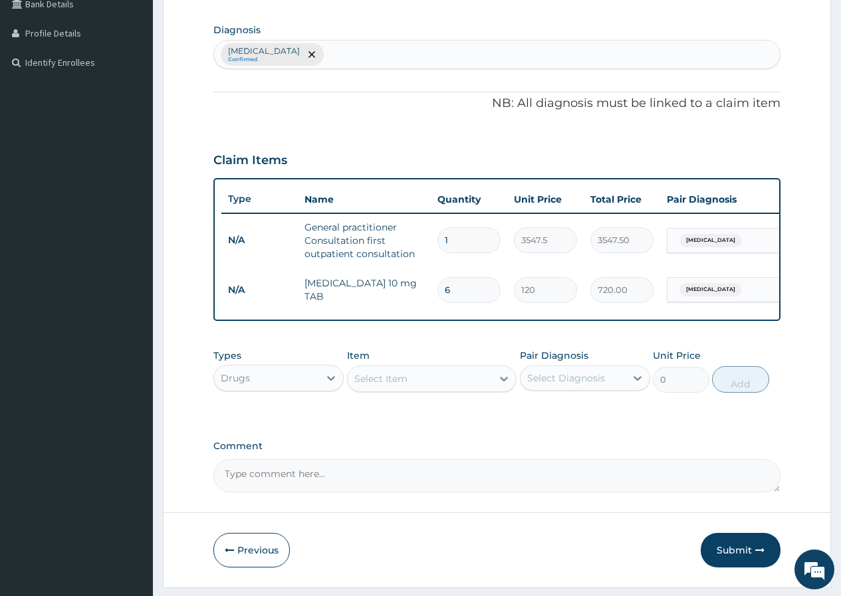
type input "7"
type input "840.00"
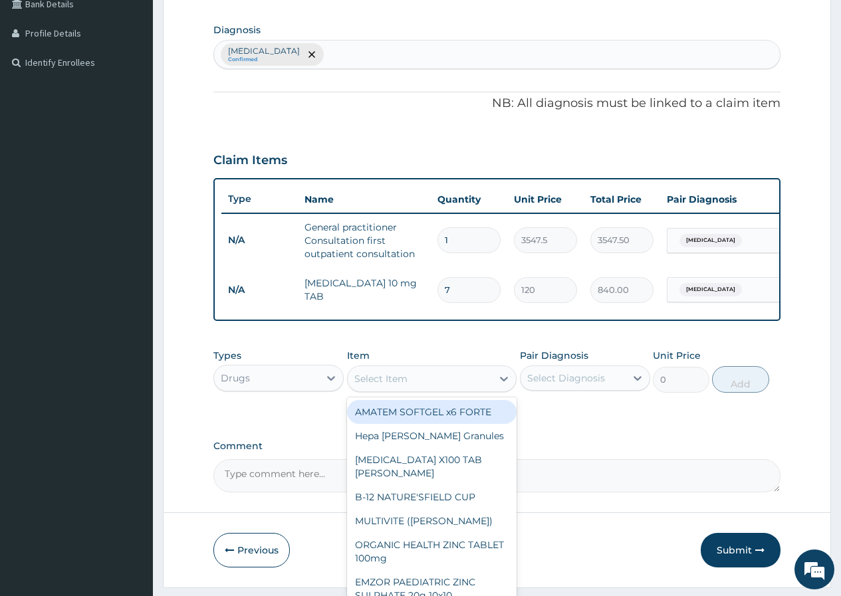
click at [389, 385] on div "Select Item" at bounding box center [380, 378] width 53 height 13
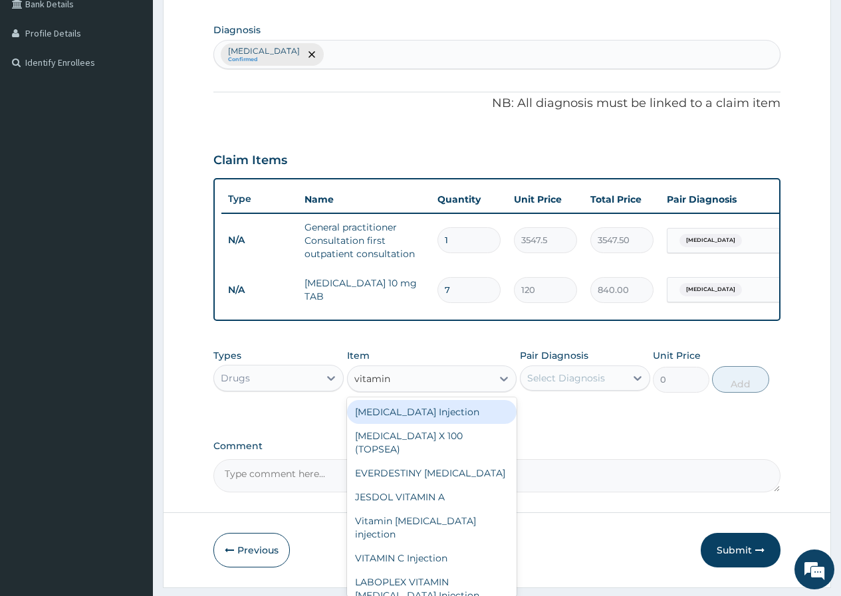
type input "vitamin c"
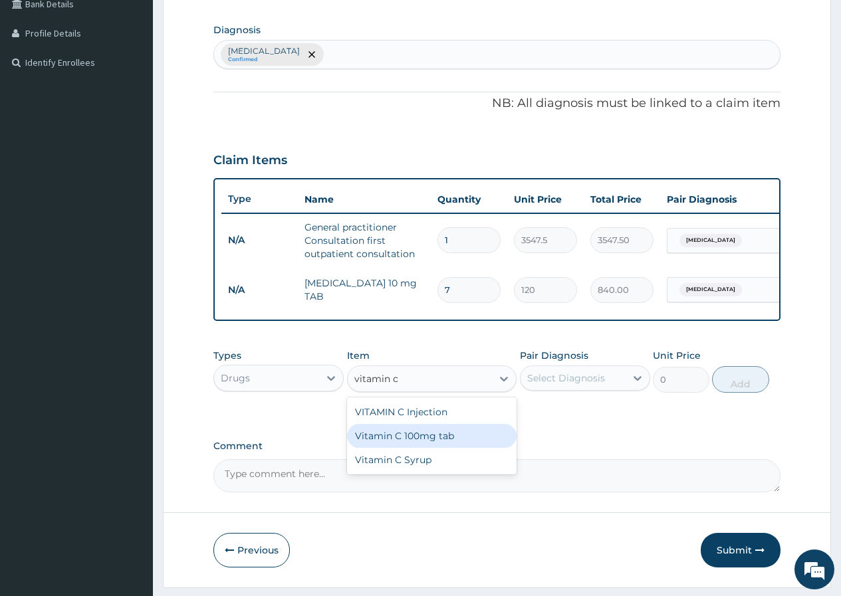
click at [396, 448] on div "Vitamin C 100mg tab" at bounding box center [432, 436] width 170 height 24
type input "30"
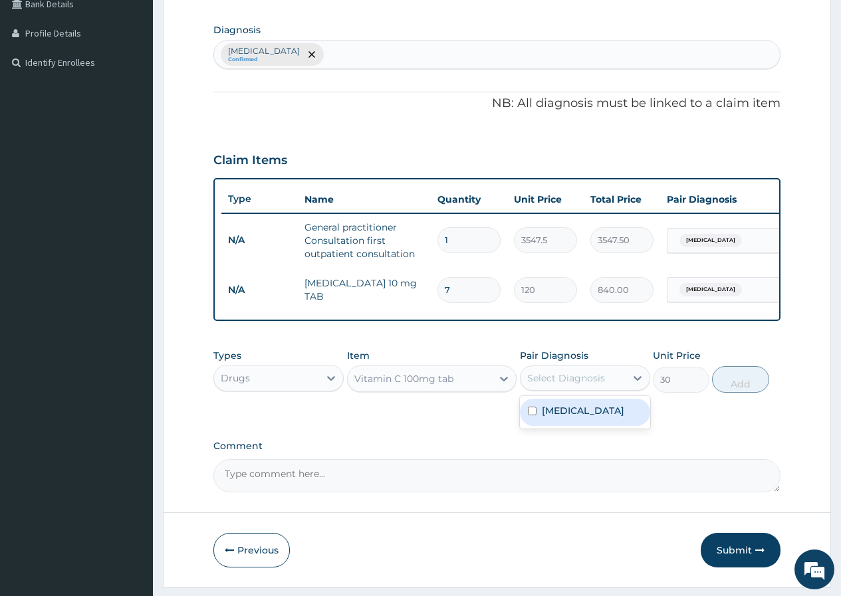
click at [565, 385] on div "Select Diagnosis" at bounding box center [566, 377] width 78 height 13
click at [581, 417] on label "Upper respiratory infection" at bounding box center [583, 410] width 82 height 13
checkbox input "true"
click at [753, 393] on button "Add" at bounding box center [740, 379] width 56 height 27
type input "0"
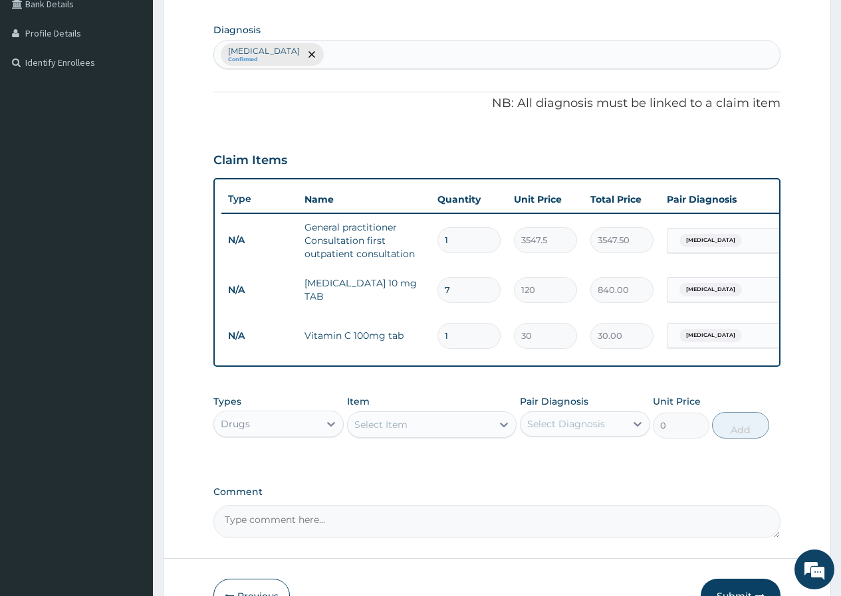
type input "2"
type input "60.00"
type input "3"
type input "90.00"
type input "4"
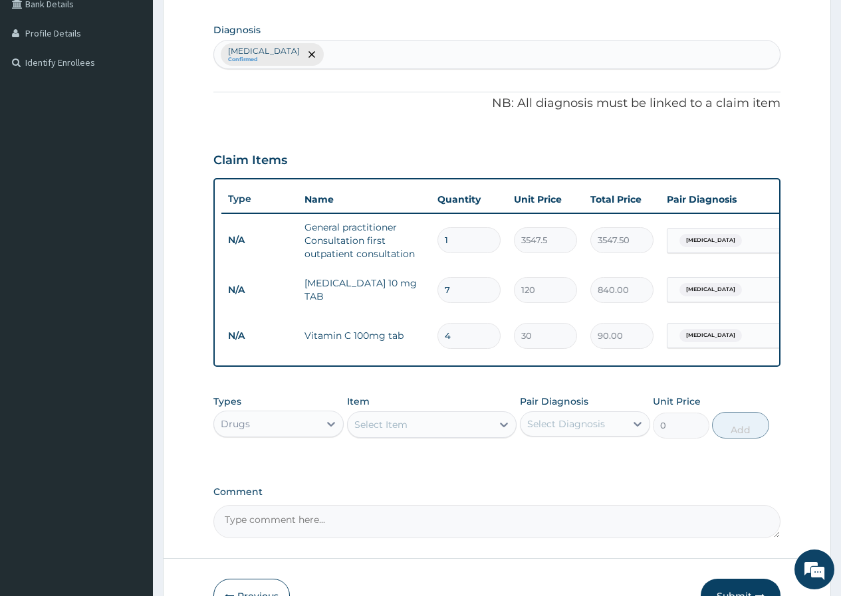
type input "120.00"
type input "5"
type input "150.00"
type input "6"
type input "180.00"
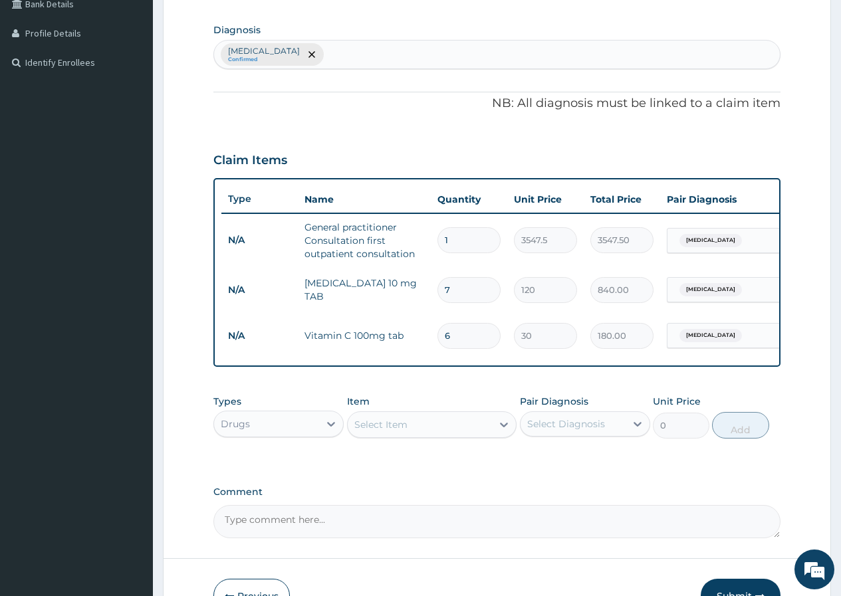
type input "7"
type input "210.00"
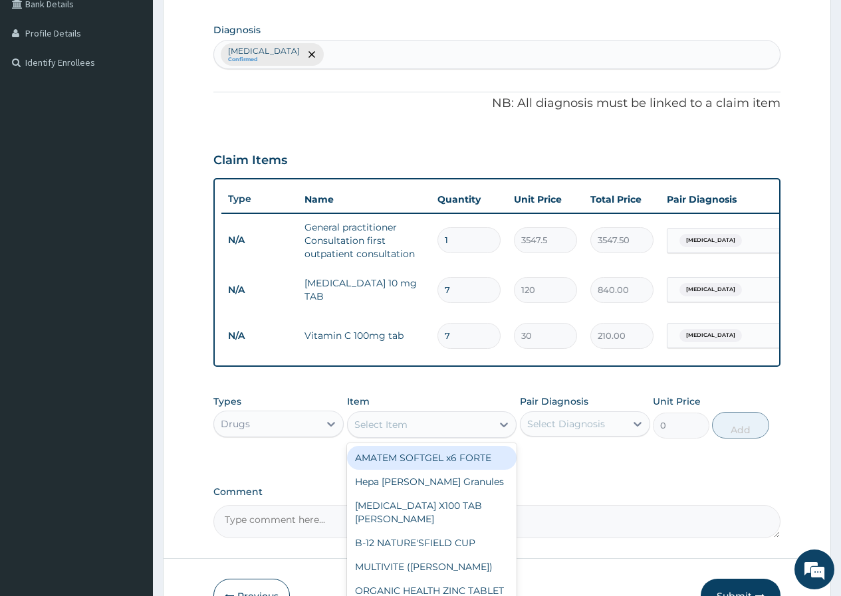
click at [396, 431] on div "Select Item" at bounding box center [380, 424] width 53 height 13
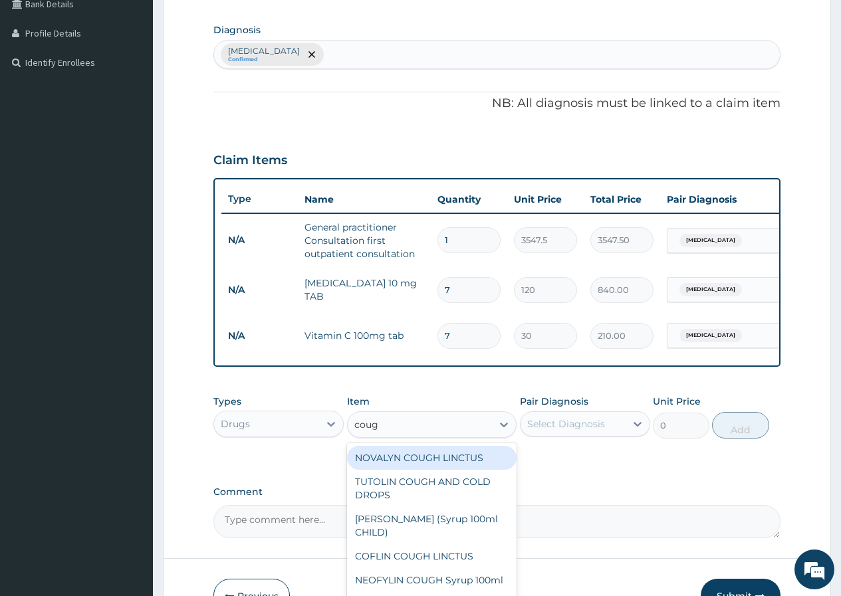
type input "cough"
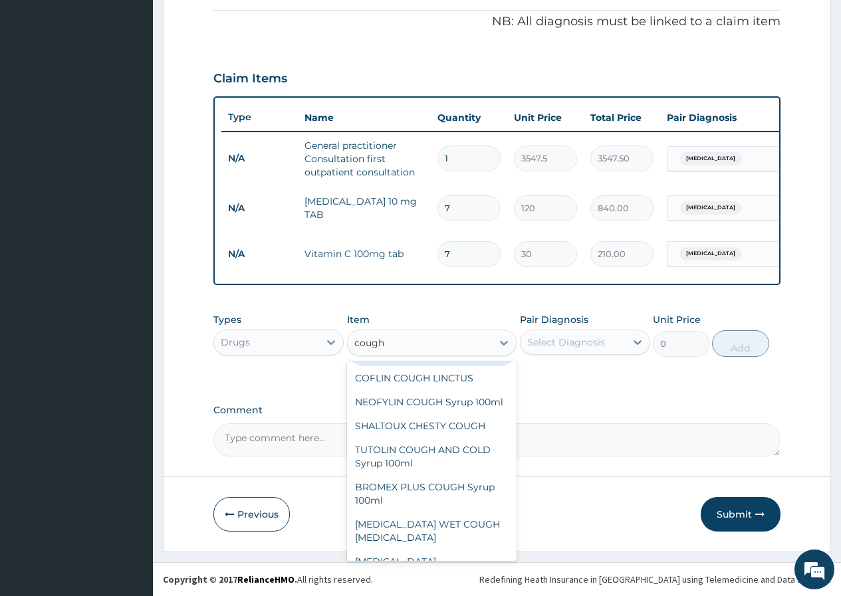
scroll to position [98, 0]
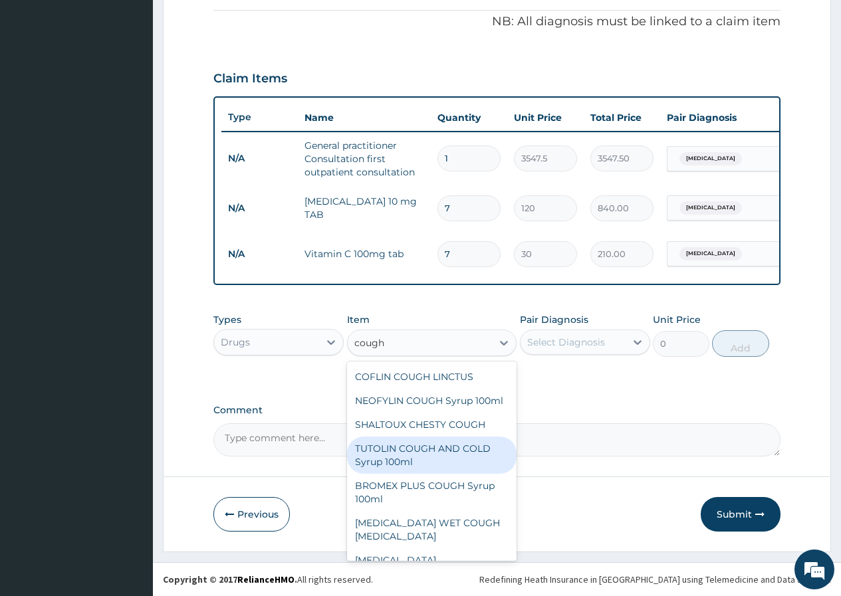
click at [447, 459] on div "TUTOLIN COUGH AND COLD Syrup 100ml" at bounding box center [432, 455] width 170 height 37
type input "1537.25"
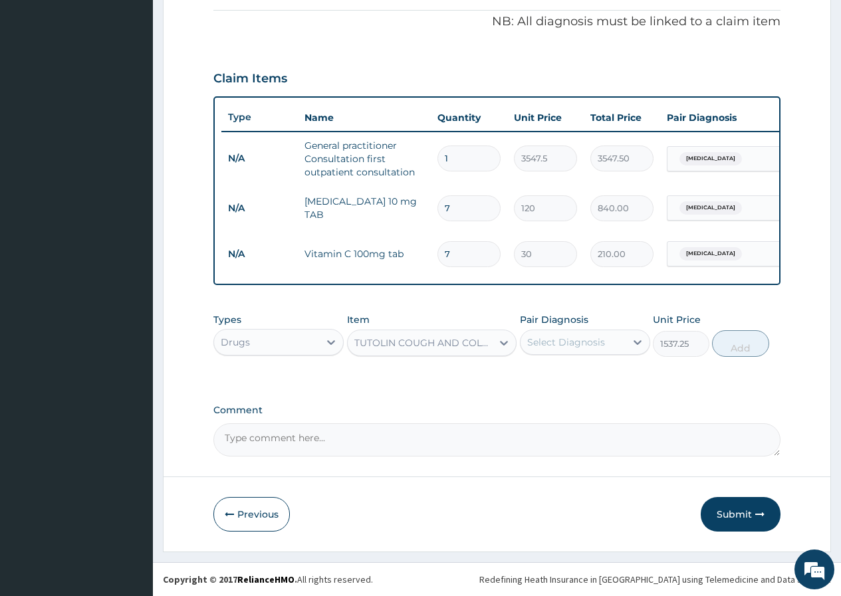
click at [597, 347] on div "Select Diagnosis" at bounding box center [566, 342] width 78 height 13
click at [592, 381] on label "Upper respiratory infection" at bounding box center [583, 374] width 82 height 13
checkbox input "true"
click at [732, 352] on button "Add" at bounding box center [740, 343] width 56 height 27
type input "0"
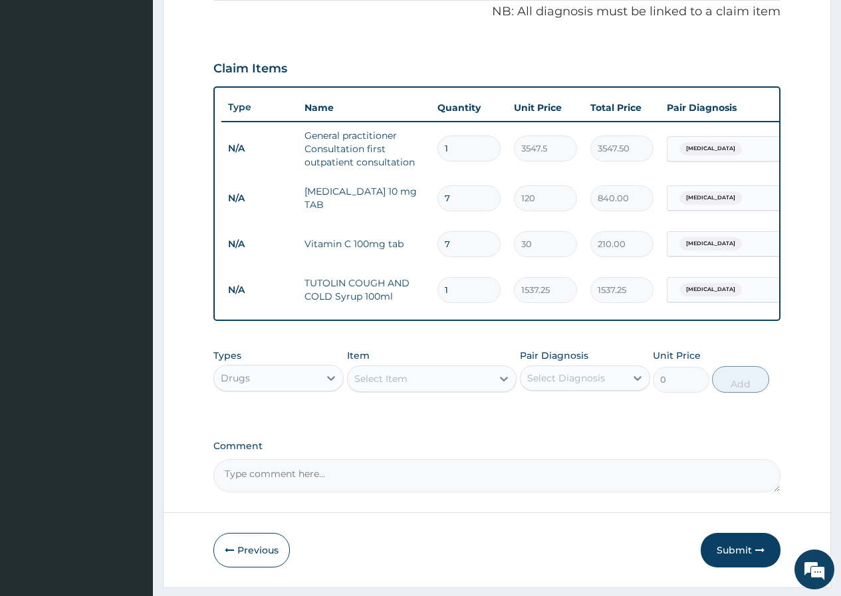
click at [438, 386] on div "Select Item" at bounding box center [420, 378] width 145 height 21
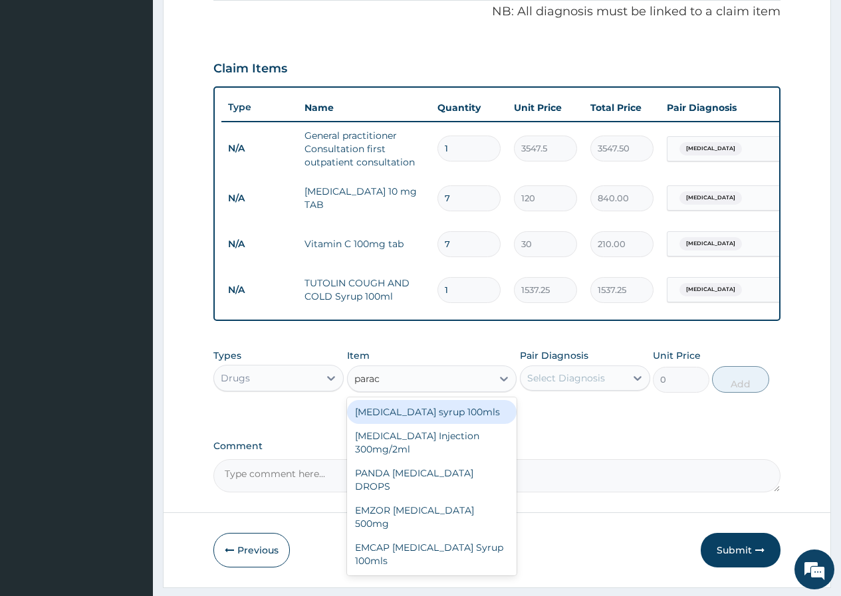
type input "parace"
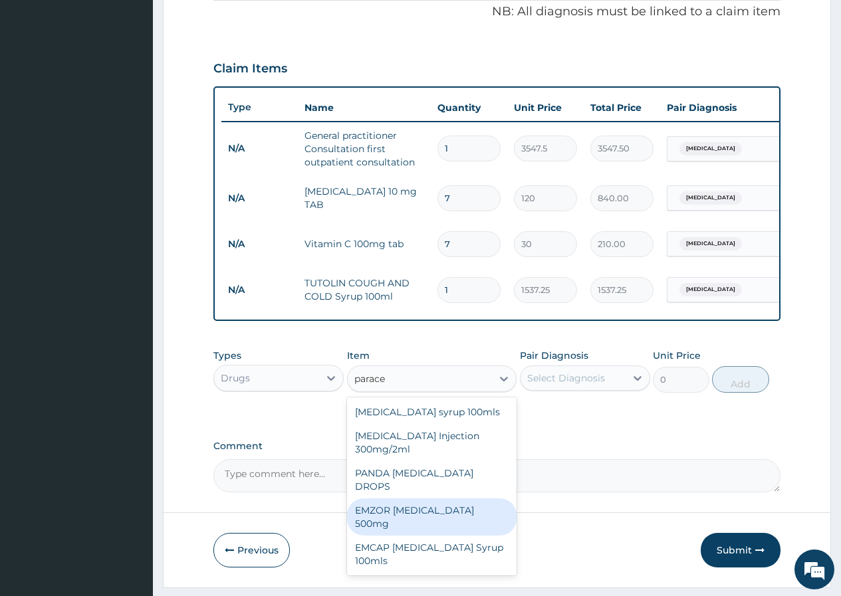
click at [453, 512] on div "EMZOR PARACETAMOL 500mg" at bounding box center [432, 516] width 170 height 37
type input "23.65"
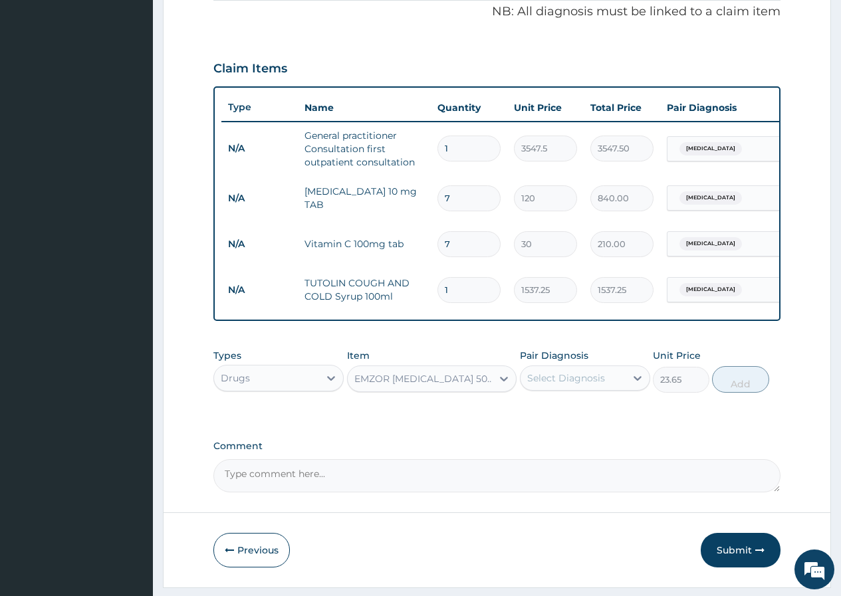
click at [602, 385] on div "Select Diagnosis" at bounding box center [566, 377] width 78 height 13
click at [599, 417] on label "Upper respiratory infection" at bounding box center [583, 410] width 82 height 13
checkbox input "true"
click at [756, 393] on button "Add" at bounding box center [740, 379] width 56 height 27
type input "0"
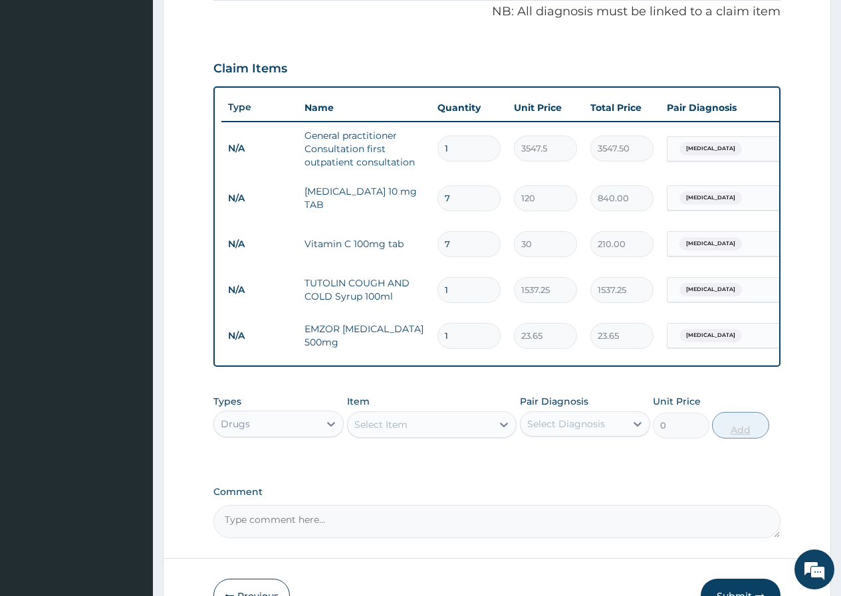
type input "2"
type input "47.30"
type input "3"
type input "70.95"
type input "4"
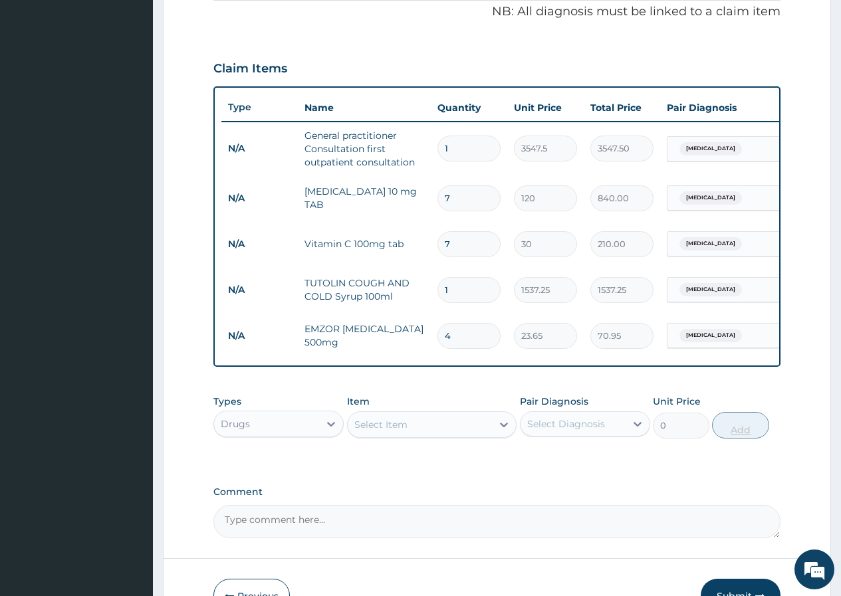
type input "94.60"
type input "5"
type input "118.25"
type input "6"
type input "141.90"
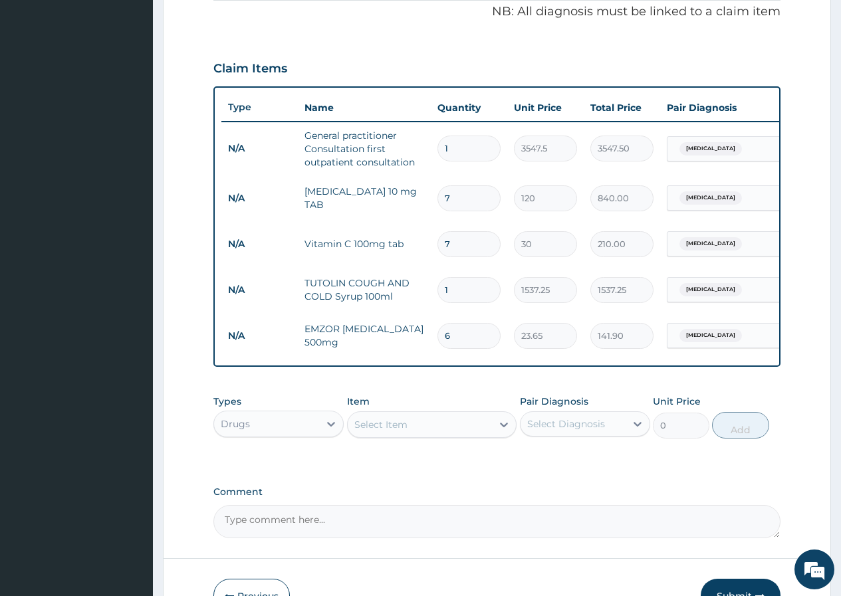
type input "7"
type input "165.55"
type input "8"
type input "189.20"
type input "9"
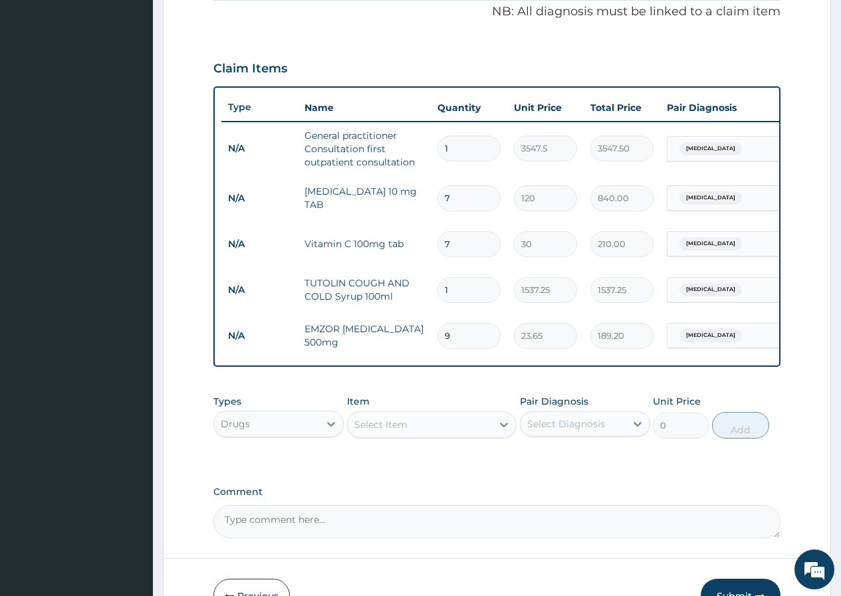
type input "212.85"
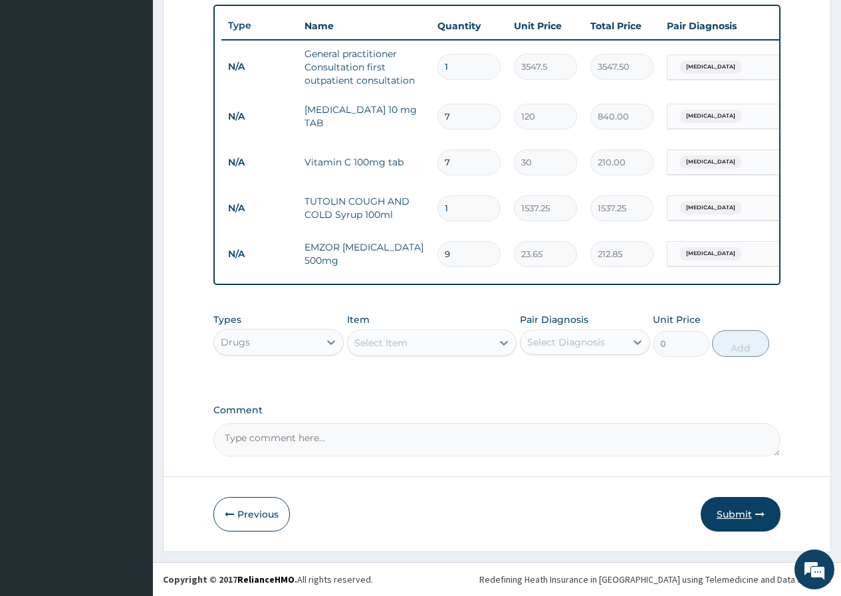
click at [718, 520] on button "Submit" at bounding box center [740, 514] width 80 height 35
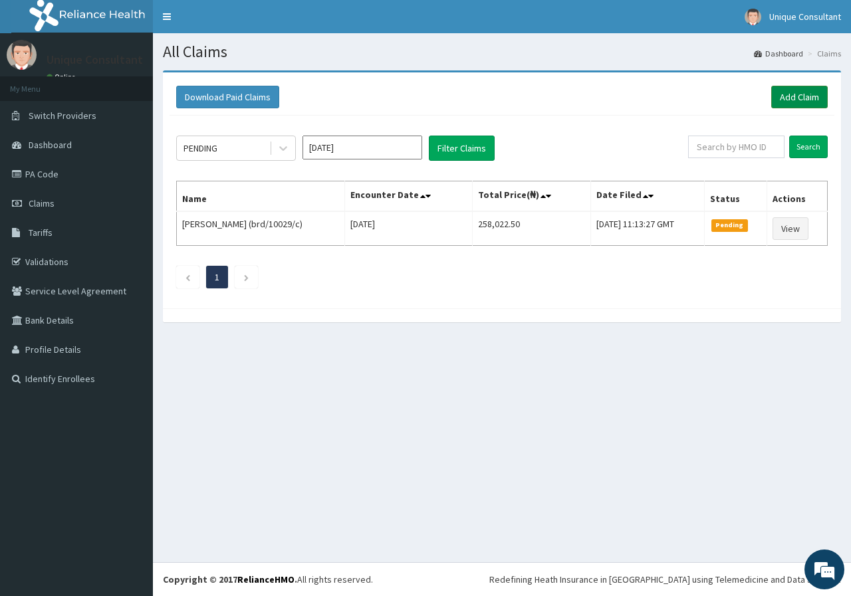
click at [807, 96] on link "Add Claim" at bounding box center [799, 97] width 56 height 23
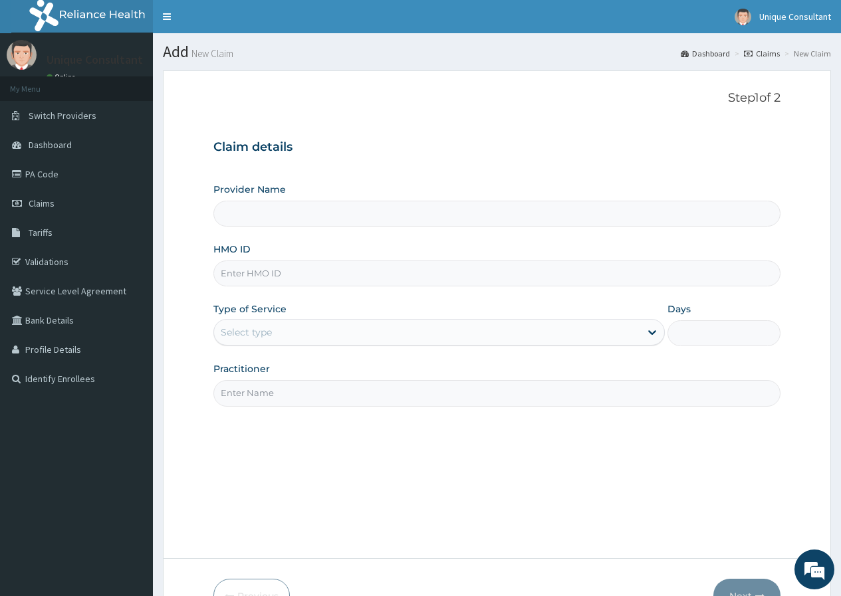
click at [297, 273] on input "HMO ID" at bounding box center [496, 273] width 567 height 26
type input "Unique-Plus Multisystem Hospital"
type input "eki/10052/d"
click at [347, 332] on div "Select type" at bounding box center [427, 332] width 426 height 21
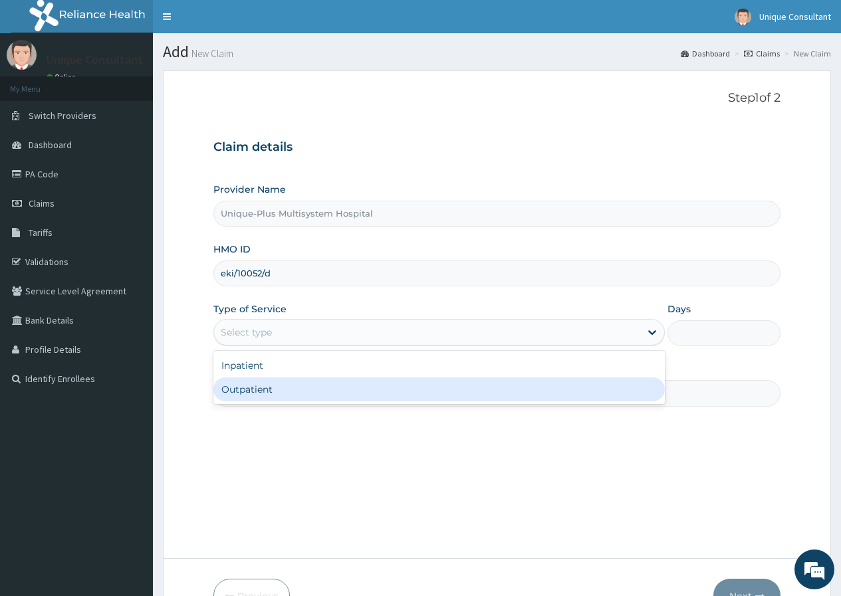
click at [341, 397] on div "Outpatient" at bounding box center [438, 389] width 451 height 24
type input "1"
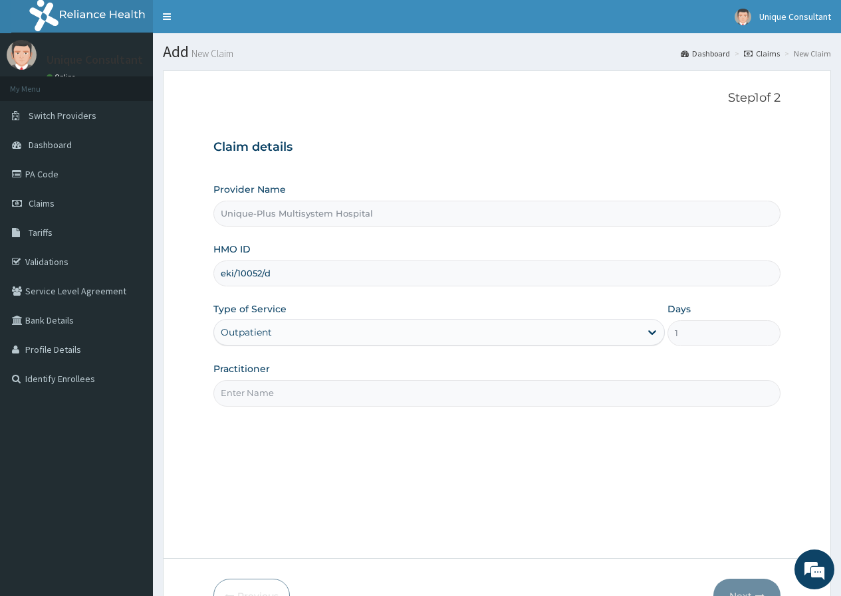
click at [346, 394] on input "Practitioner" at bounding box center [496, 393] width 567 height 26
type input "d"
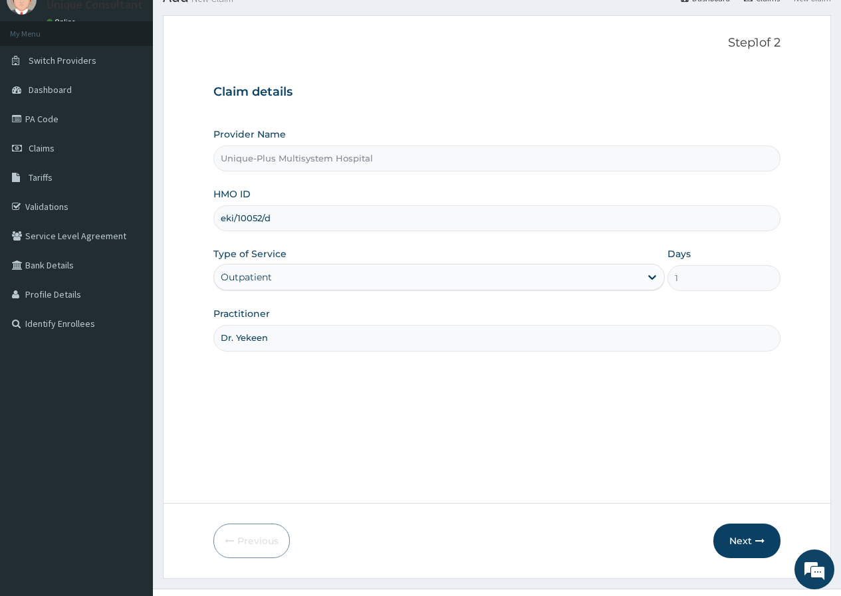
scroll to position [82, 0]
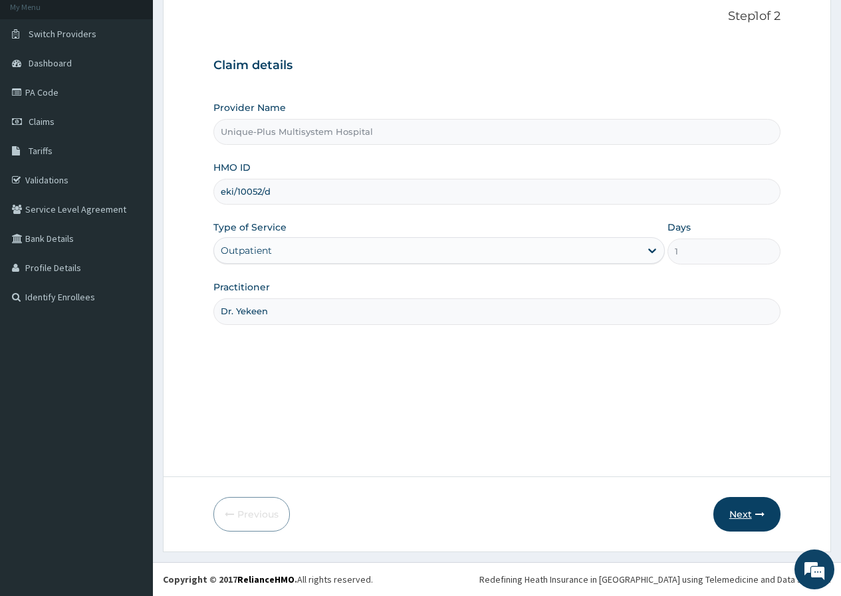
type input "Dr. Yekeen"
click at [733, 515] on button "Next" at bounding box center [746, 514] width 67 height 35
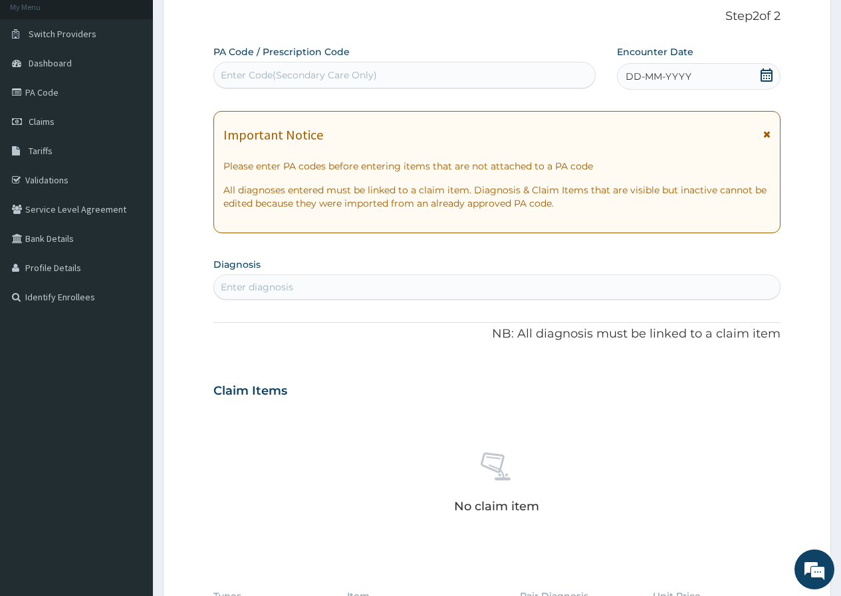
click at [698, 81] on div "DD-MM-YYYY" at bounding box center [698, 76] width 163 height 27
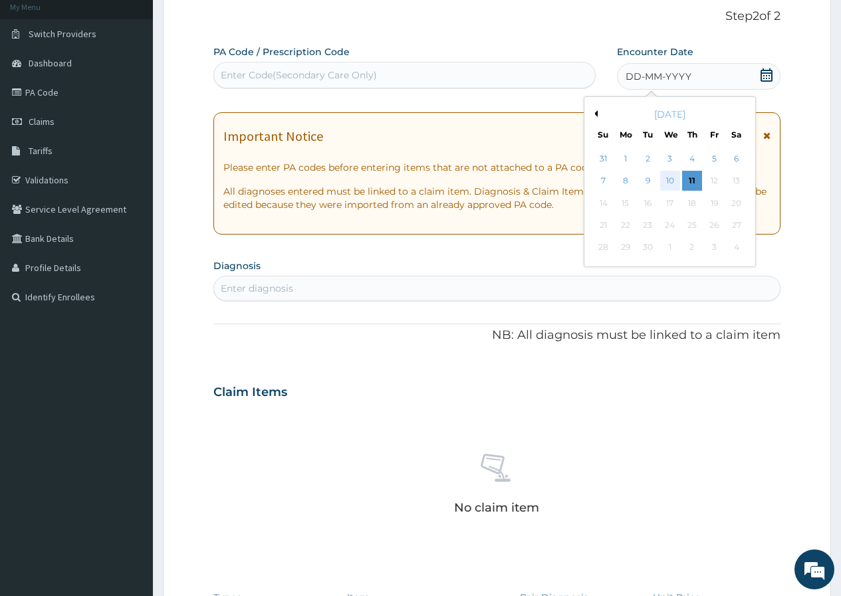
click at [672, 176] on div "10" at bounding box center [669, 181] width 20 height 20
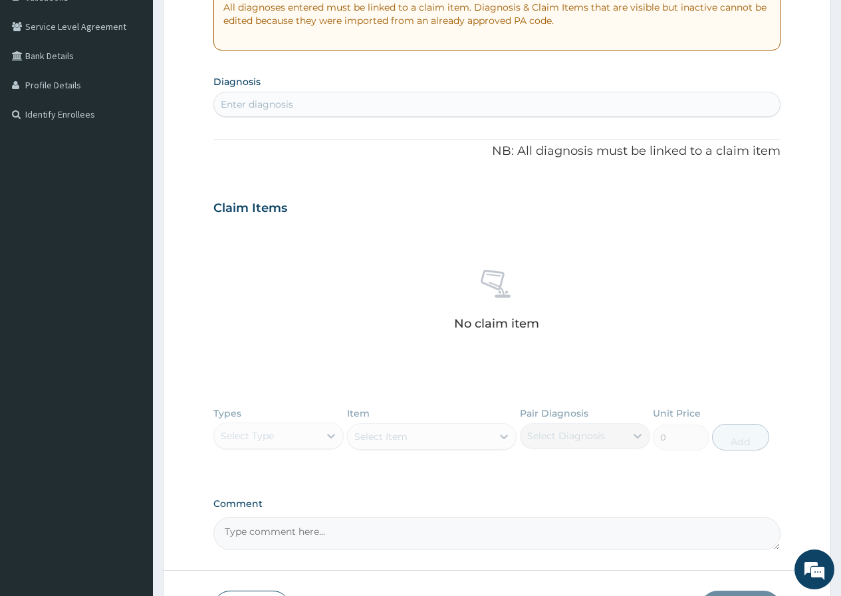
scroll to position [269, 0]
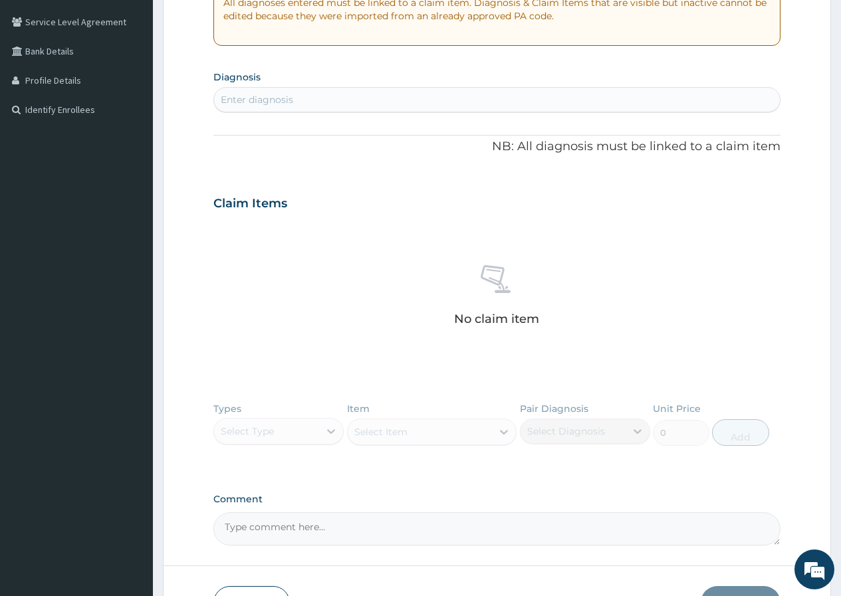
click at [405, 93] on div "Enter diagnosis" at bounding box center [496, 99] width 565 height 21
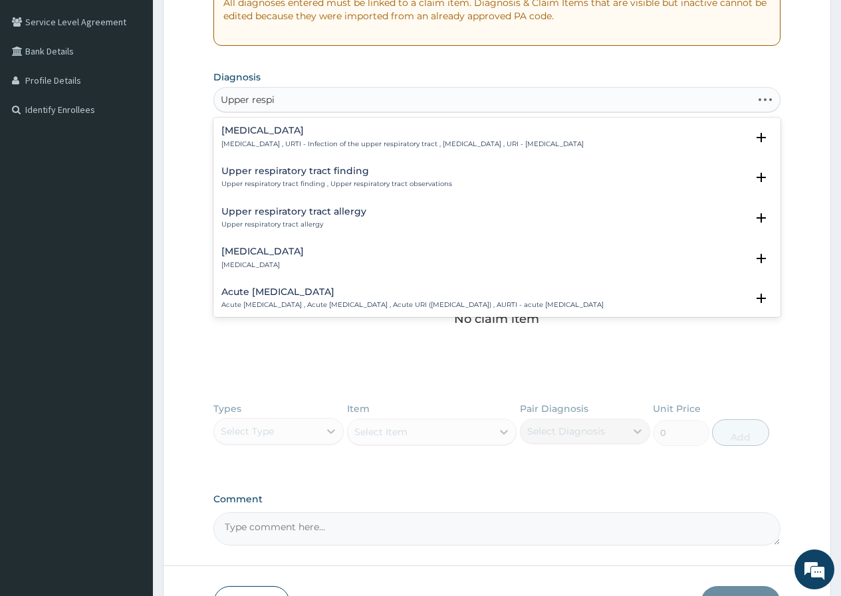
type input "Upper respir"
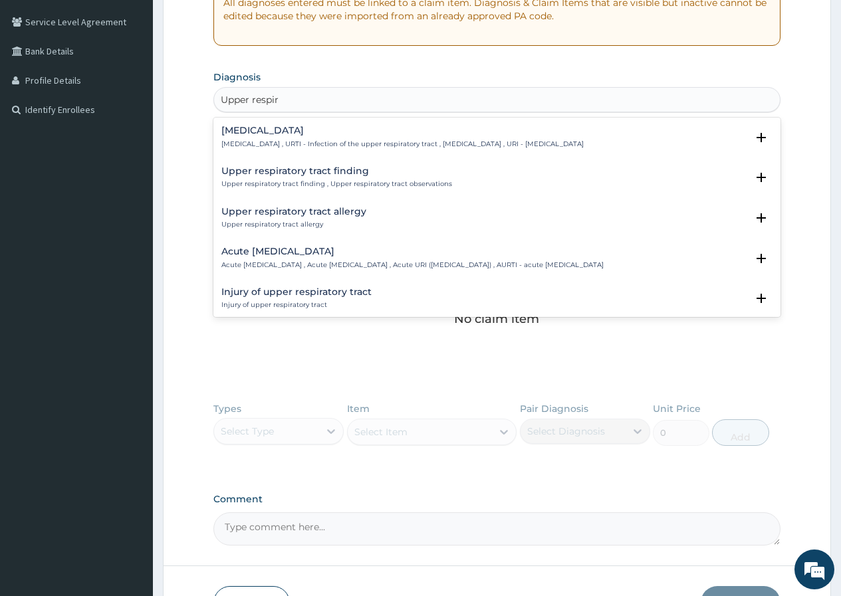
click at [342, 136] on div "Upper respiratory infection Upper respiratory infection , URTI - Infection of t…" at bounding box center [402, 137] width 362 height 23
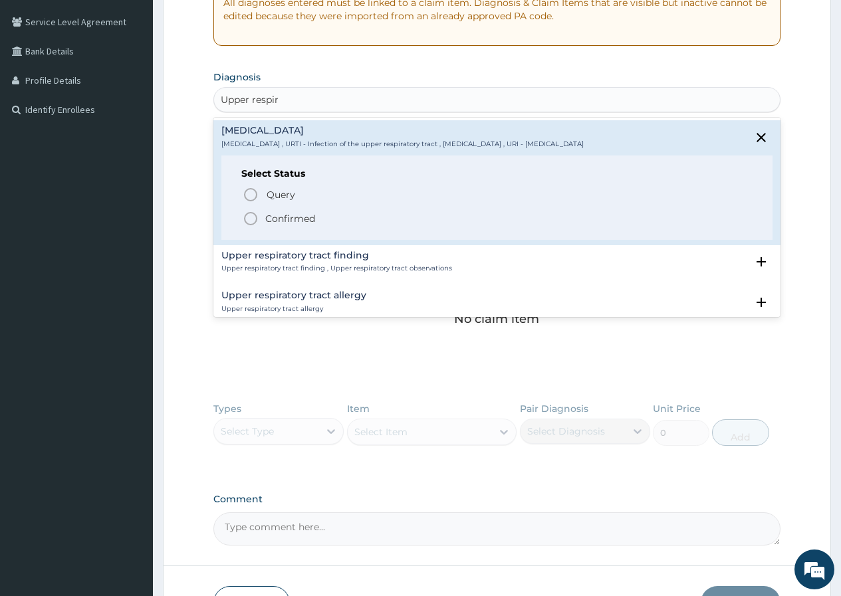
click at [273, 219] on p "Confirmed" at bounding box center [290, 218] width 50 height 13
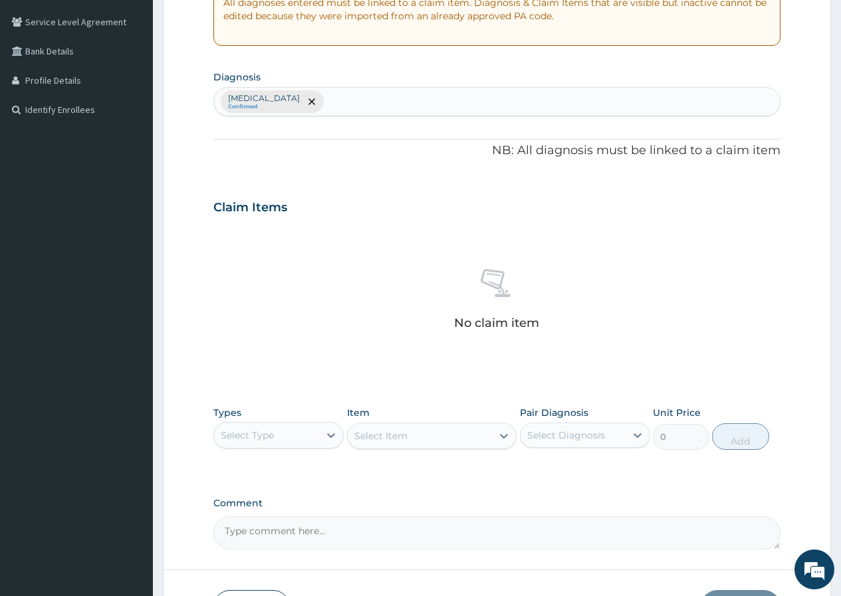
scroll to position [362, 0]
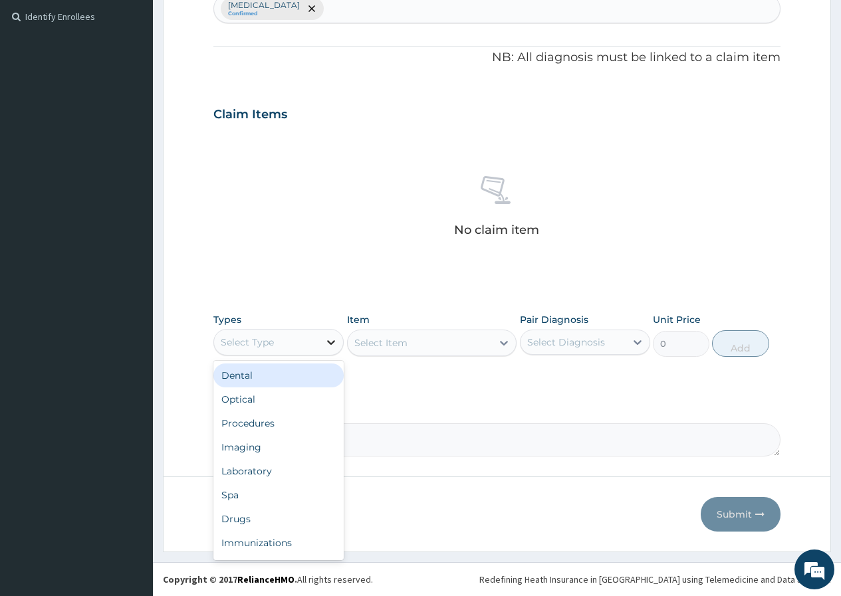
click at [321, 345] on div at bounding box center [331, 342] width 24 height 24
click at [283, 426] on div "Procedures" at bounding box center [278, 423] width 130 height 24
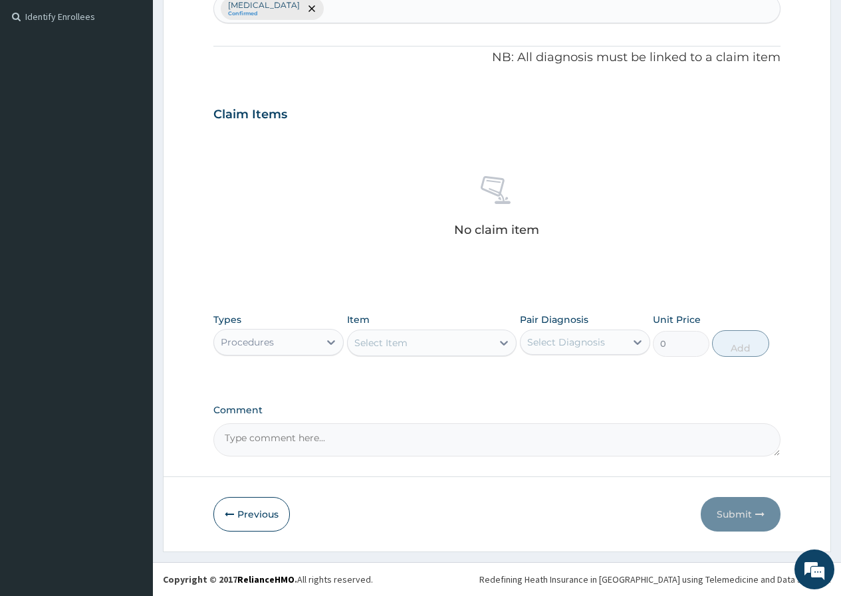
click at [466, 348] on div "Select Item" at bounding box center [420, 342] width 145 height 21
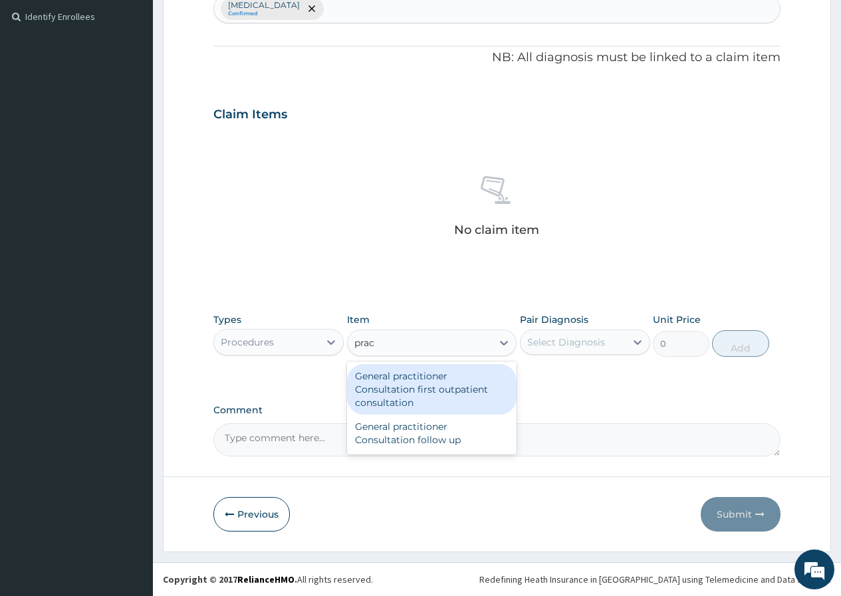
type input "pract"
click at [421, 395] on div "General practitioner Consultation first outpatient consultation" at bounding box center [432, 389] width 170 height 51
type input "3547.5"
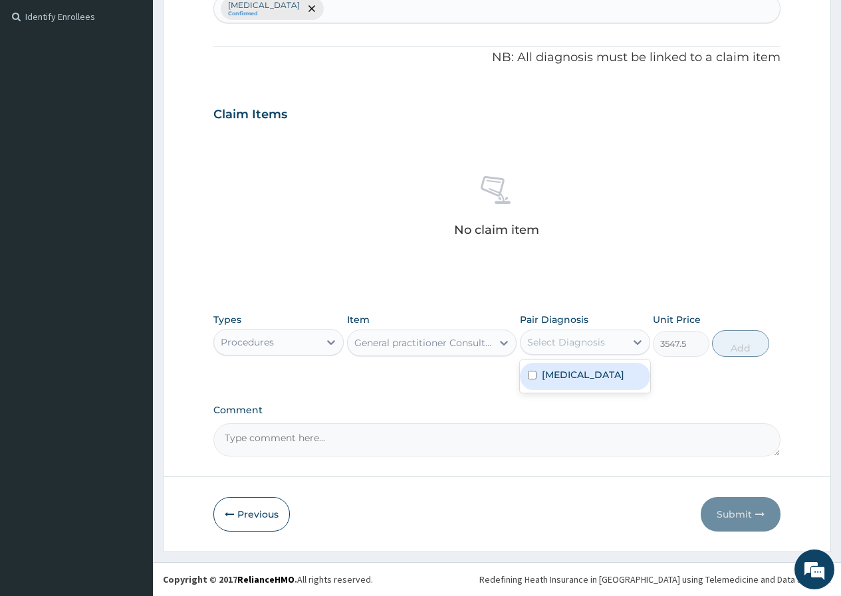
click at [552, 340] on div "Select Diagnosis" at bounding box center [566, 342] width 78 height 13
click at [555, 375] on label "Upper respiratory infection" at bounding box center [583, 374] width 82 height 13
checkbox input "true"
click at [735, 345] on button "Add" at bounding box center [740, 343] width 56 height 27
type input "0"
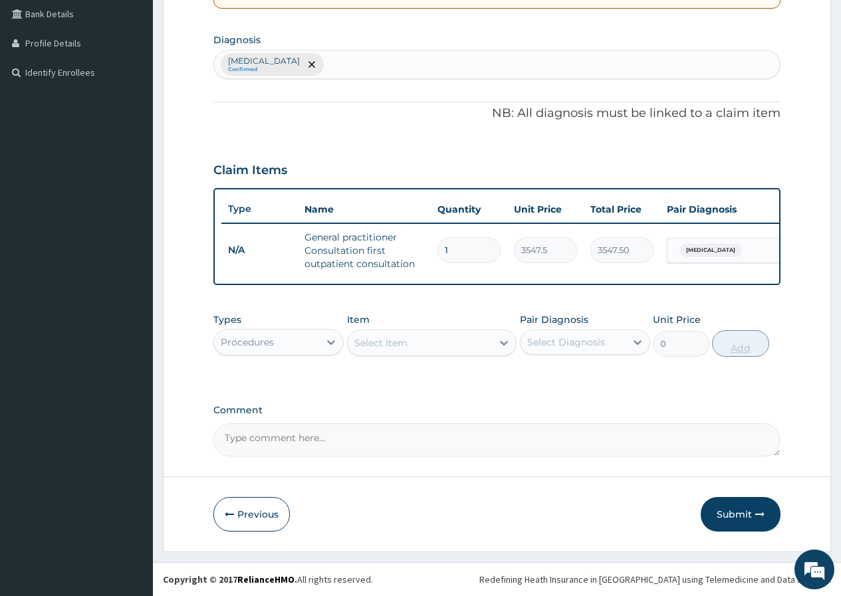
scroll to position [316, 0]
click at [316, 338] on div "Procedures" at bounding box center [266, 342] width 105 height 21
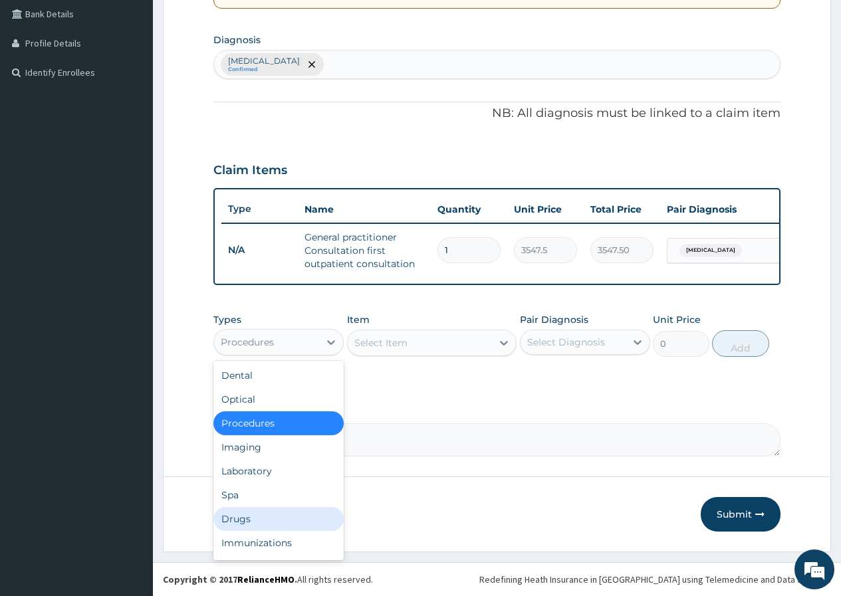
click at [277, 512] on div "Drugs" at bounding box center [278, 519] width 130 height 24
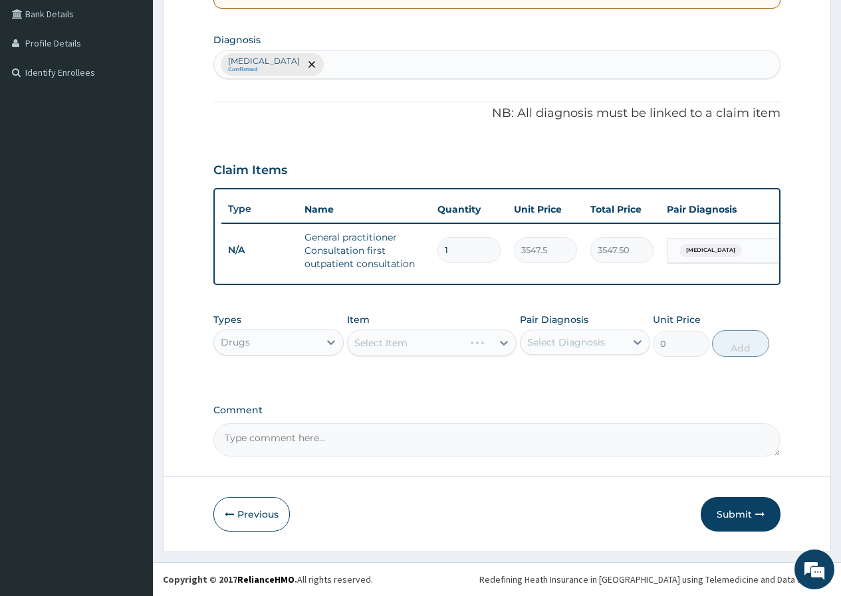
click at [445, 346] on div "Select Item" at bounding box center [432, 343] width 170 height 27
click at [445, 346] on div "Select Item" at bounding box center [420, 342] width 145 height 21
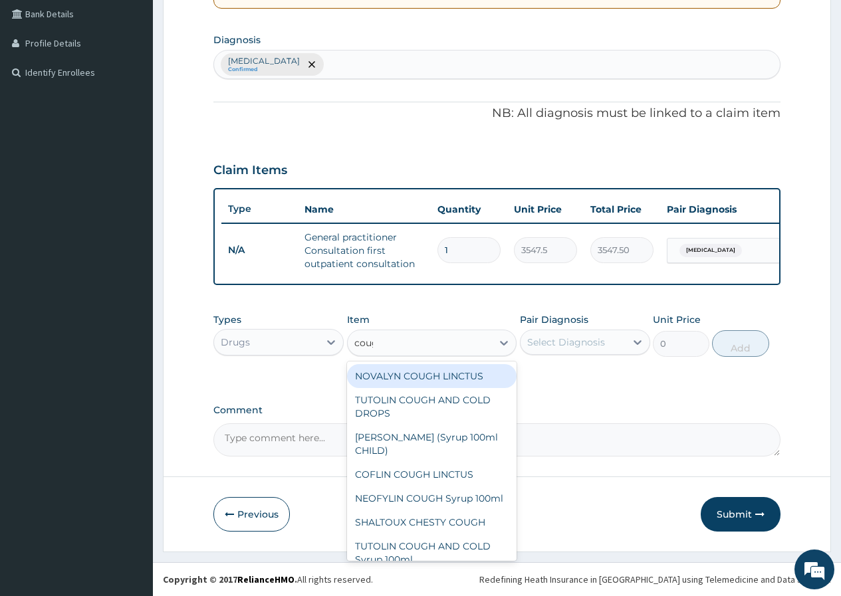
type input "cough"
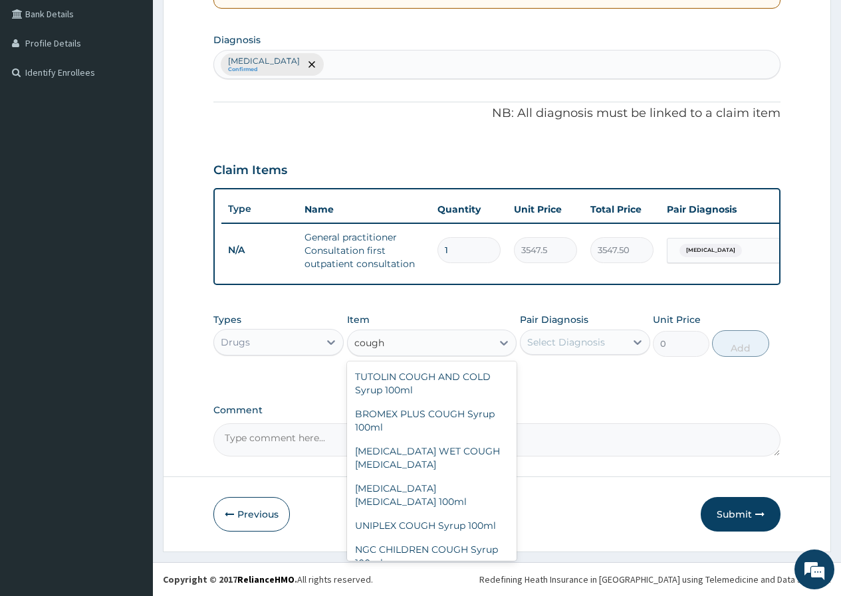
scroll to position [159, 0]
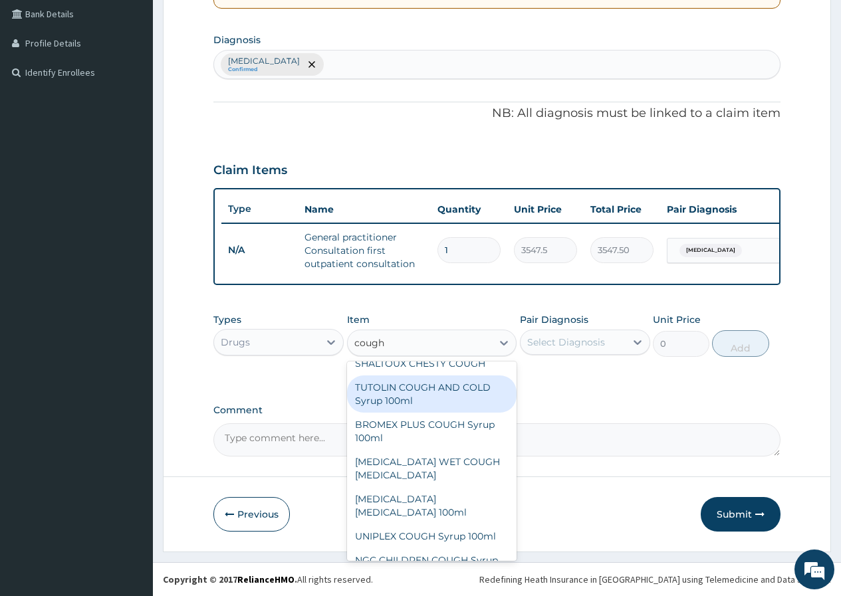
click at [437, 402] on div "TUTOLIN COUGH AND COLD Syrup 100ml" at bounding box center [432, 393] width 170 height 37
type input "1537.25"
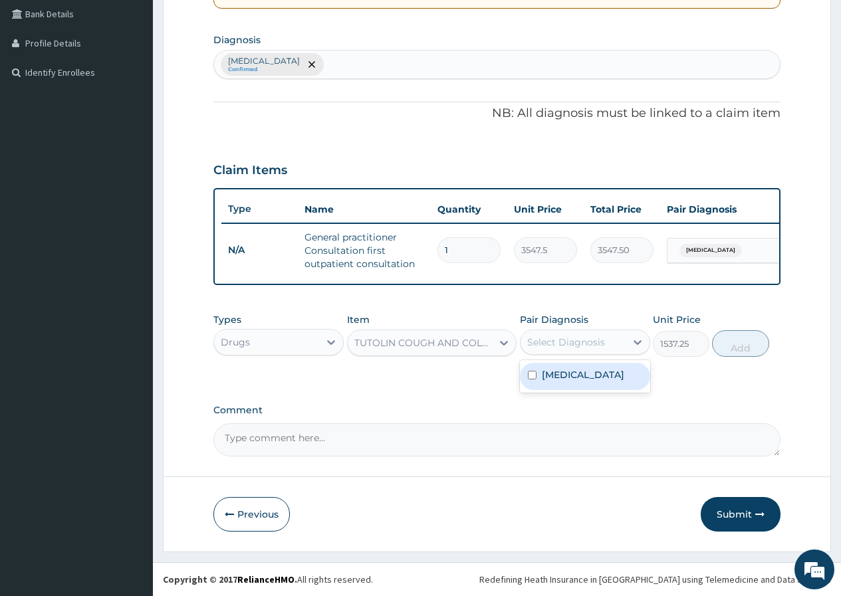
click at [561, 350] on div "Select Diagnosis" at bounding box center [572, 342] width 105 height 21
click at [566, 381] on label "Upper respiratory infection" at bounding box center [583, 374] width 82 height 13
checkbox input "true"
click at [757, 342] on button "Add" at bounding box center [740, 343] width 56 height 27
type input "0"
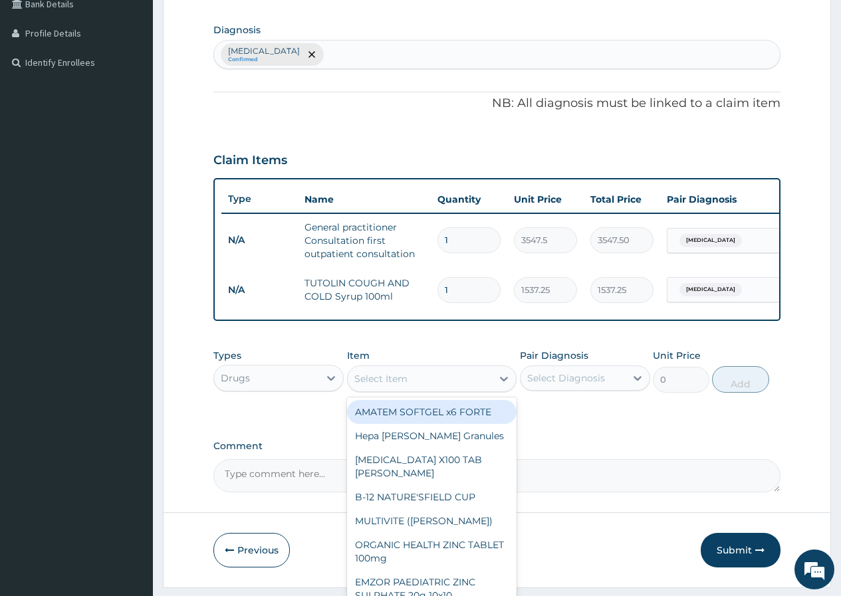
click at [423, 386] on div "Select Item" at bounding box center [420, 378] width 145 height 21
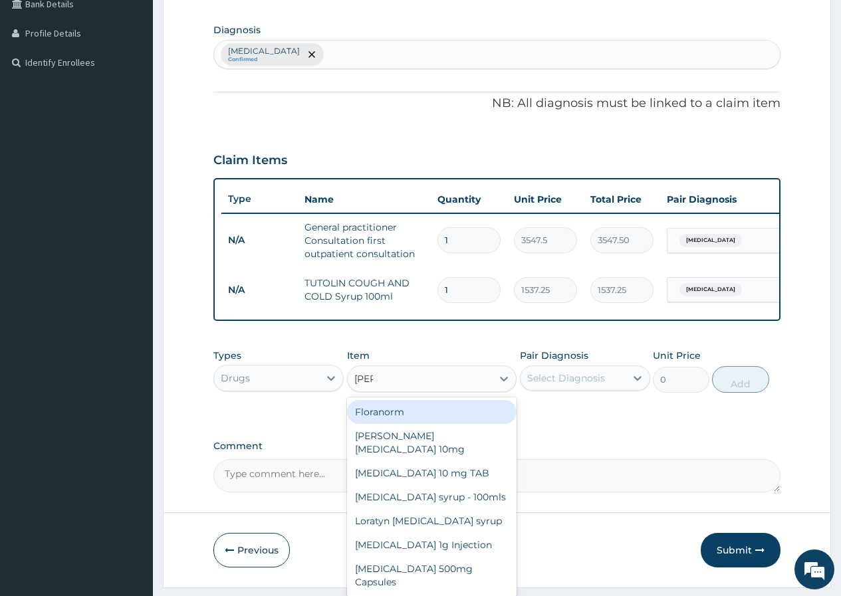
type input "lorat"
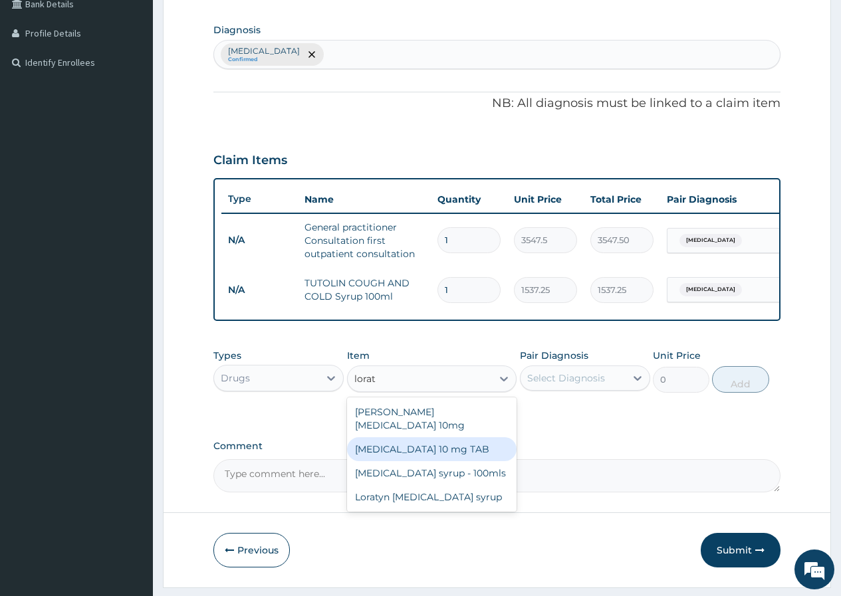
click at [385, 445] on div "LORATADINE 10 mg TAB" at bounding box center [432, 449] width 170 height 24
type input "120"
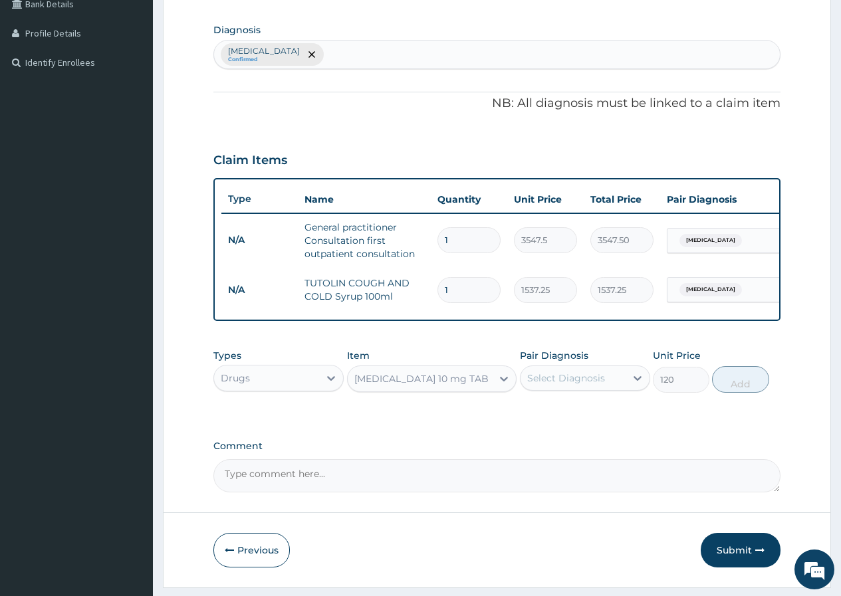
click at [572, 381] on div "Select Diagnosis" at bounding box center [566, 377] width 78 height 13
click at [569, 417] on label "Upper respiratory infection" at bounding box center [583, 410] width 82 height 13
checkbox input "true"
click at [750, 393] on button "Add" at bounding box center [740, 379] width 56 height 27
type input "0"
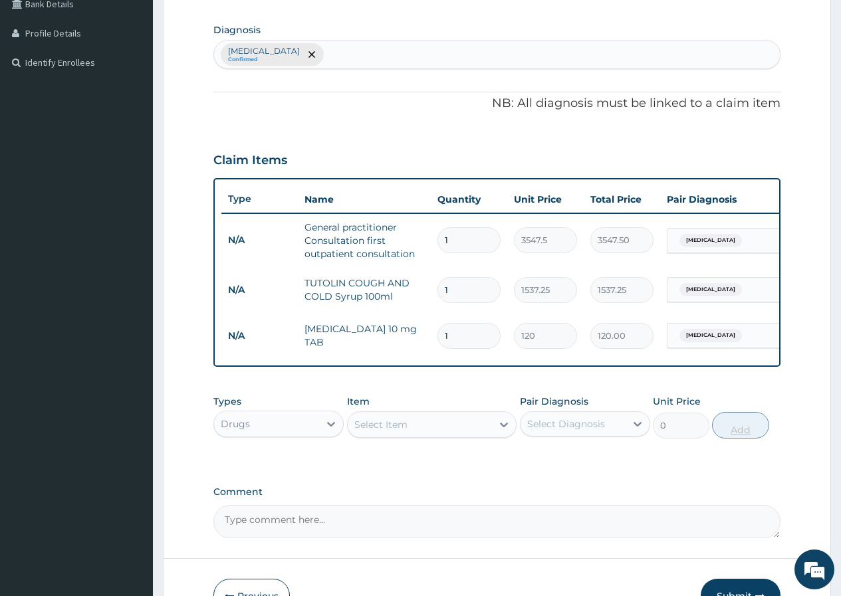
type input "2"
type input "240.00"
type input "3"
type input "360.00"
type input "4"
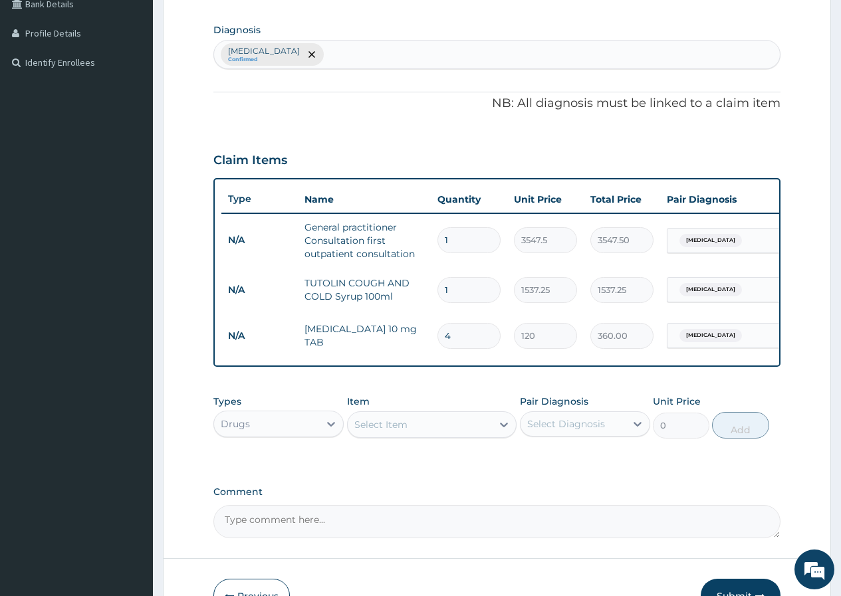
type input "480.00"
type input "5"
type input "600.00"
click at [369, 431] on div "Select Item" at bounding box center [380, 424] width 53 height 13
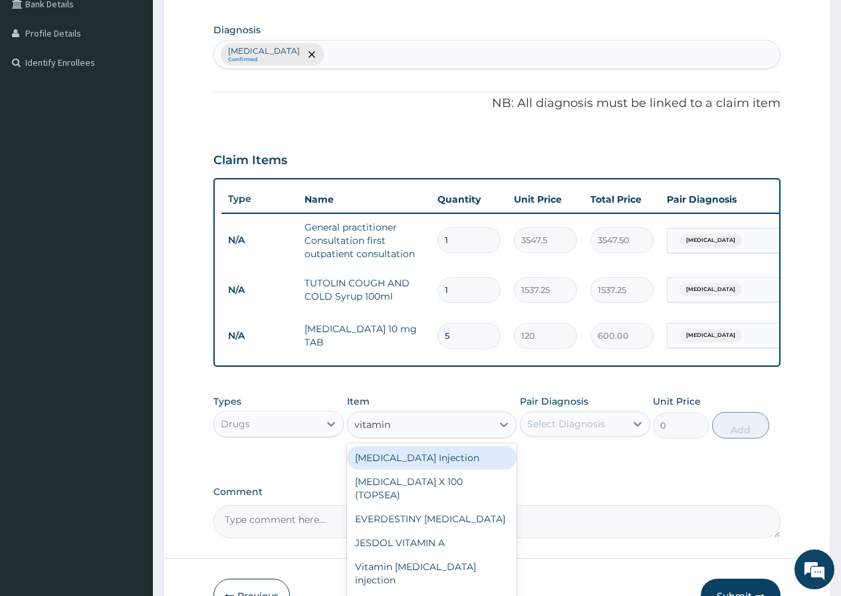
type input "vitamin c"
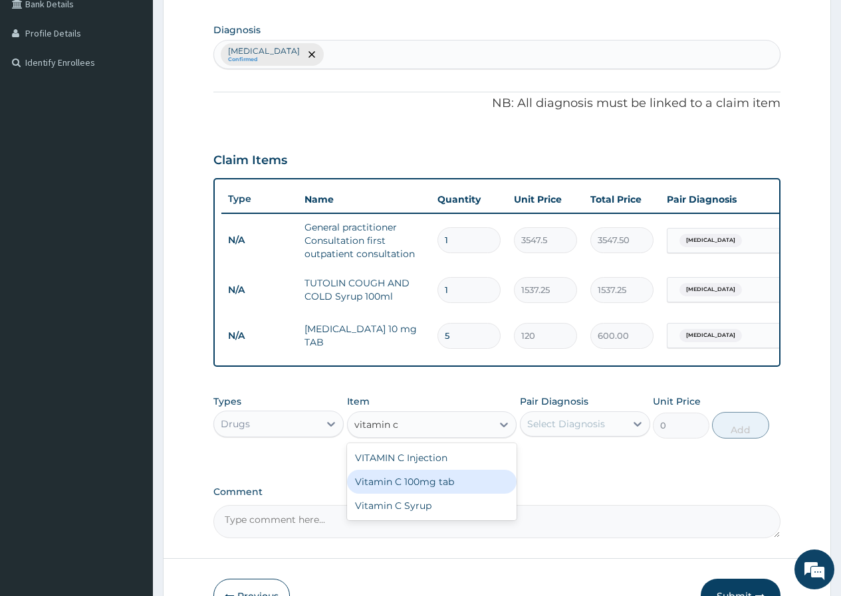
click at [369, 494] on div "Vitamin C 100mg tab" at bounding box center [432, 482] width 170 height 24
type input "30"
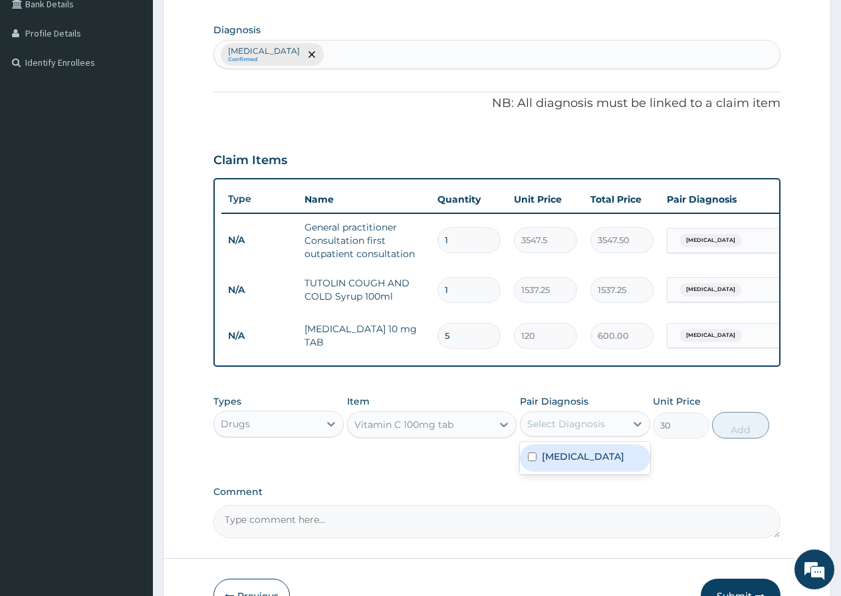
click at [578, 431] on div "Select Diagnosis" at bounding box center [566, 423] width 78 height 13
click at [584, 472] on div "Upper respiratory infection" at bounding box center [585, 458] width 130 height 27
checkbox input "true"
click at [732, 439] on button "Add" at bounding box center [740, 425] width 56 height 27
type input "0"
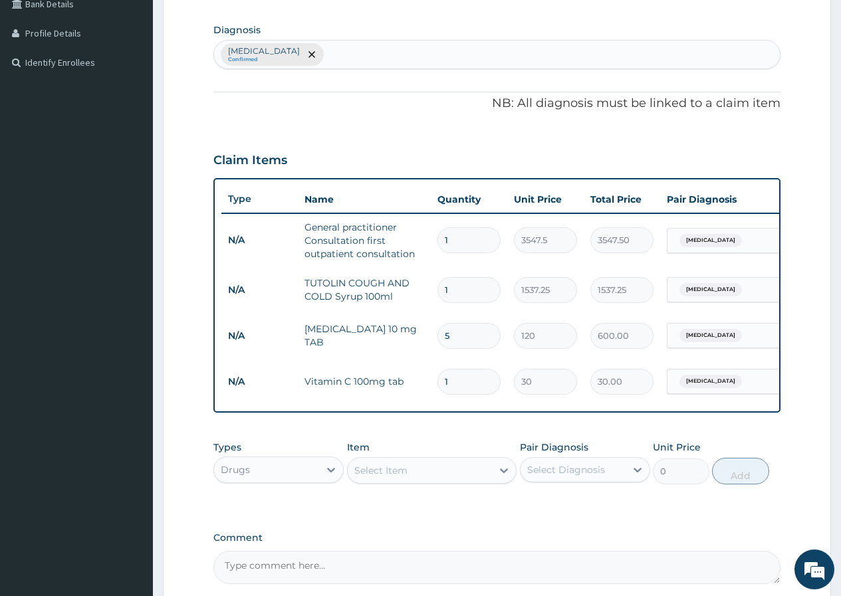
type input "15"
type input "450.00"
type input "15"
click at [581, 528] on div "PA Code / Prescription Code Enter Code(Secondary Care Only) Encounter Date 10-0…" at bounding box center [496, 197] width 567 height 773
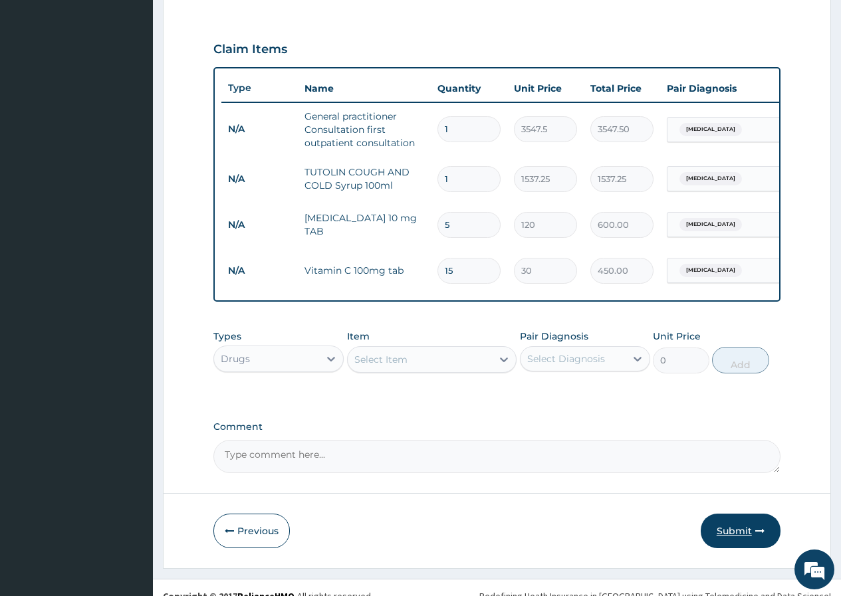
scroll to position [432, 0]
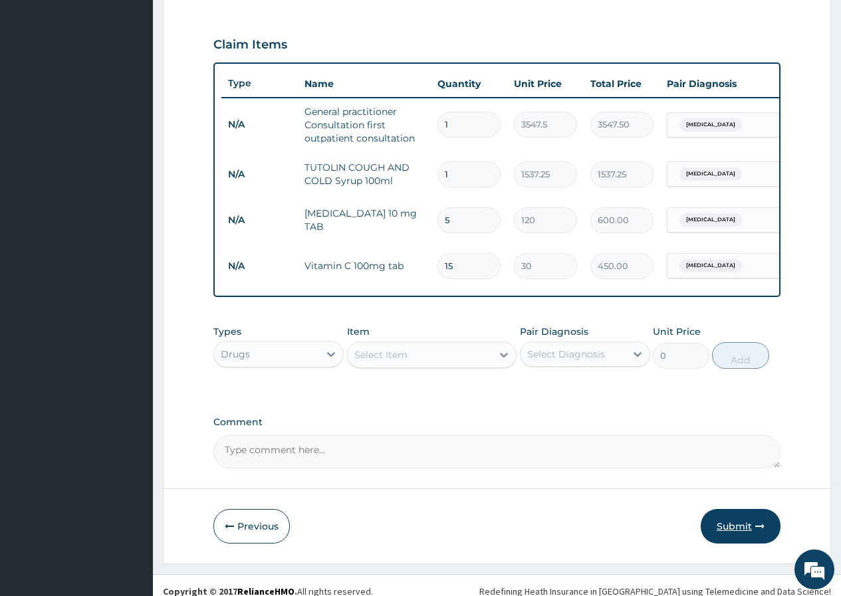
click at [729, 540] on button "Submit" at bounding box center [740, 526] width 80 height 35
